Goal: Task Accomplishment & Management: Complete application form

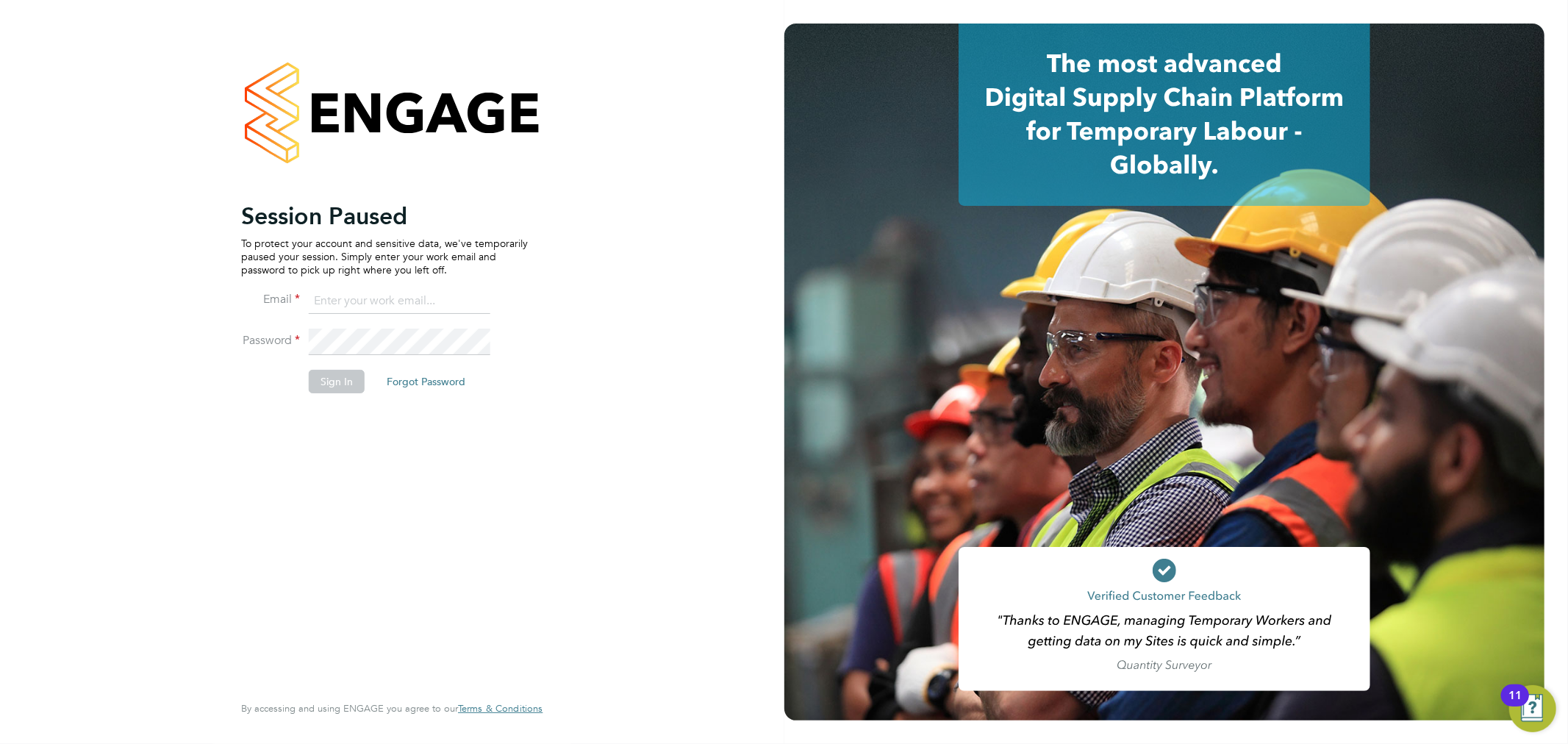
click at [400, 287] on ng-template "Session Paused To protect your account and sensitive data, we've temporarily pa…" at bounding box center [384, 304] width 287 height 207
click at [390, 312] on input at bounding box center [399, 301] width 181 height 26
type input "junior.muya@txmrecruit.co.uk"
click at [335, 386] on button "Sign In" at bounding box center [336, 381] width 56 height 23
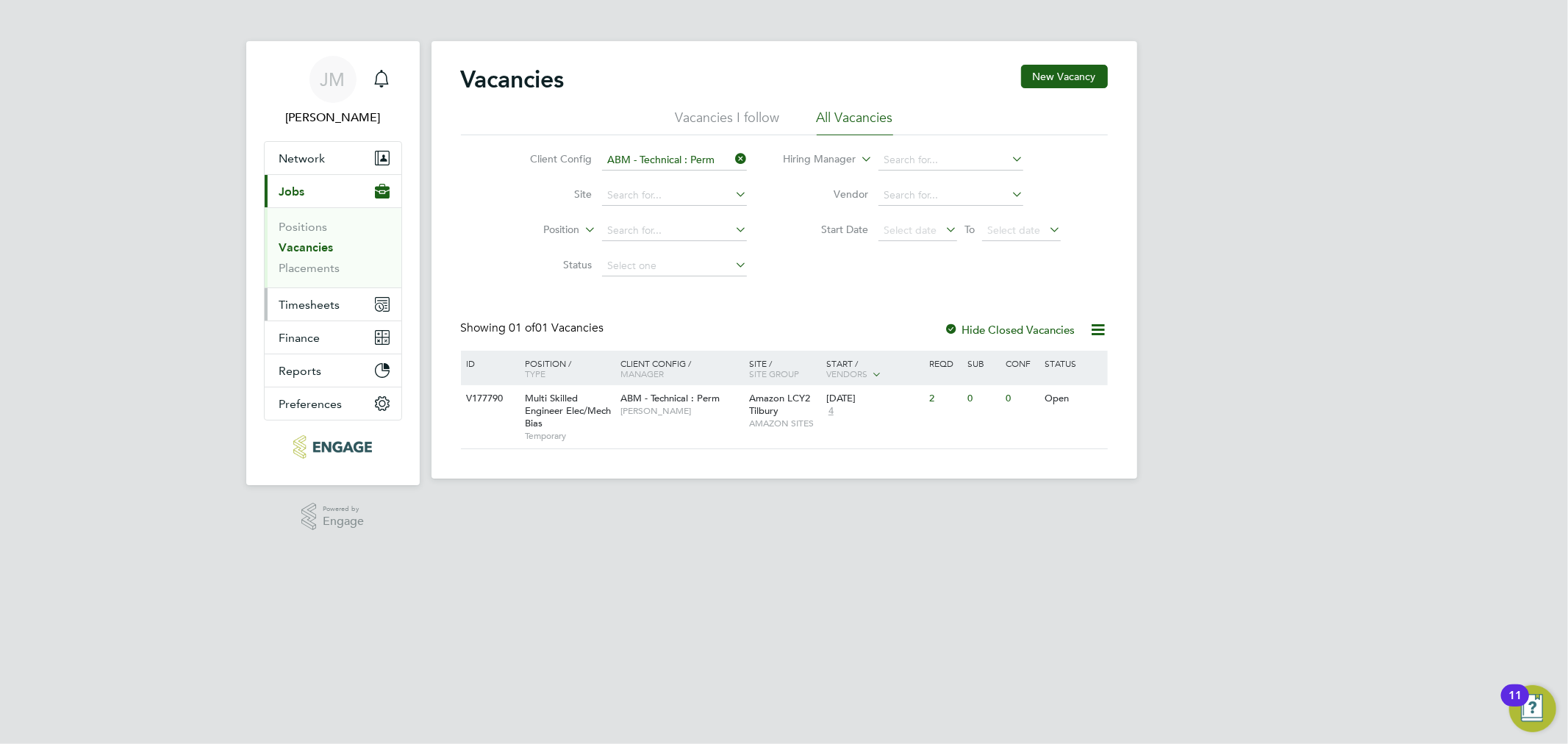
click at [320, 306] on span "Timesheets" at bounding box center [310, 304] width 61 height 14
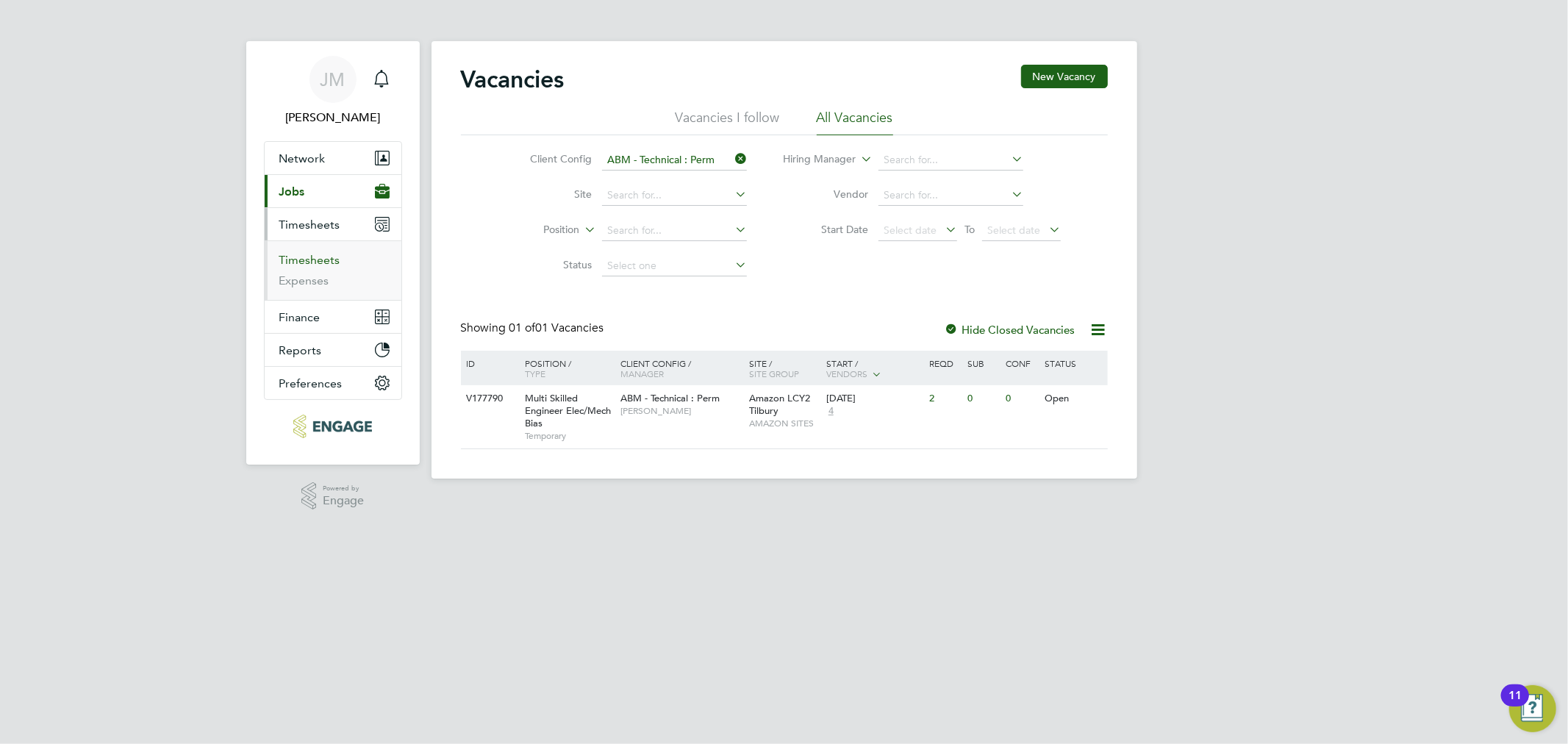
click at [307, 255] on link "Timesheets" at bounding box center [310, 259] width 61 height 14
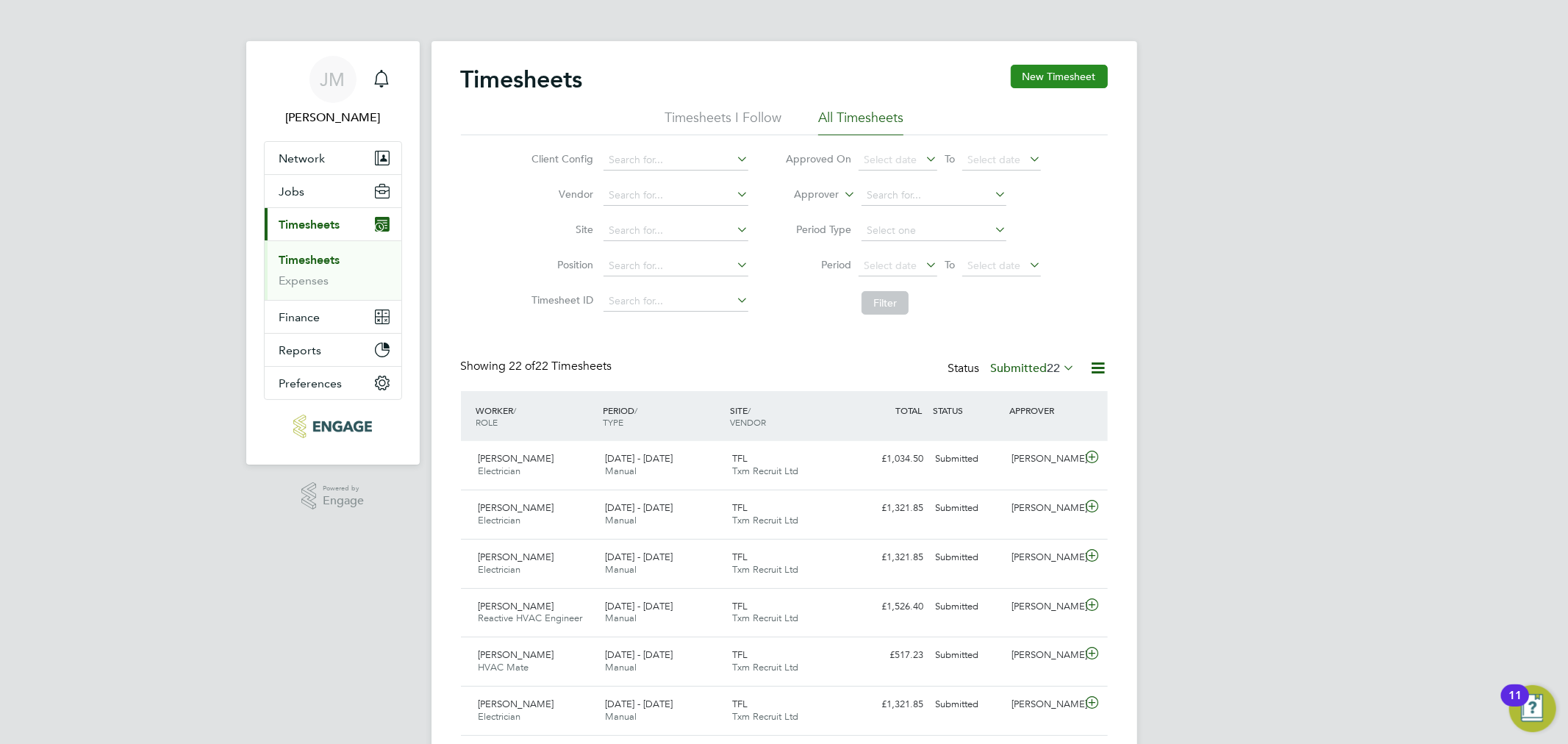
click at [1068, 72] on button "New Timesheet" at bounding box center [1059, 76] width 97 height 23
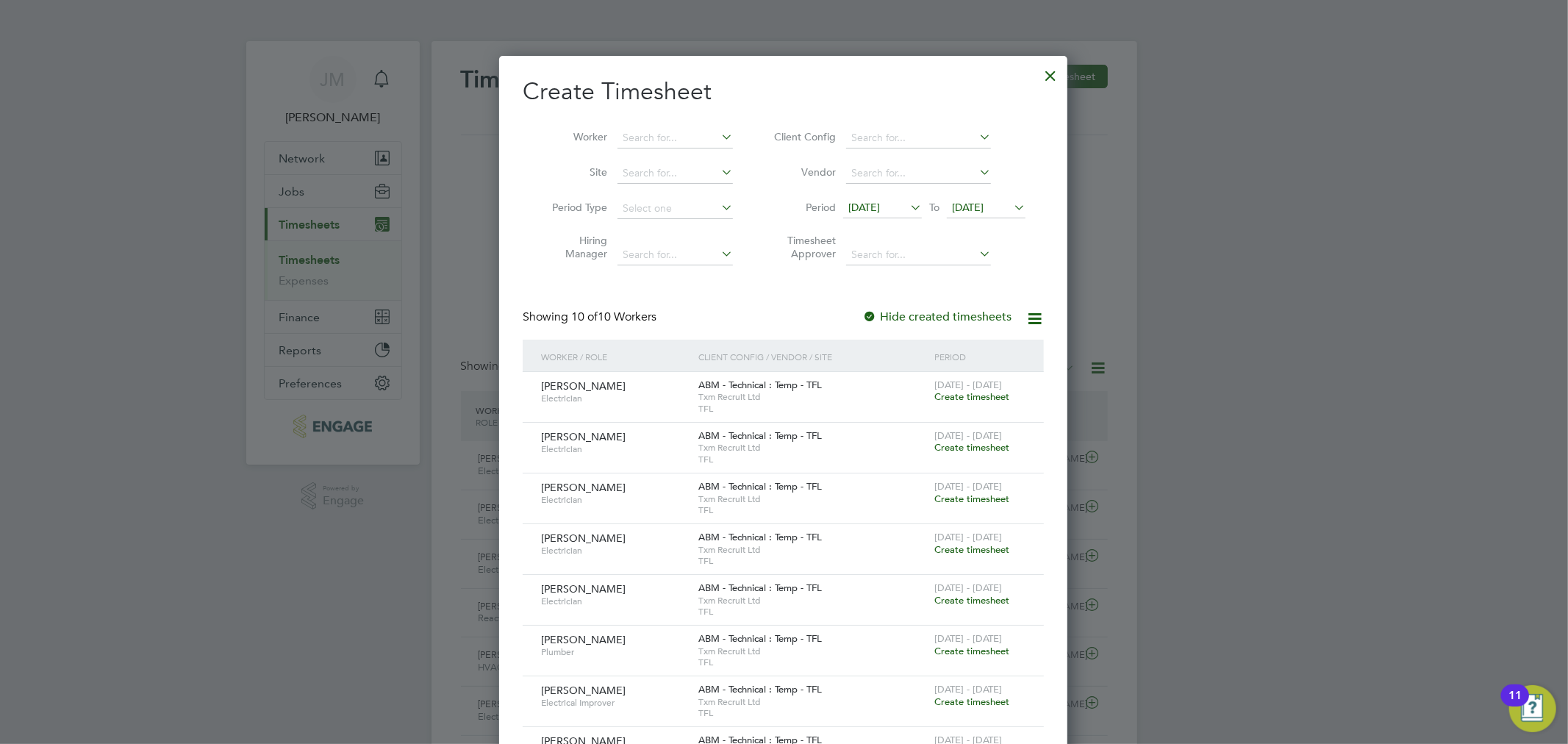
click at [828, 304] on div "Create Timesheet Worker Site Period Type Hiring Manager Client Config Vendor Pe…" at bounding box center [783, 479] width 521 height 804
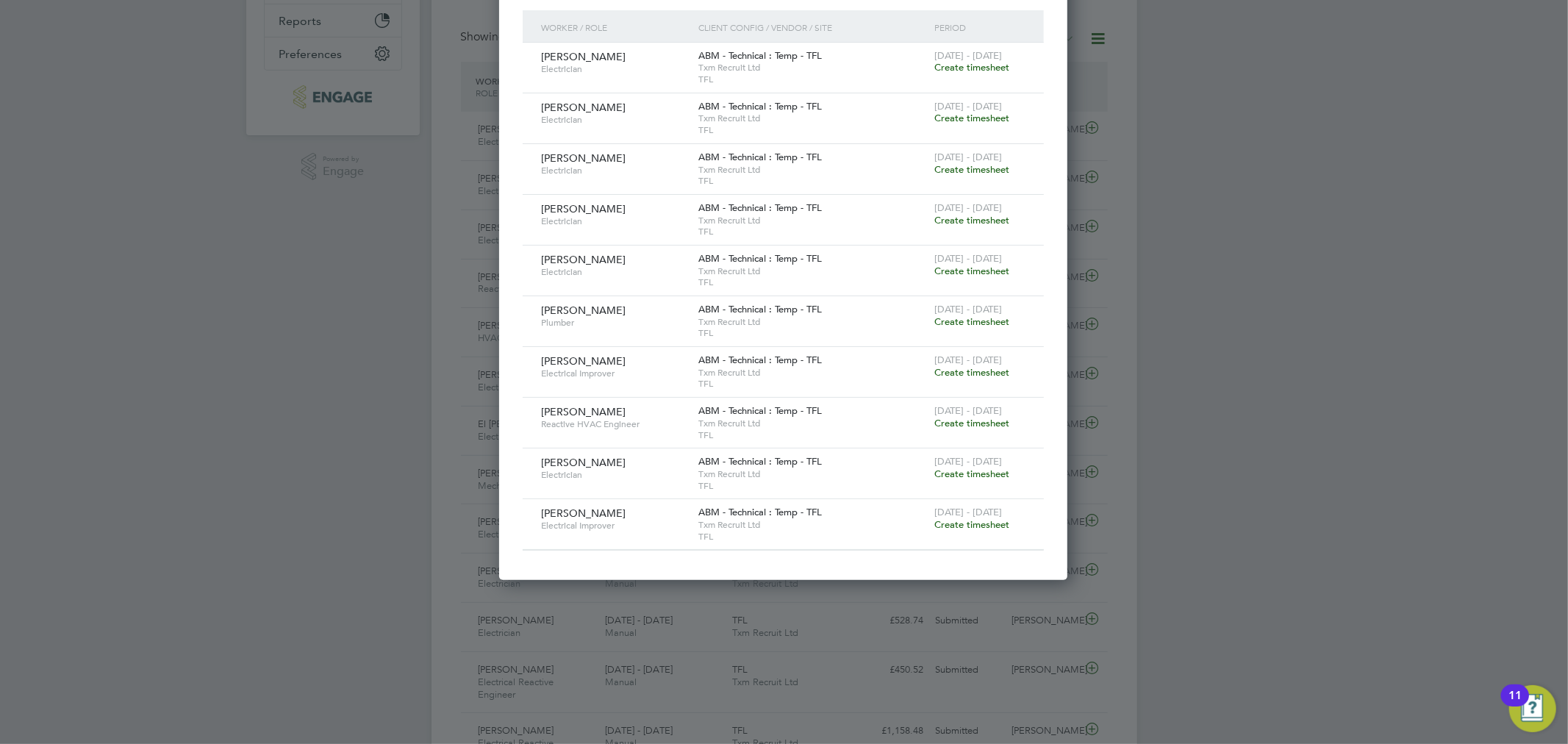
click at [987, 364] on span "4 - 10 Aug 2025" at bounding box center [968, 360] width 68 height 13
click at [984, 370] on span "Create timesheet" at bounding box center [972, 372] width 75 height 13
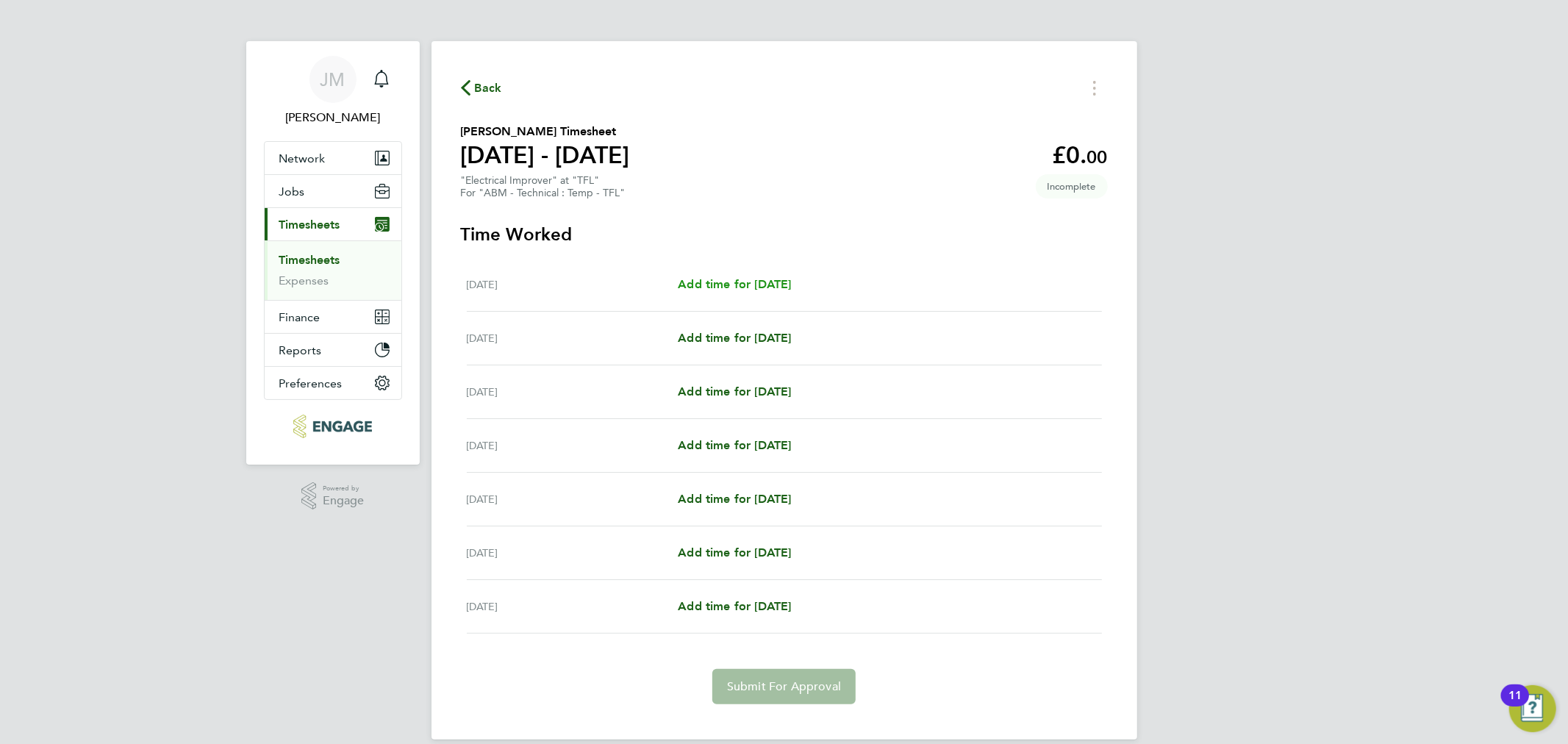
click at [765, 280] on span "Add time for Mon 04 Aug" at bounding box center [734, 284] width 113 height 14
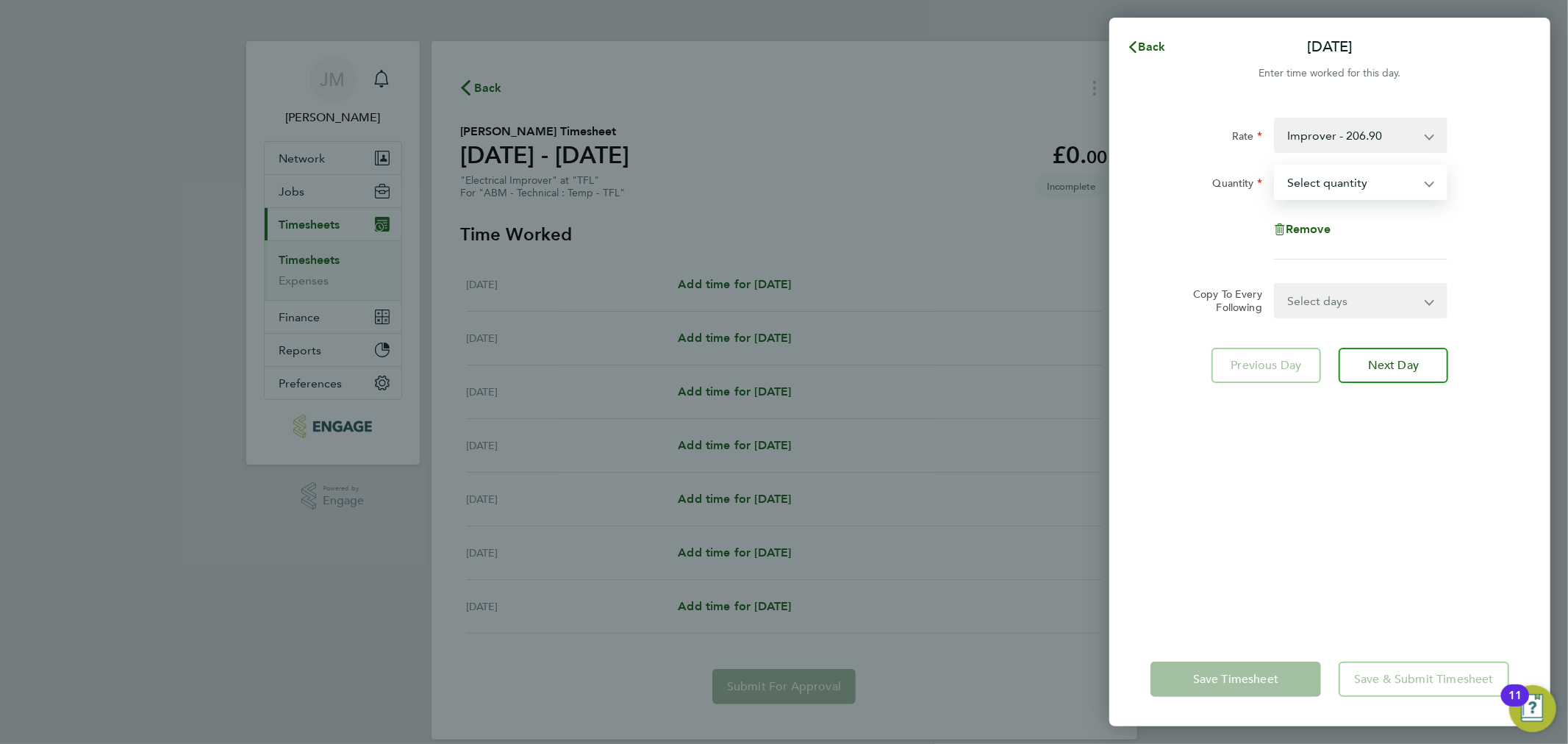
click at [1325, 177] on select "Select quantity 0.5 1" at bounding box center [1351, 182] width 153 height 32
select select "1"
click at [1275, 166] on select "Select quantity 0.5 1" at bounding box center [1351, 182] width 153 height 32
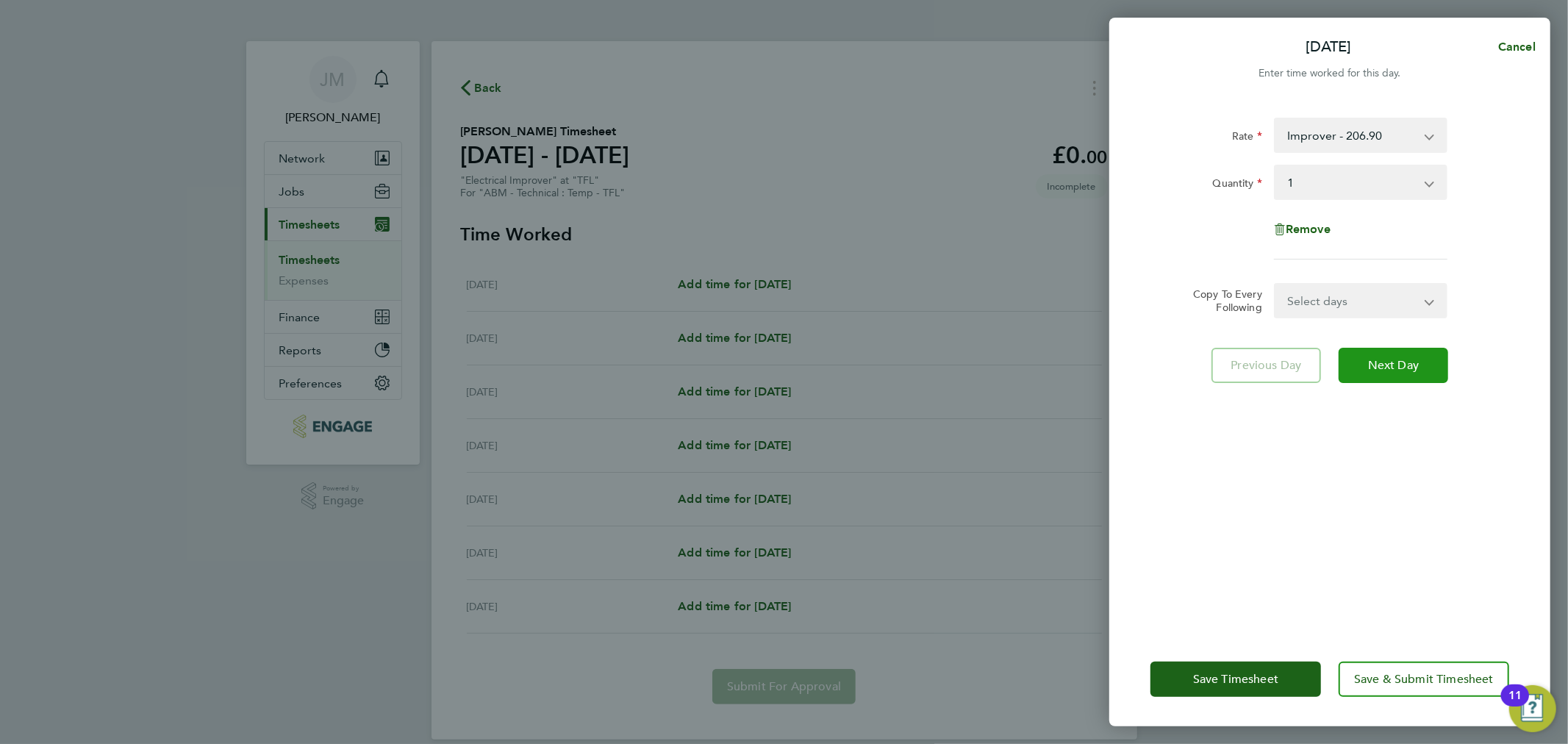
click at [1407, 358] on span "Next Day" at bounding box center [1393, 365] width 50 height 14
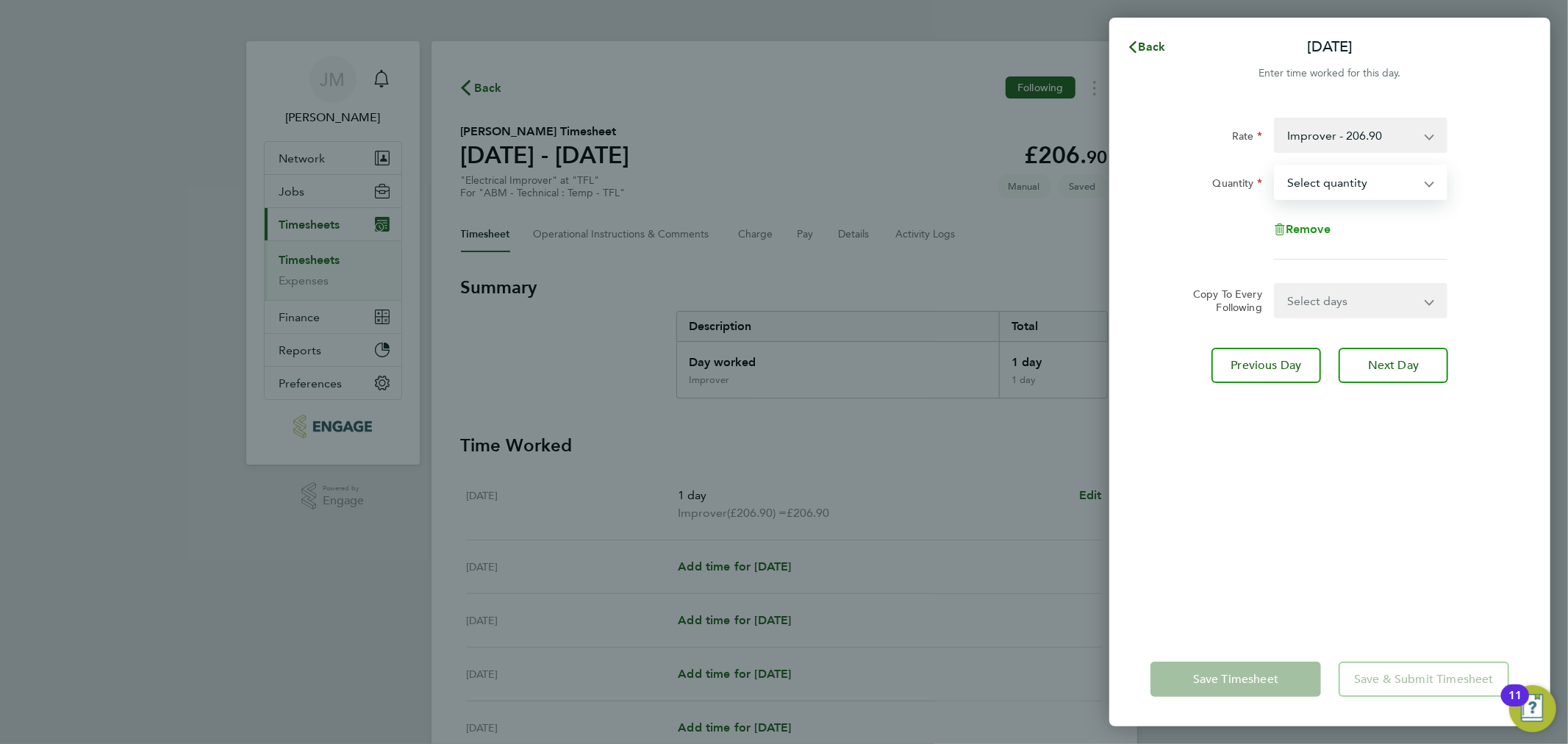
drag, startPoint x: 1357, startPoint y: 185, endPoint x: 1320, endPoint y: 226, distance: 55.2
click at [1320, 226] on div "Rate Improver - 206.90 Quantity Select quantity 0.5 1 Remove" at bounding box center [1330, 189] width 359 height 142
select select "1"
click at [1275, 166] on select "Select quantity 0.5 1" at bounding box center [1351, 182] width 153 height 32
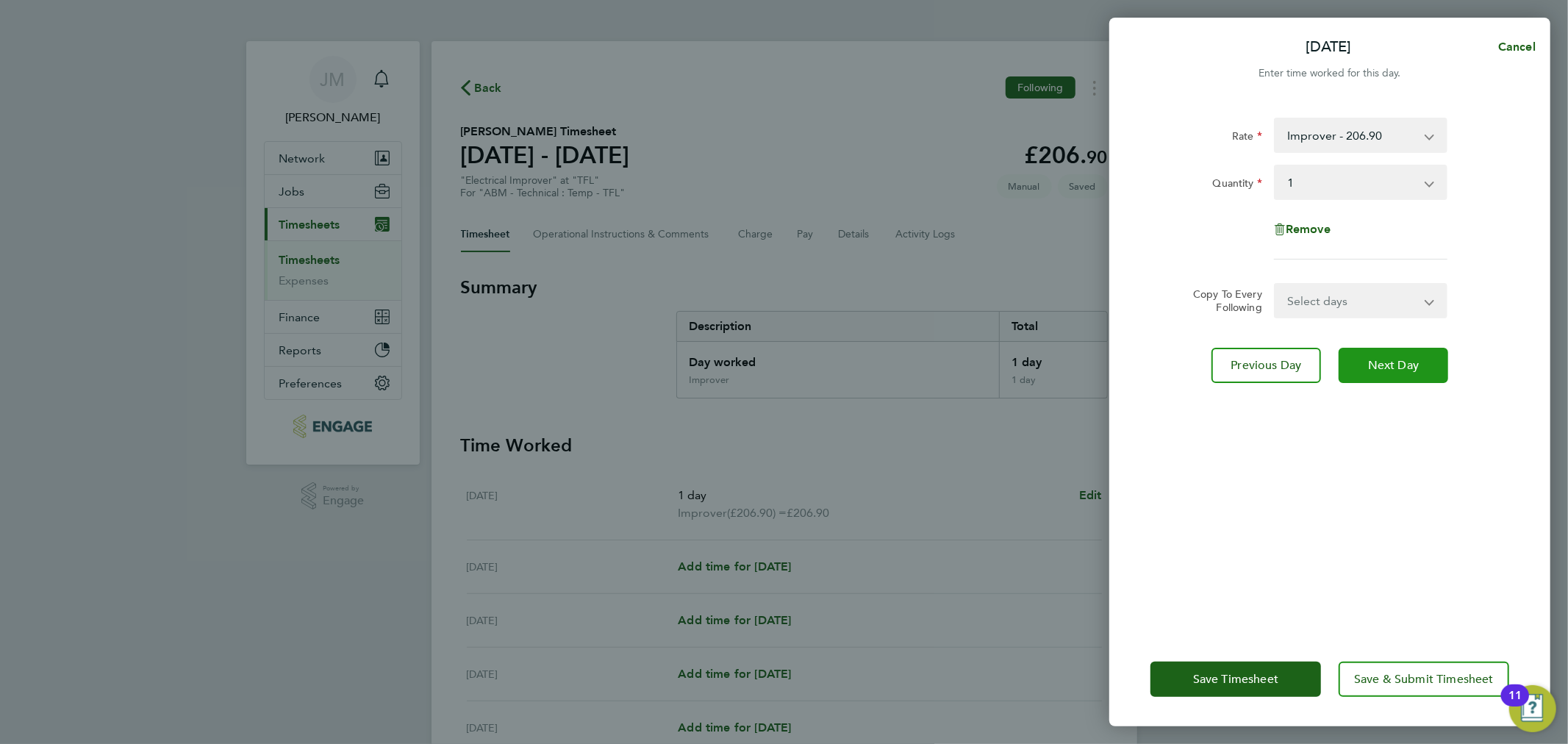
click at [1395, 364] on span "Next Day" at bounding box center [1393, 365] width 50 height 14
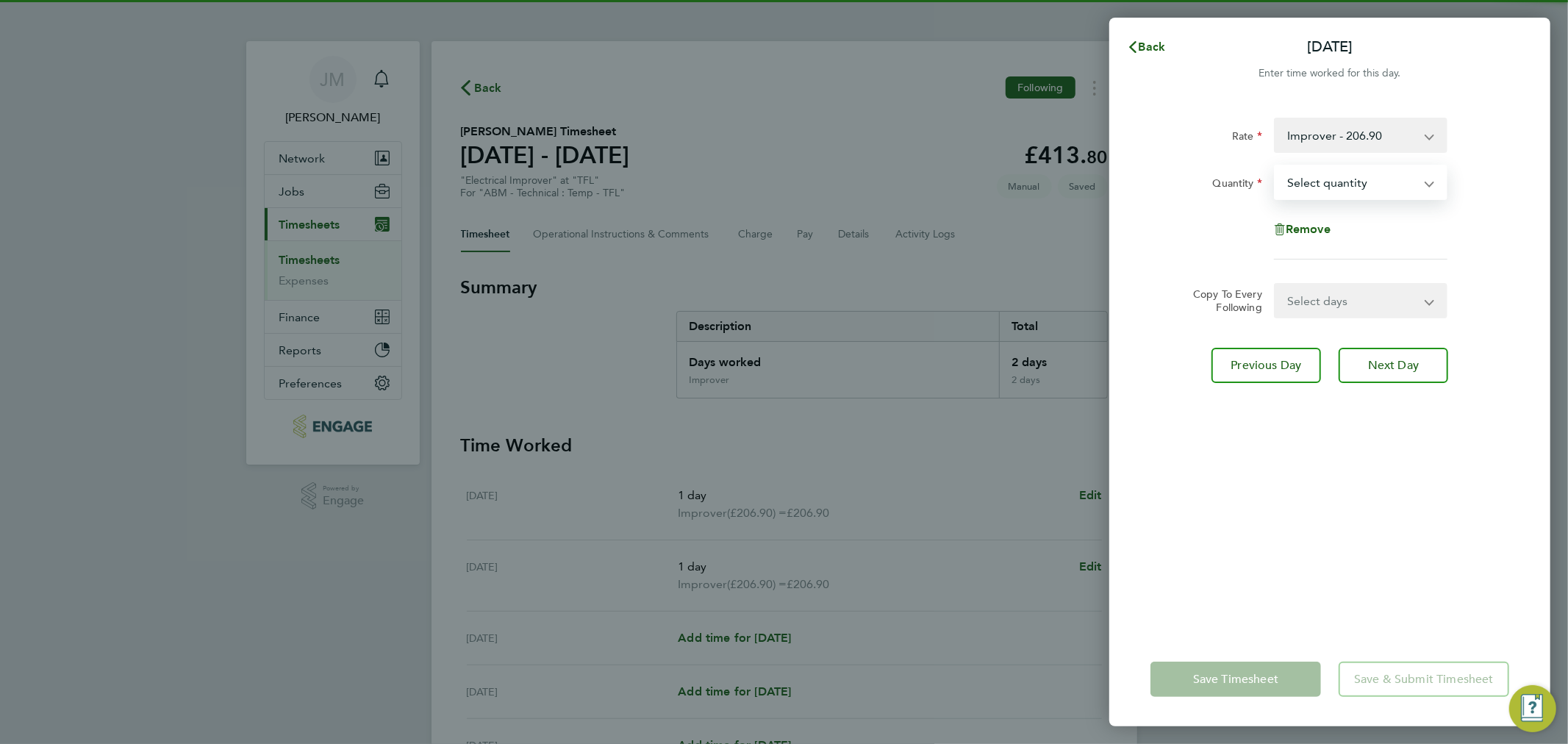
drag, startPoint x: 1392, startPoint y: 348, endPoint x: 1353, endPoint y: 185, distance: 167.6
click at [1353, 185] on select "Select quantity 0.5 1" at bounding box center [1351, 182] width 153 height 32
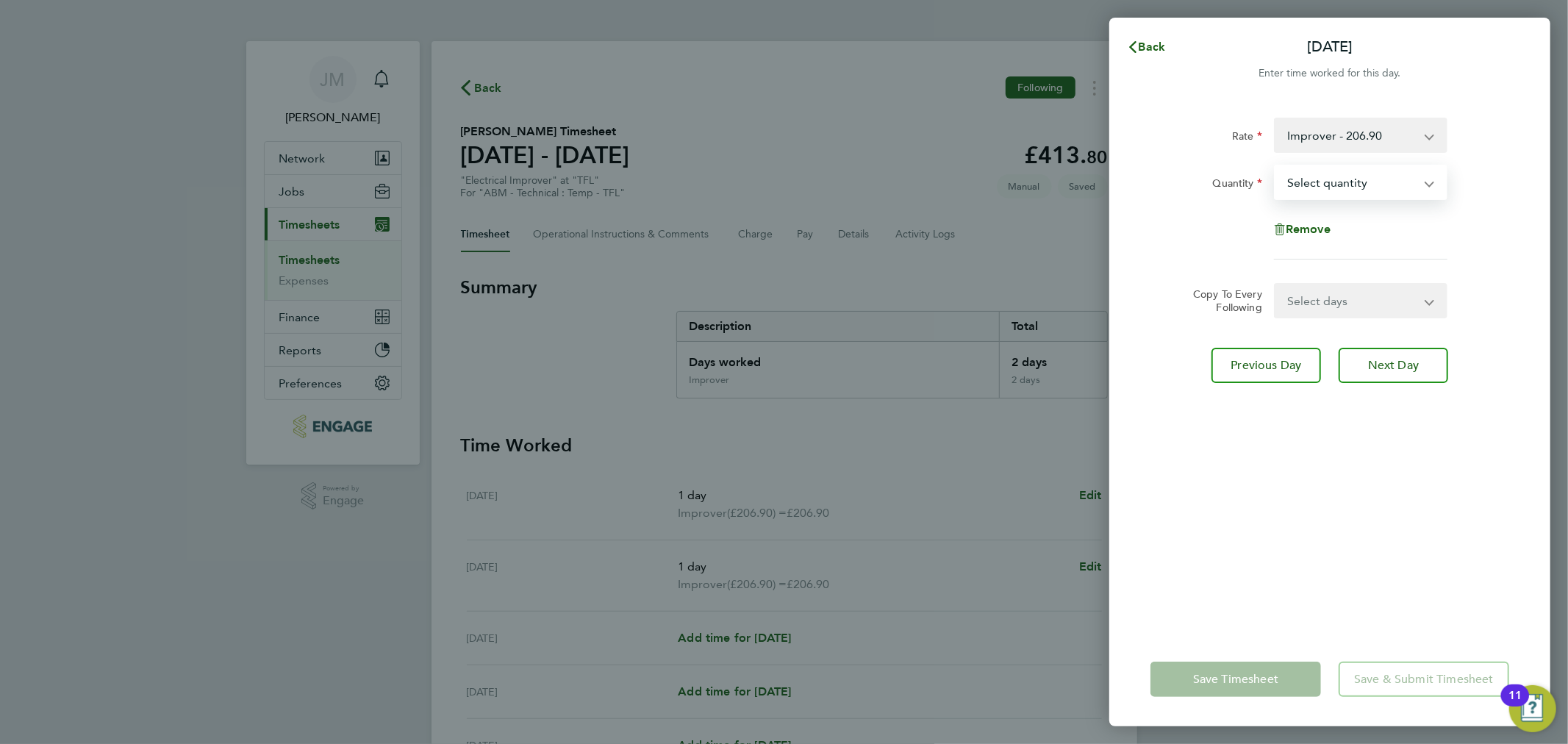
select select "1"
click at [1275, 166] on select "Select quantity 0.5 1" at bounding box center [1351, 182] width 153 height 32
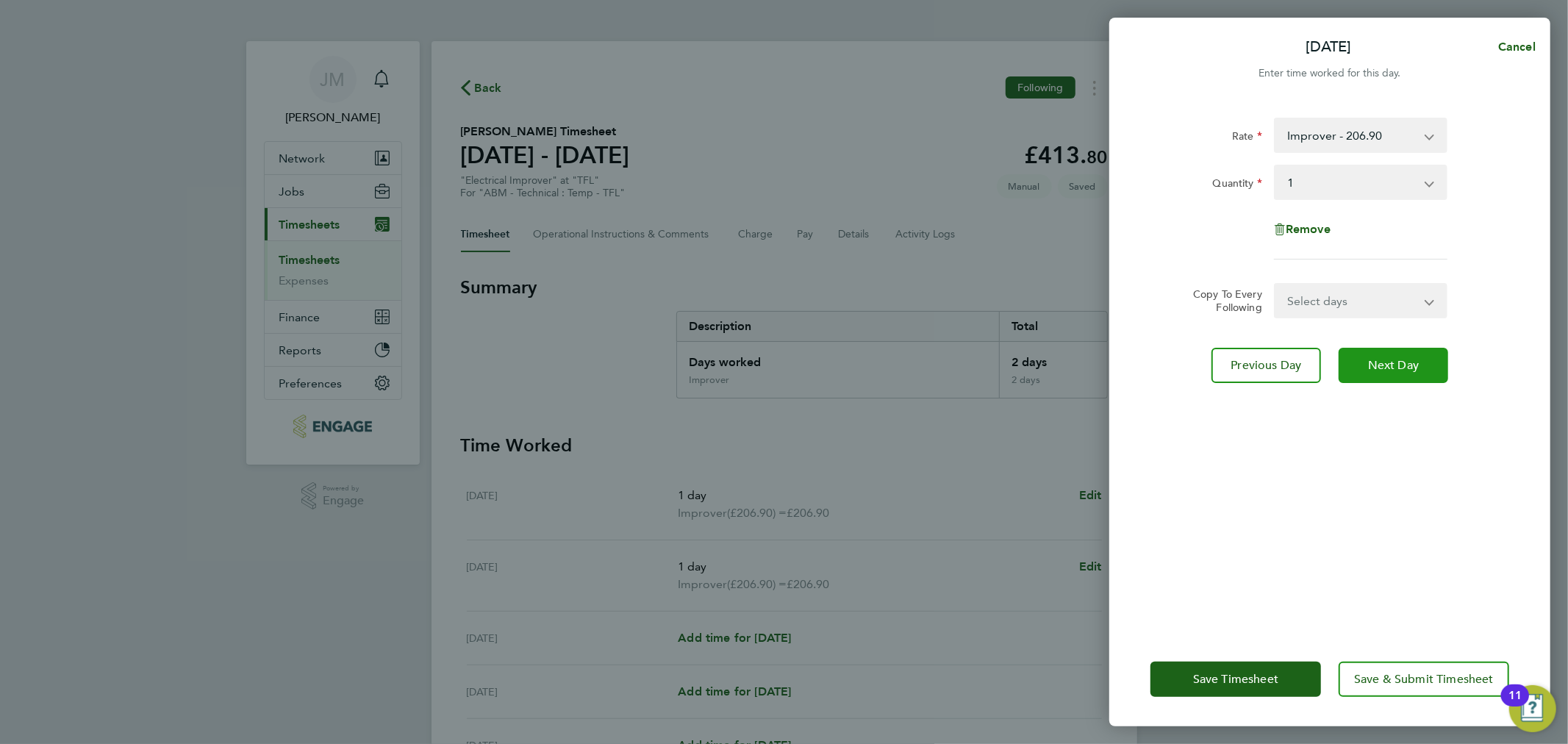
click at [1387, 358] on span "Next Day" at bounding box center [1393, 365] width 50 height 14
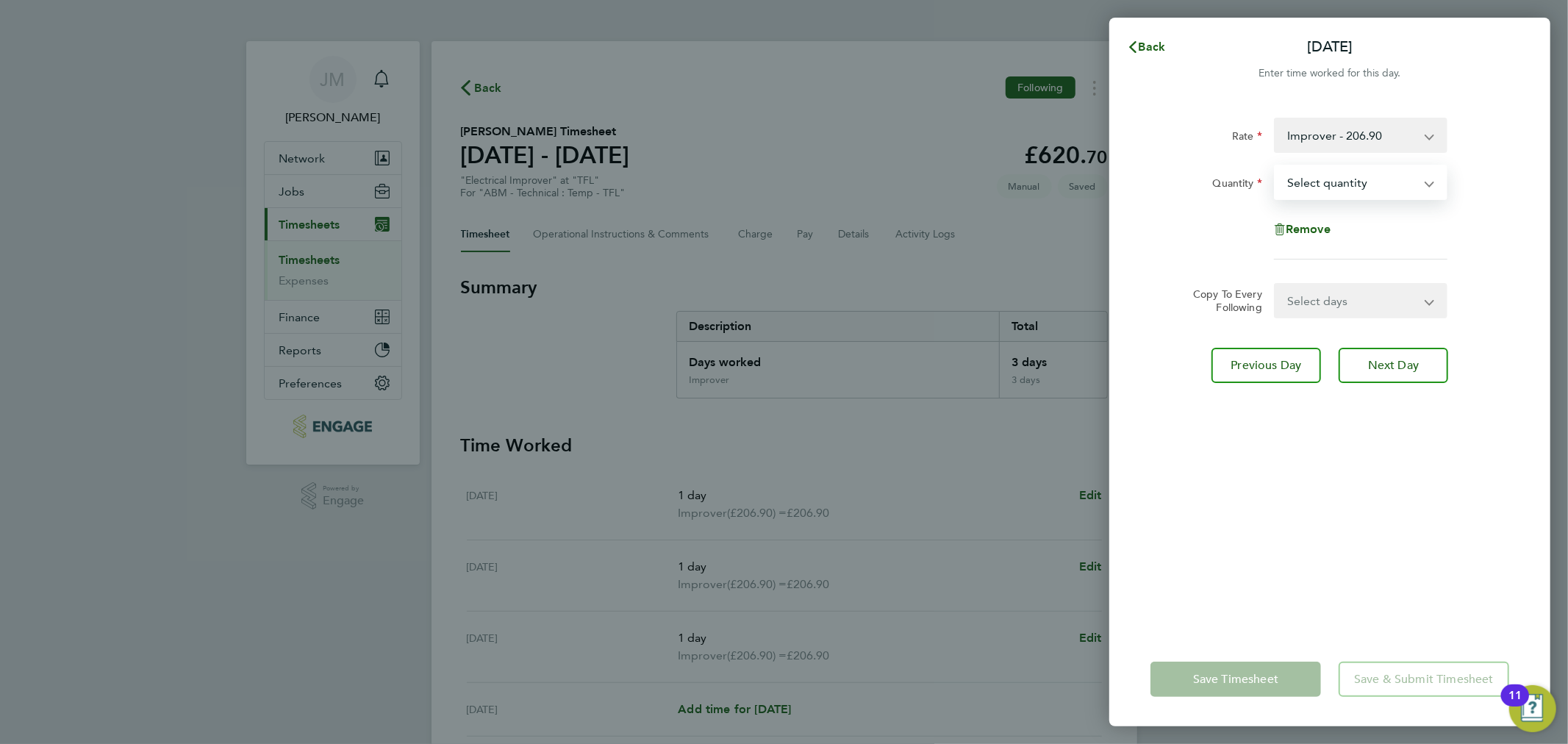
drag, startPoint x: 1335, startPoint y: 180, endPoint x: 1311, endPoint y: 246, distance: 70.2
click at [1311, 246] on div "Rate Improver - 206.90 Quantity Select quantity 0.5 1 Remove" at bounding box center [1330, 189] width 359 height 142
select select "1"
click at [1275, 166] on select "Select quantity 0.5 1" at bounding box center [1351, 182] width 153 height 32
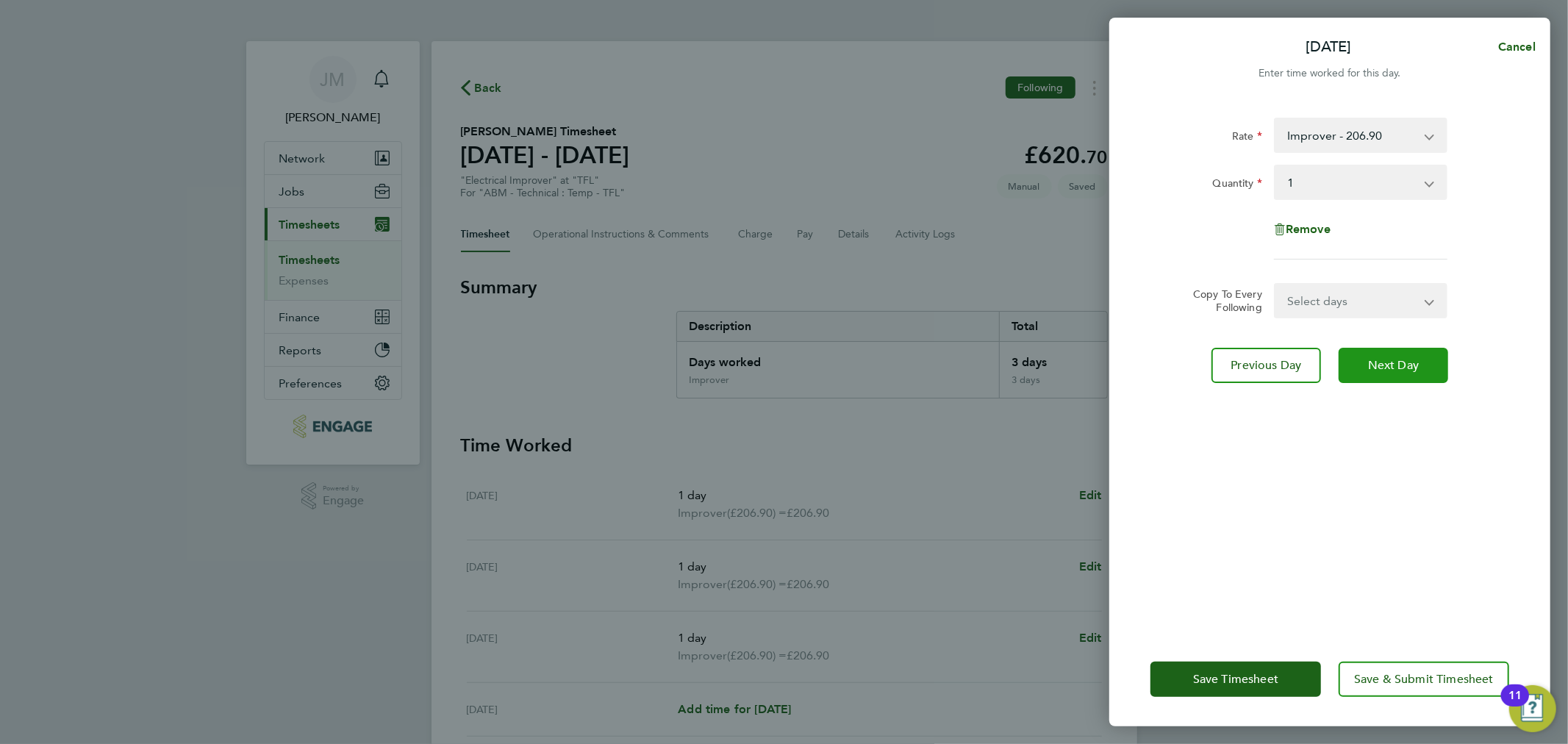
click at [1368, 372] on button "Next Day" at bounding box center [1393, 365] width 109 height 35
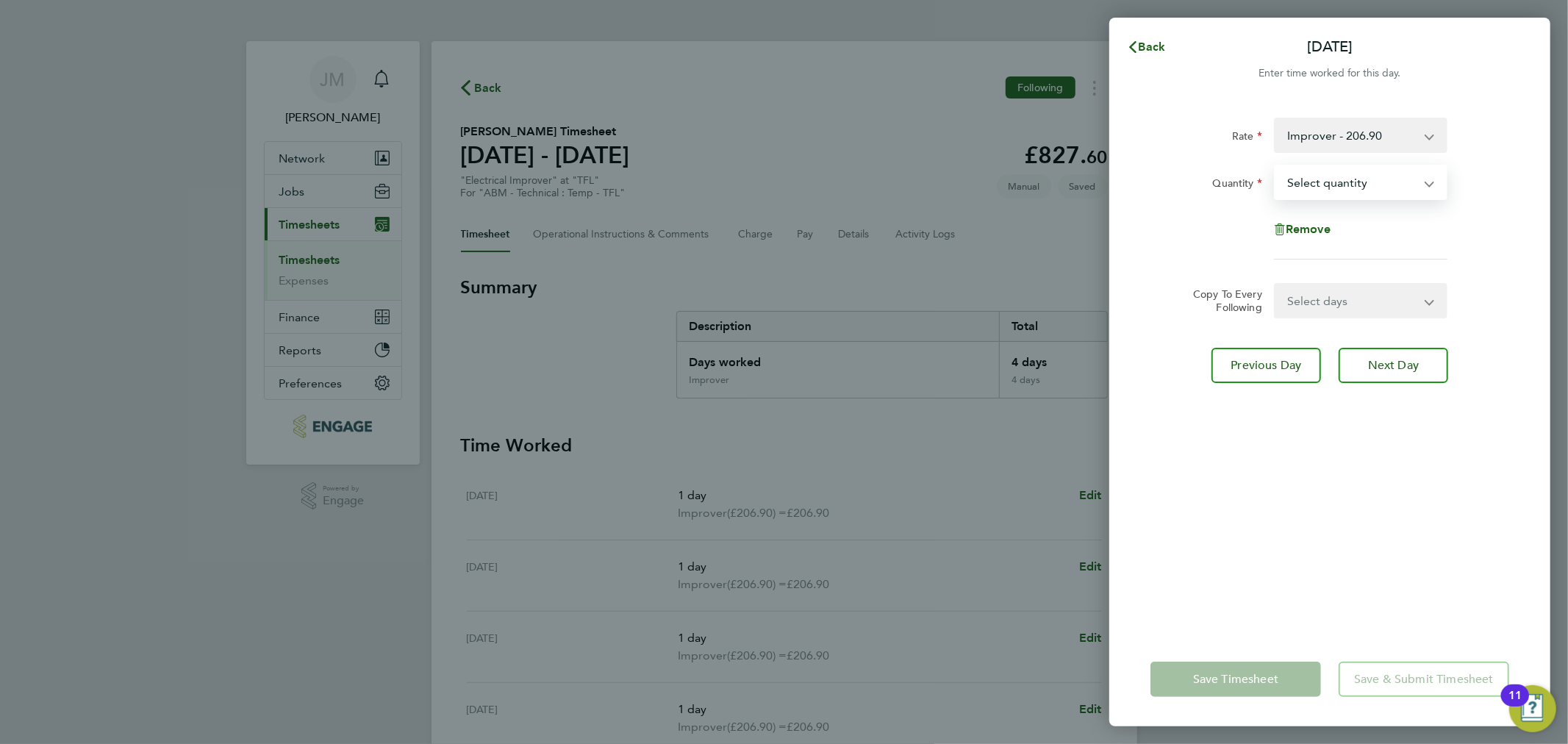
click at [1343, 189] on select "Select quantity 0.5 1" at bounding box center [1351, 182] width 153 height 32
select select "1"
click at [1275, 166] on select "Select quantity 0.5 1" at bounding box center [1351, 182] width 153 height 32
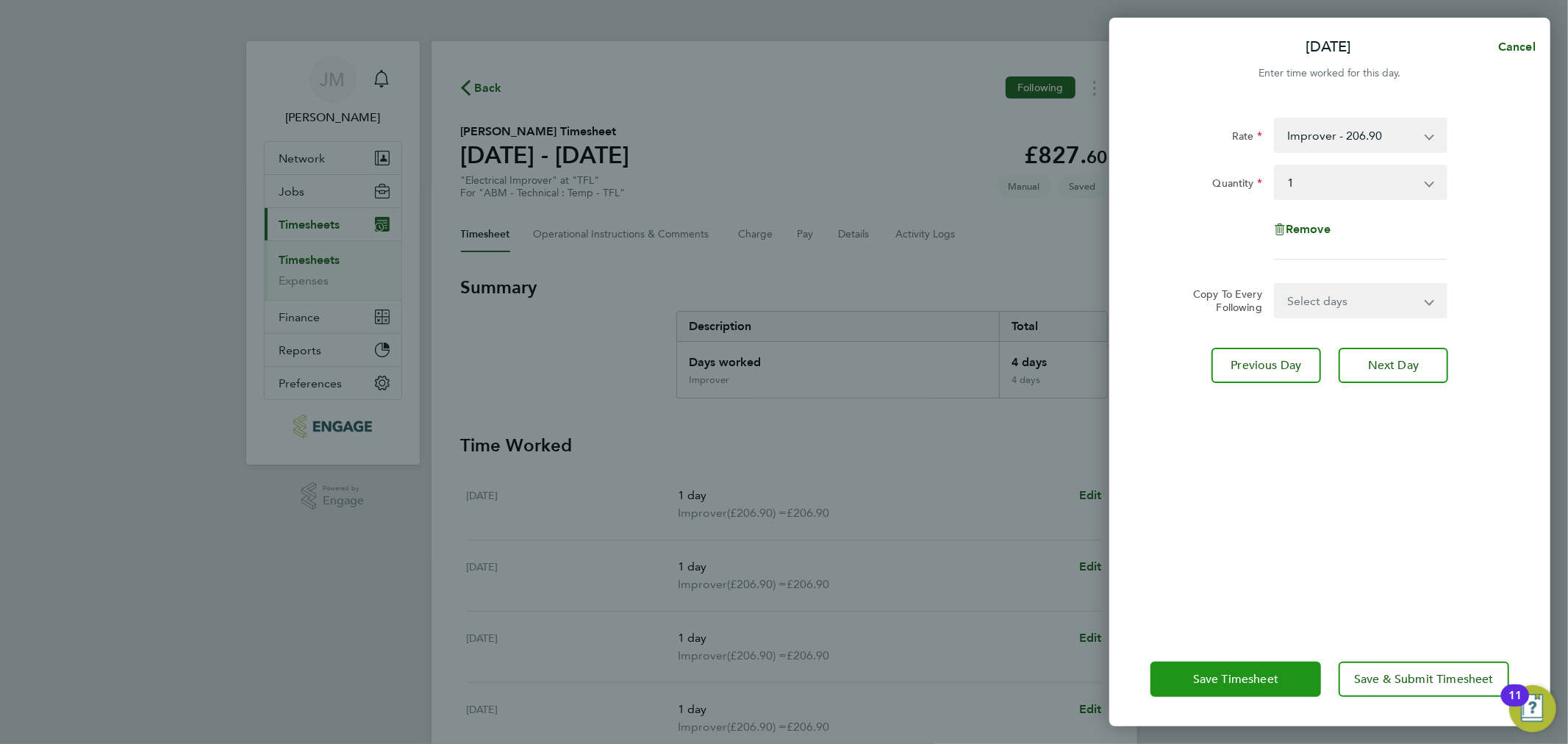
click at [1222, 663] on button "Save Timesheet" at bounding box center [1236, 679] width 170 height 35
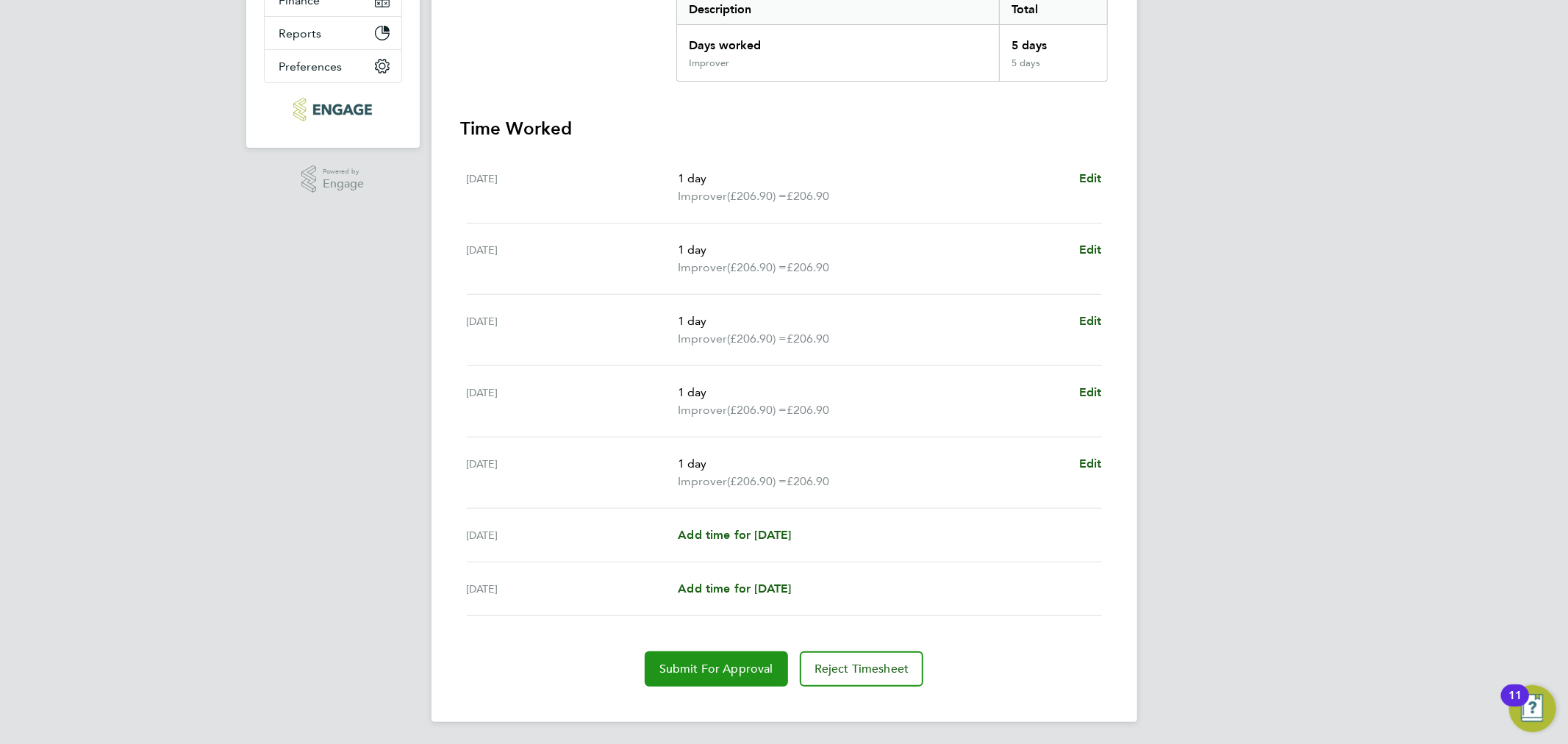
click at [733, 675] on button "Submit For Approval" at bounding box center [716, 669] width 143 height 35
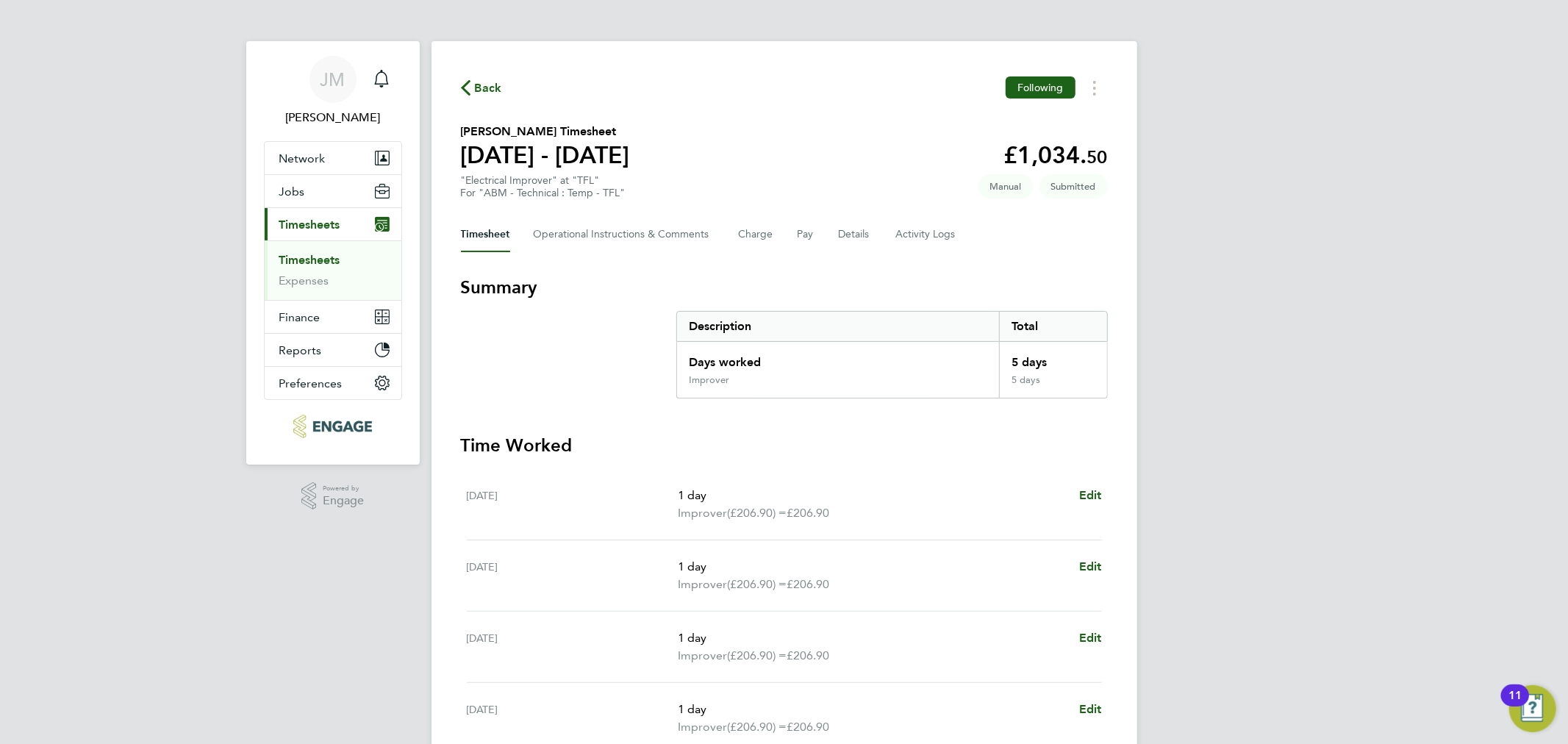
click at [304, 260] on link "Timesheets" at bounding box center [310, 259] width 61 height 14
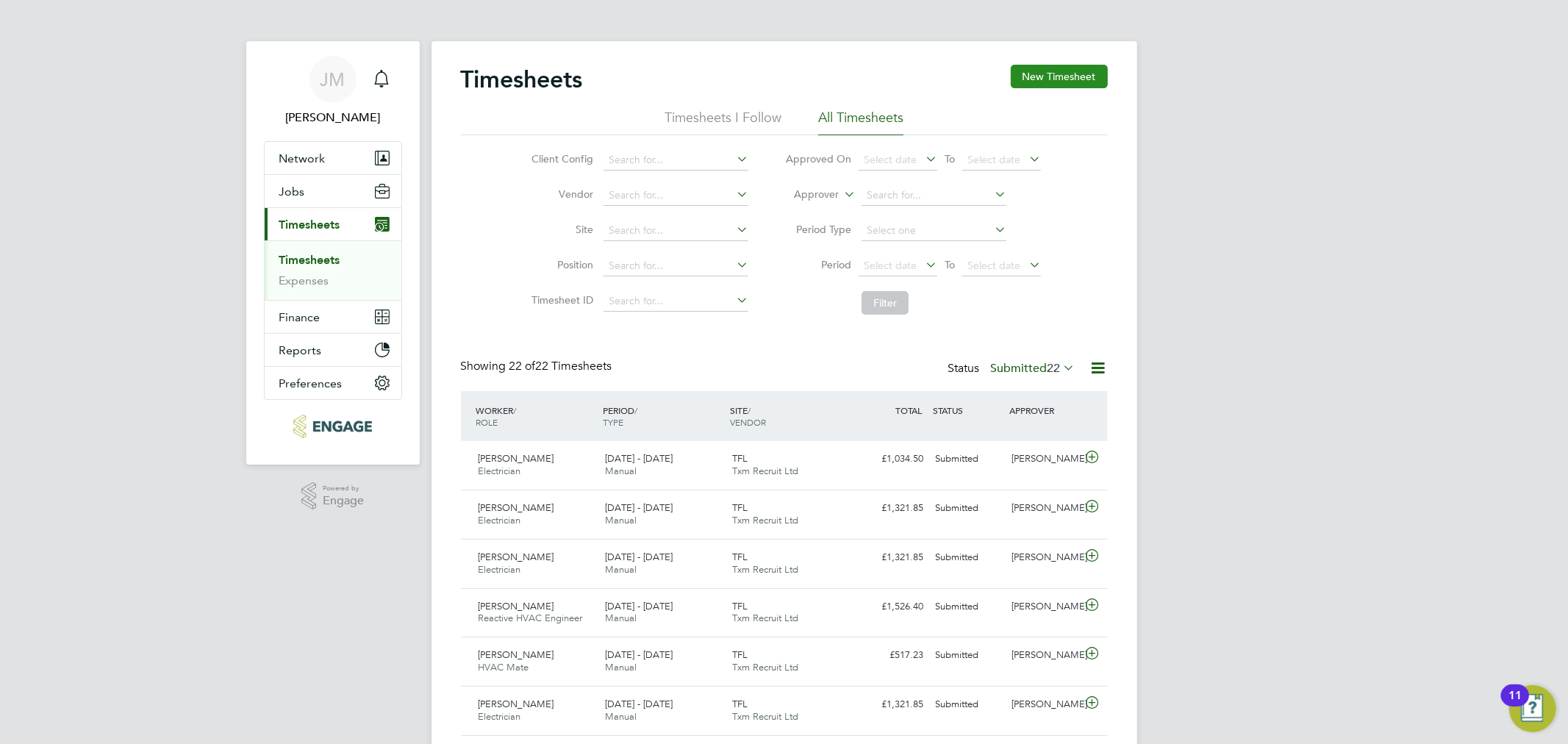
click at [1064, 84] on button "New Timesheet" at bounding box center [1059, 76] width 97 height 23
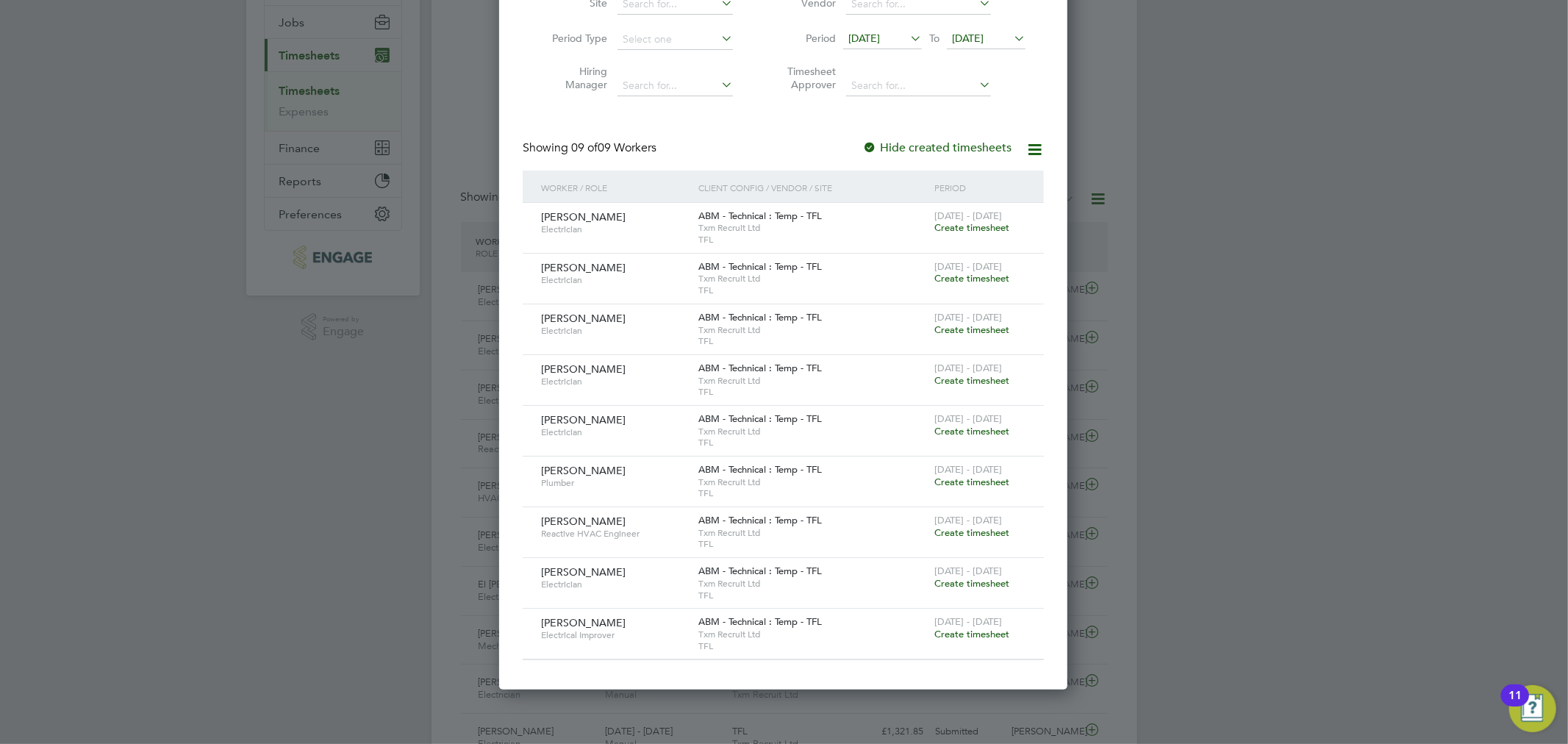
click at [968, 584] on span "Create timesheet" at bounding box center [972, 583] width 75 height 13
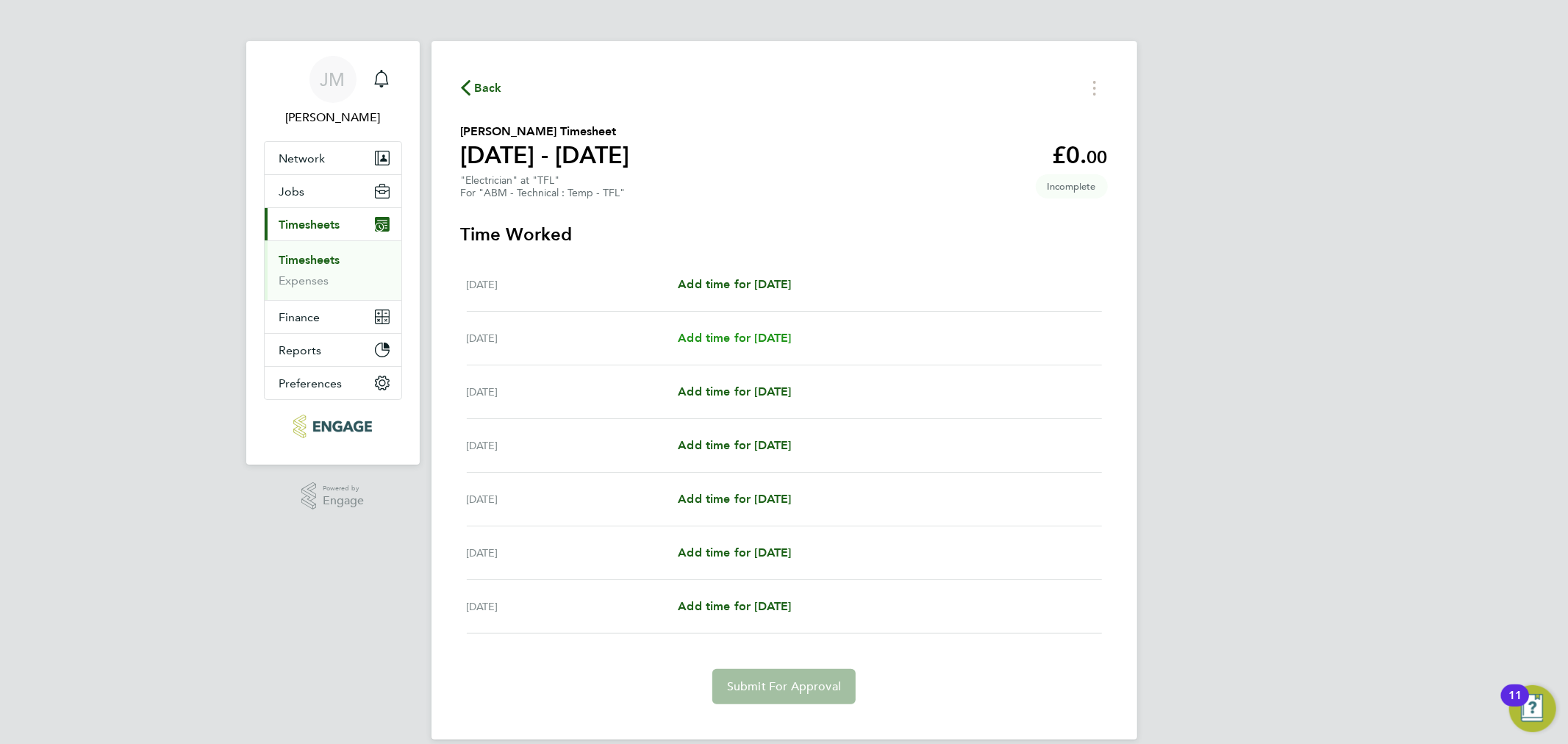
click at [758, 331] on span "Add time for Sun 03 Aug" at bounding box center [734, 337] width 113 height 14
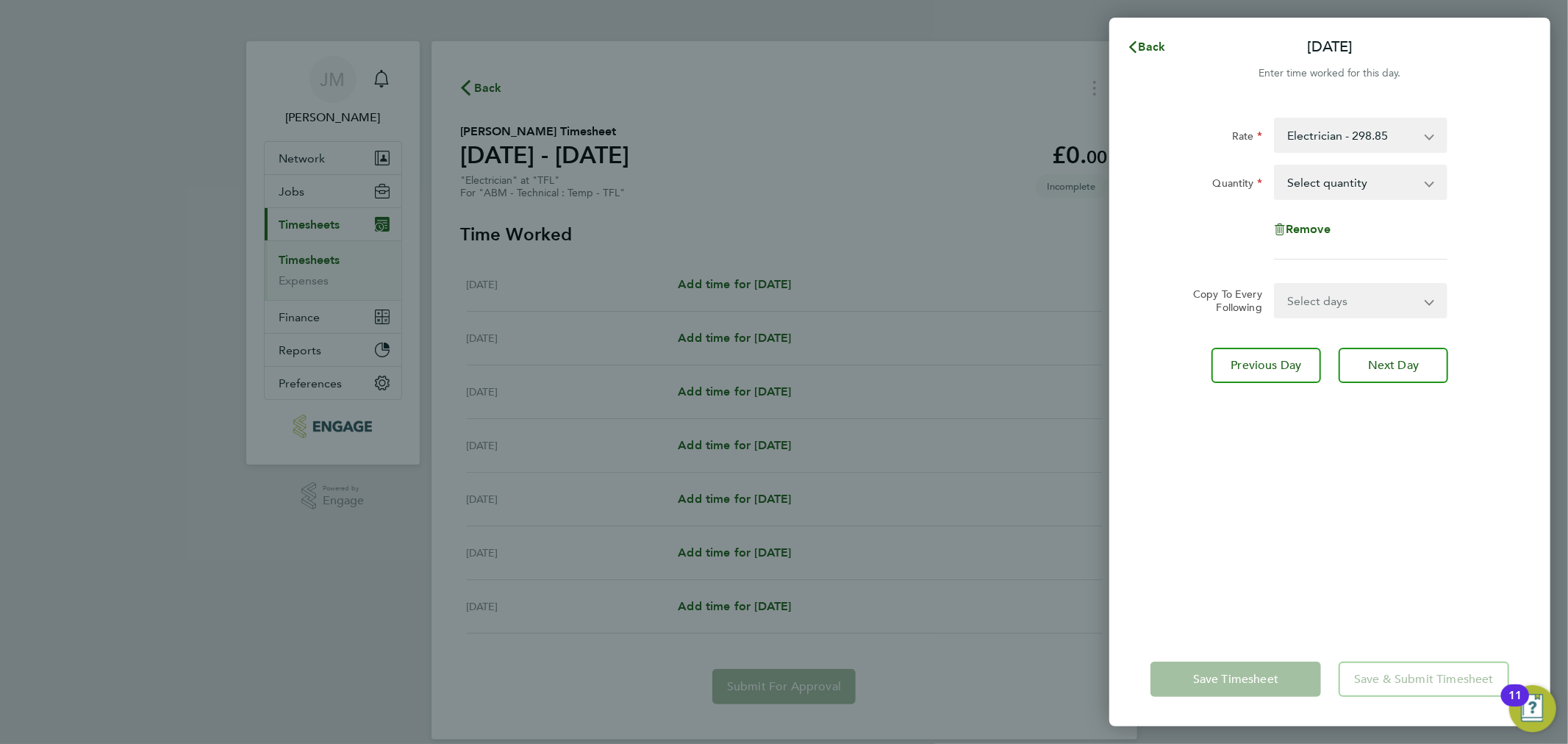
click at [1339, 177] on select "Select quantity 0.5 1" at bounding box center [1351, 182] width 153 height 32
select select "1"
click at [1275, 166] on select "Select quantity 0.5 1" at bounding box center [1351, 182] width 153 height 32
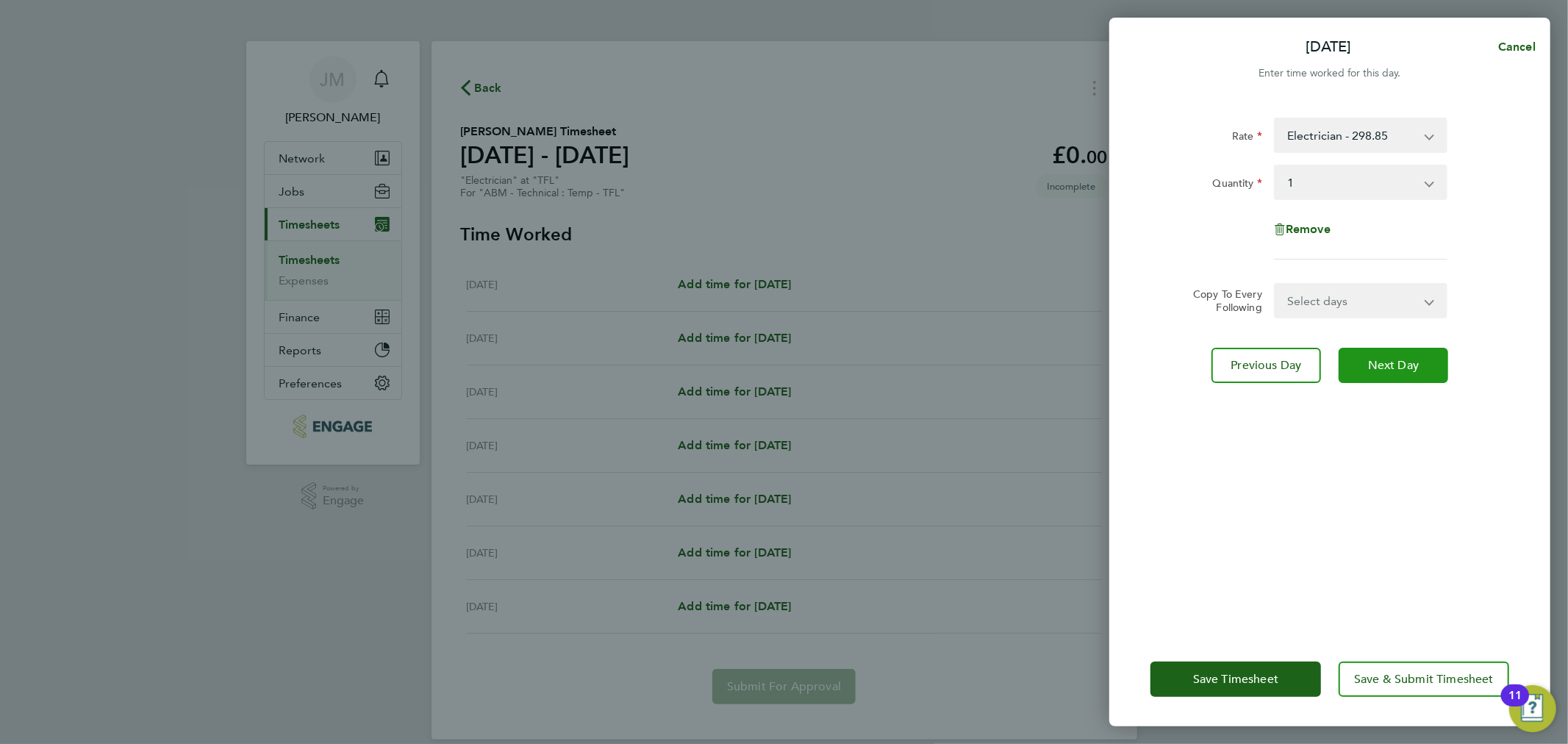
click at [1380, 349] on button "Next Day" at bounding box center [1393, 365] width 109 height 35
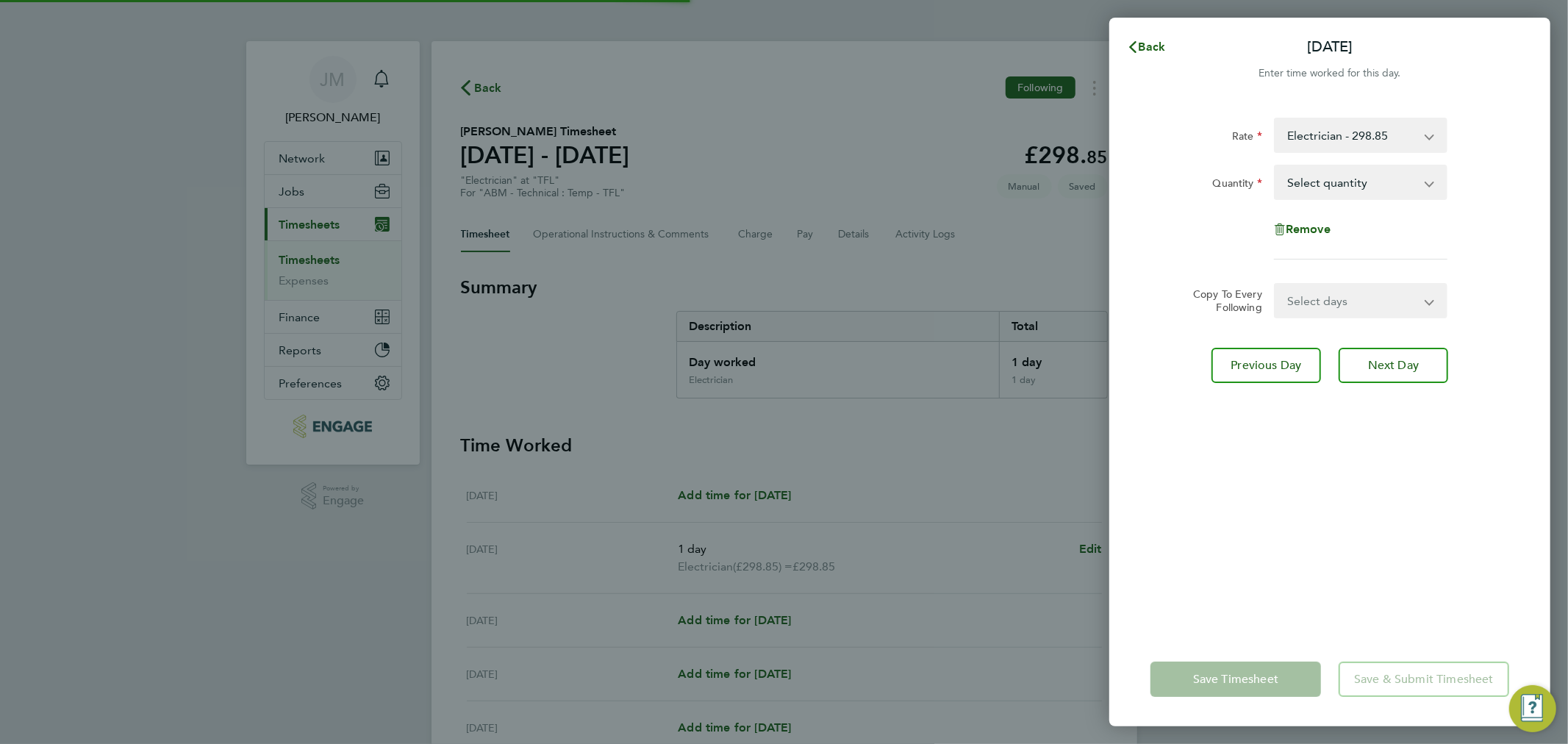
click at [1355, 181] on select "Select quantity 0.5 1" at bounding box center [1351, 182] width 153 height 32
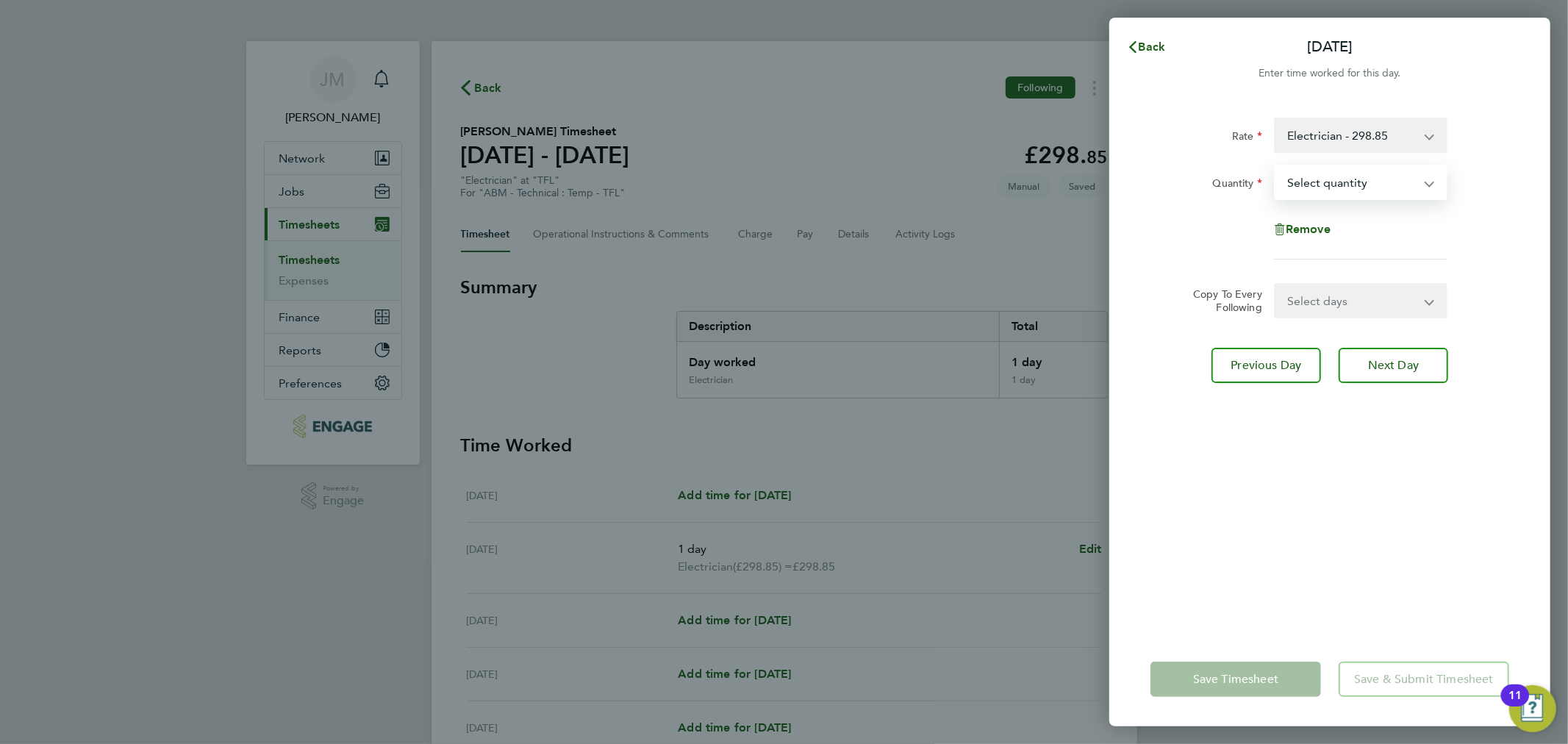
select select "1"
click at [1275, 166] on select "Select quantity 0.5 1" at bounding box center [1351, 182] width 153 height 32
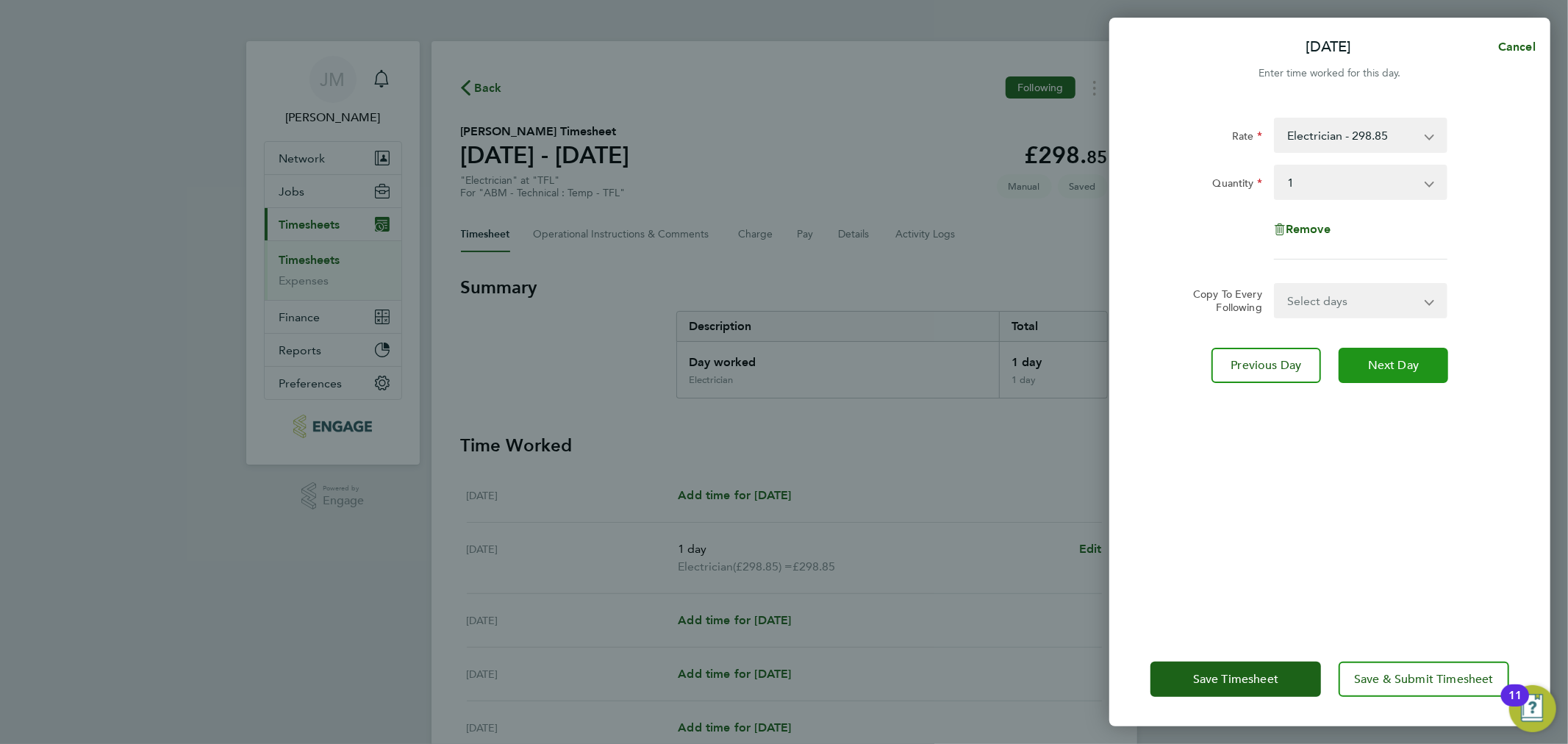
click at [1379, 358] on span "Next Day" at bounding box center [1393, 365] width 50 height 14
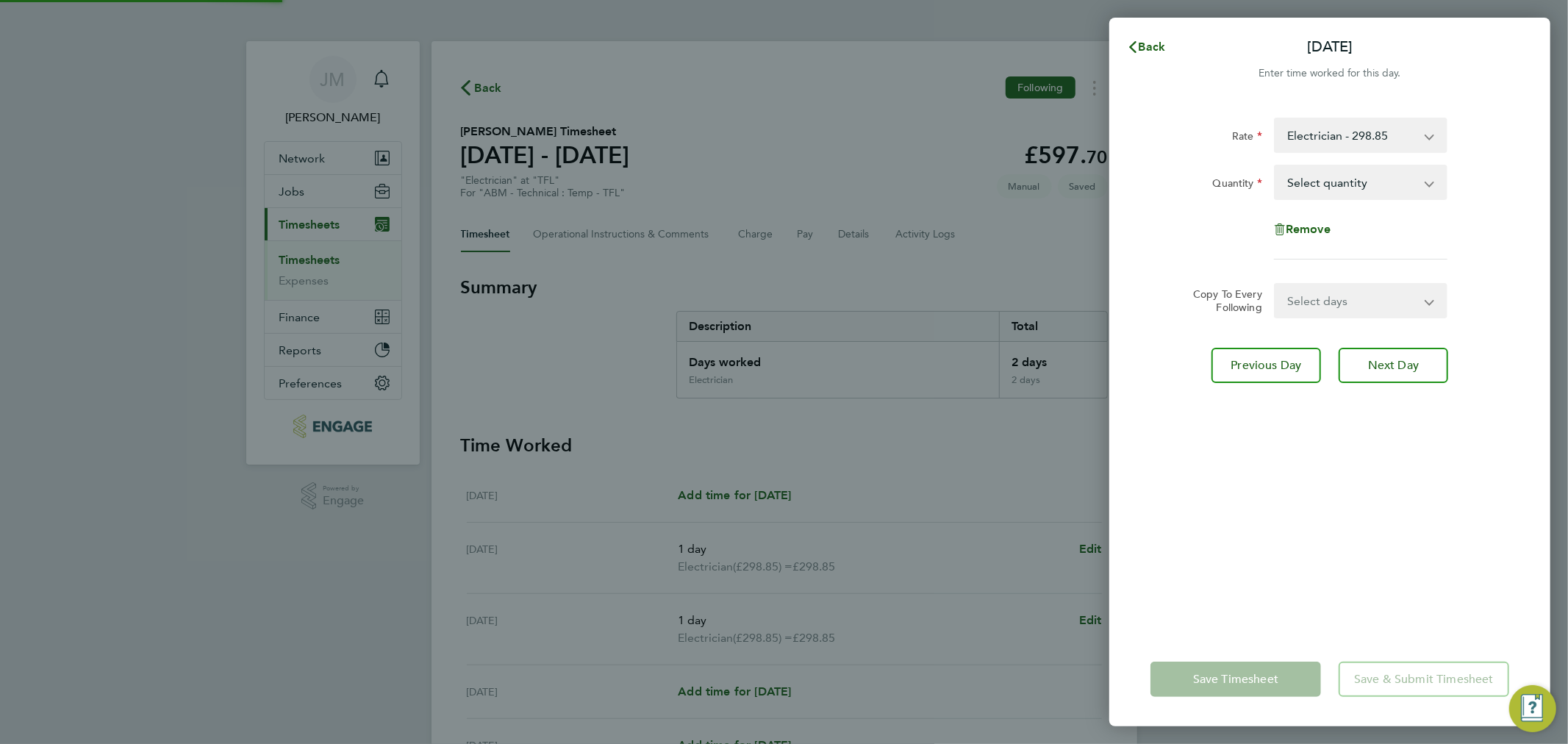
click at [1346, 162] on div "Rate Electrician - 298.85 Quantity Select quantity 0.5 1 Remove" at bounding box center [1330, 189] width 359 height 142
click at [1343, 192] on select "Select quantity 0.5 1" at bounding box center [1351, 182] width 153 height 32
select select "1"
click at [1275, 166] on select "Select quantity 0.5 1" at bounding box center [1351, 182] width 153 height 32
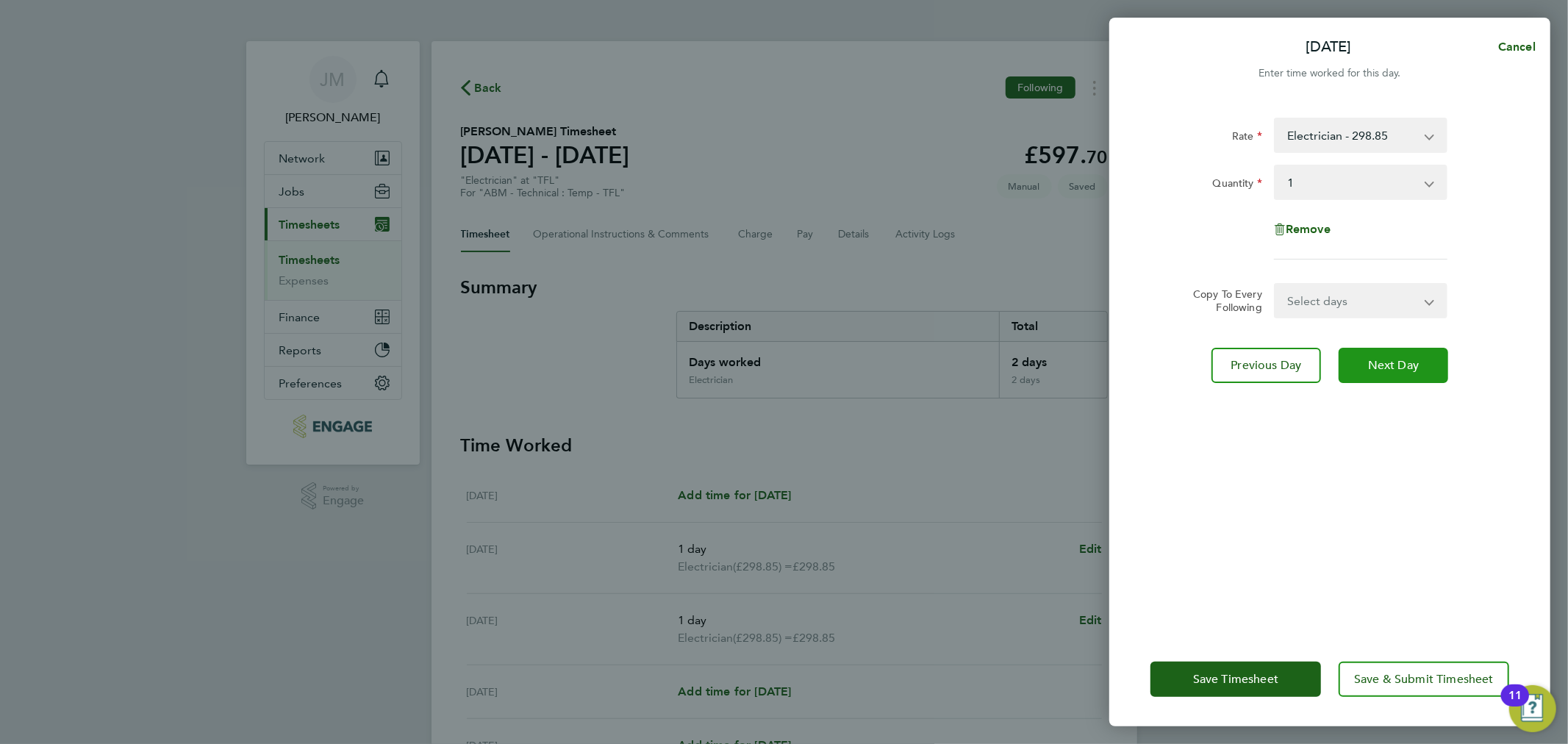
click at [1371, 364] on span "Next Day" at bounding box center [1393, 365] width 50 height 14
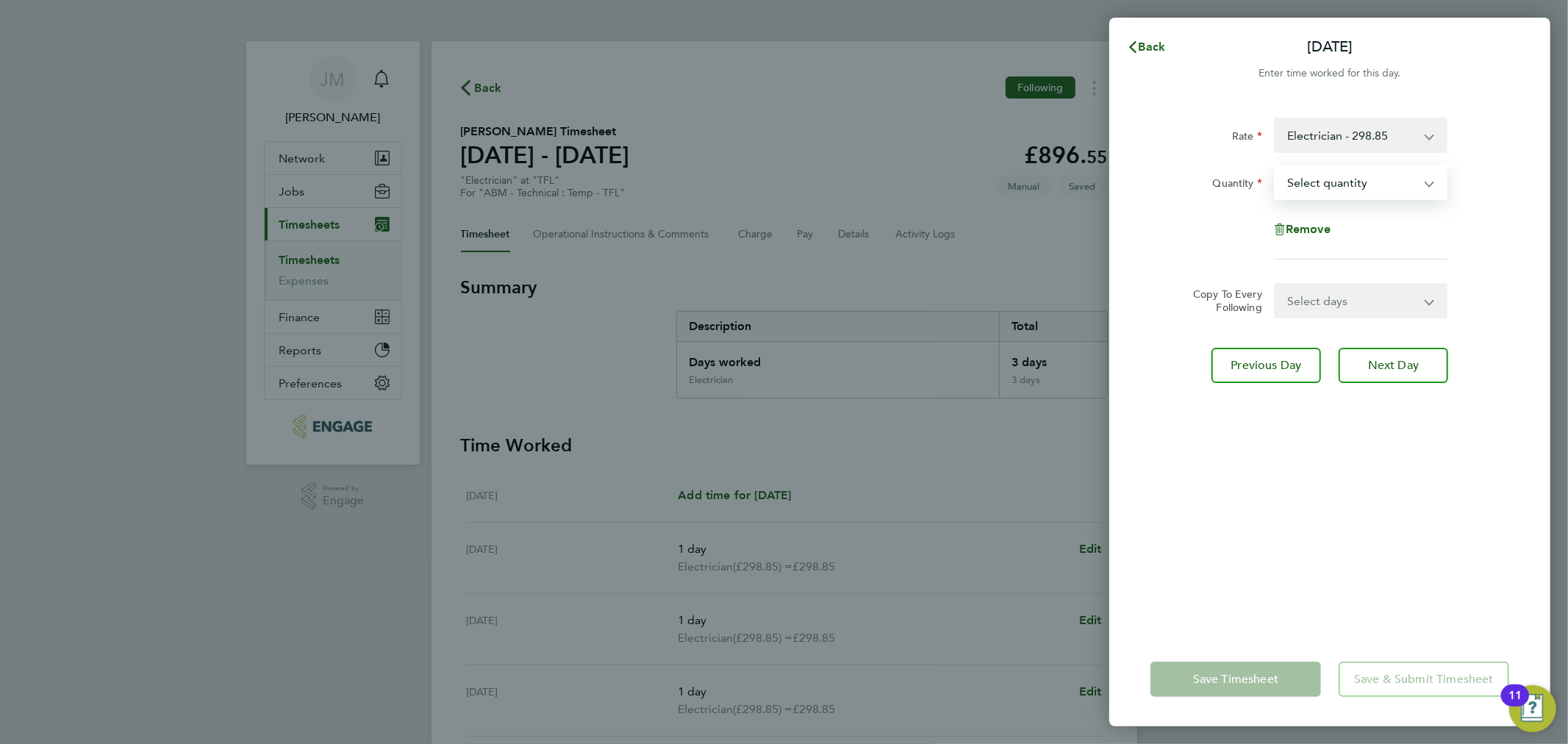
select select "1"
click at [1275, 166] on select "Select quantity 0.5 1" at bounding box center [1351, 182] width 153 height 32
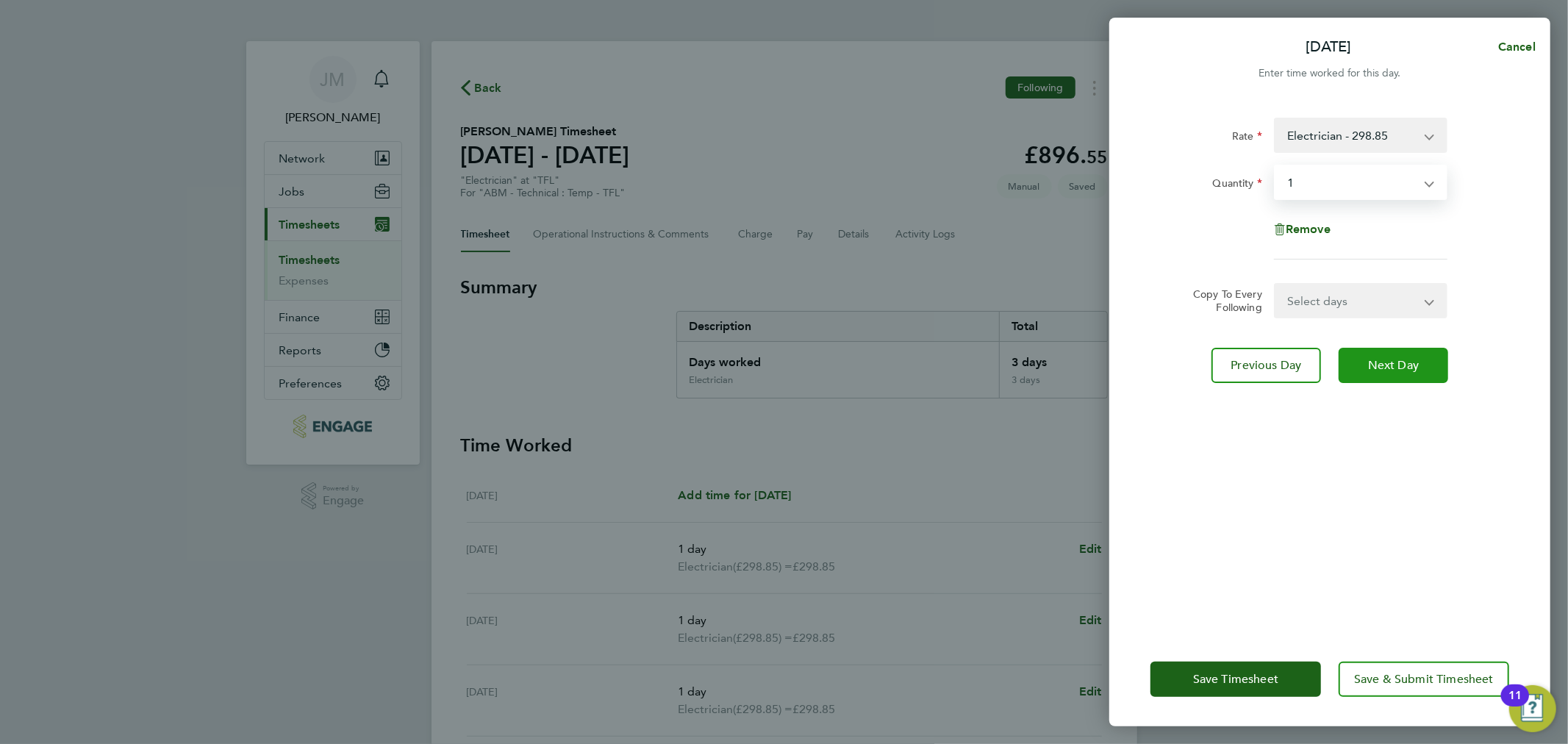
click at [1386, 372] on button "Next Day" at bounding box center [1393, 365] width 109 height 35
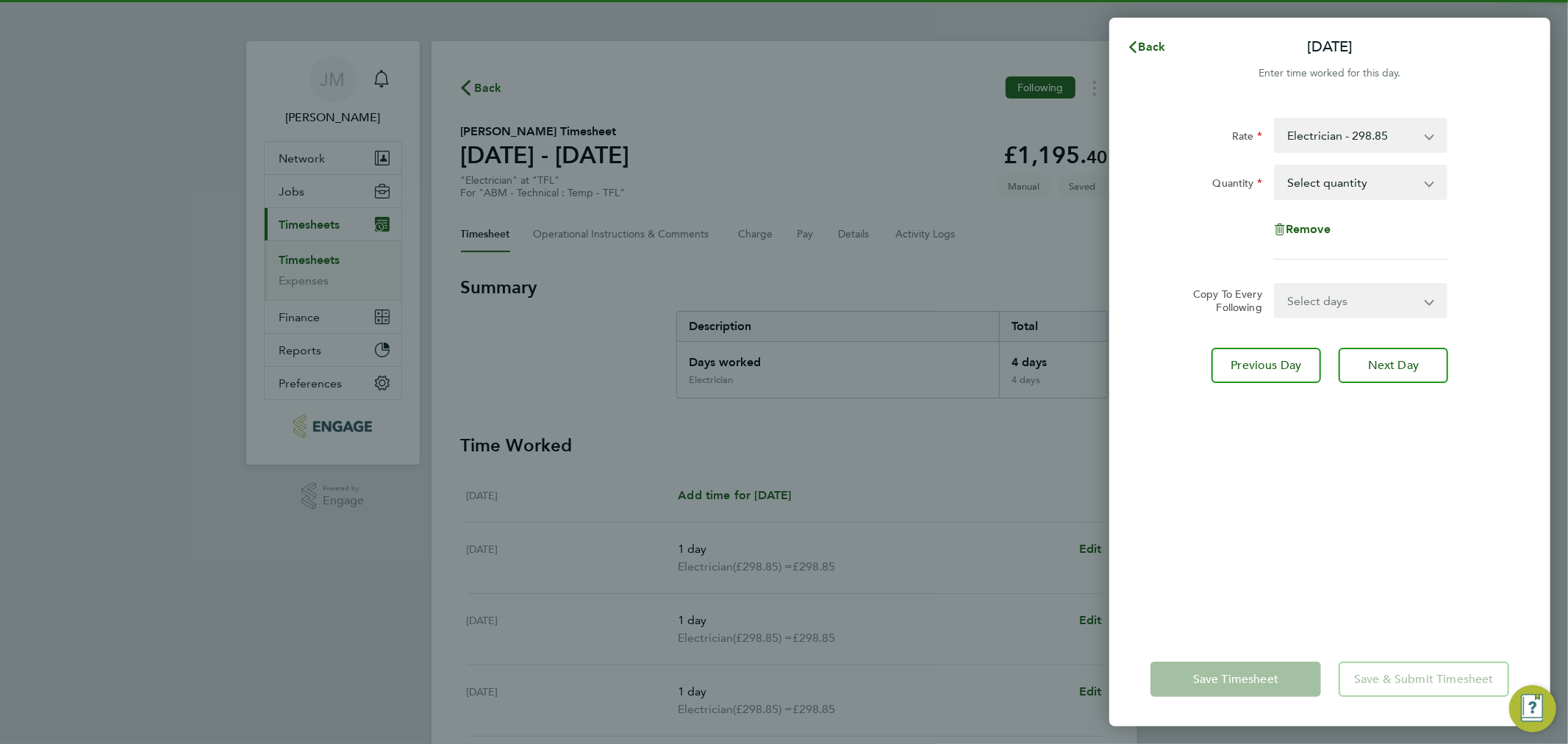
click at [1342, 181] on select "Select quantity 0.5 1" at bounding box center [1351, 182] width 153 height 32
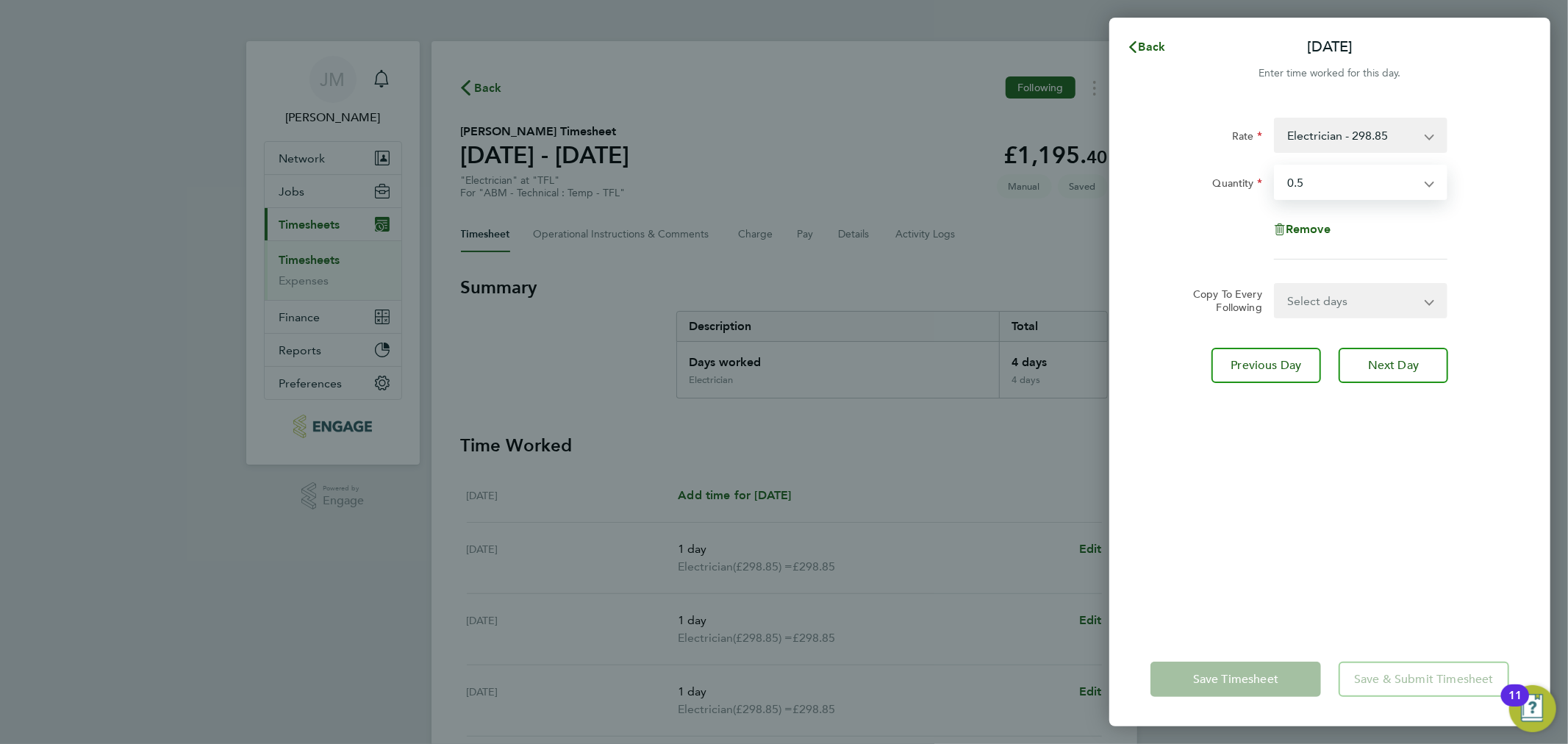
click at [1275, 166] on select "Select quantity 0.5 1" at bounding box center [1351, 182] width 153 height 32
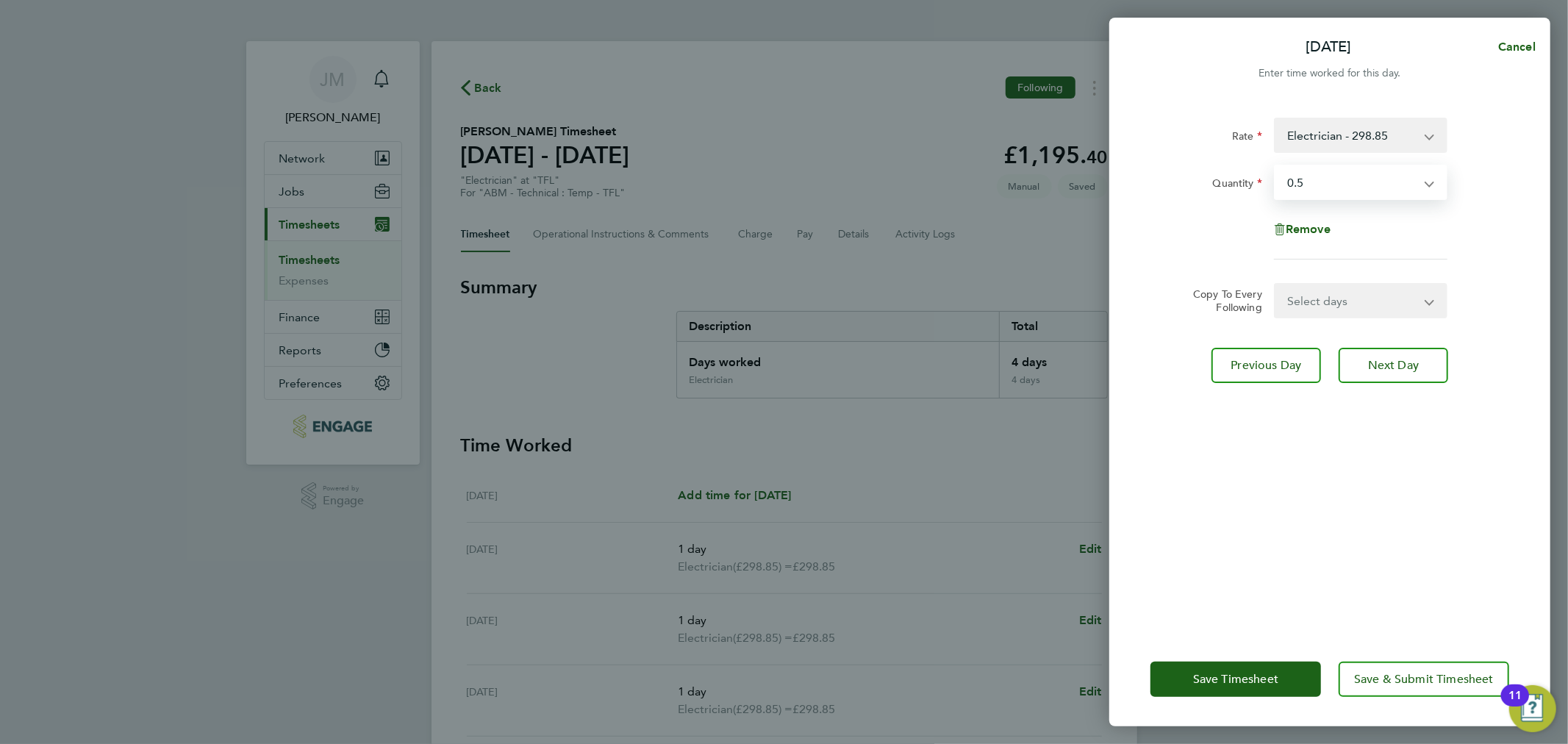
drag, startPoint x: 1347, startPoint y: 171, endPoint x: 1339, endPoint y: 198, distance: 28.2
click at [1347, 171] on select "Select quantity 0.5 1" at bounding box center [1351, 182] width 153 height 32
select select "1"
click at [1275, 166] on select "Select quantity 0.5 1" at bounding box center [1351, 182] width 153 height 32
click at [1245, 681] on span "Save Timesheet" at bounding box center [1236, 679] width 86 height 14
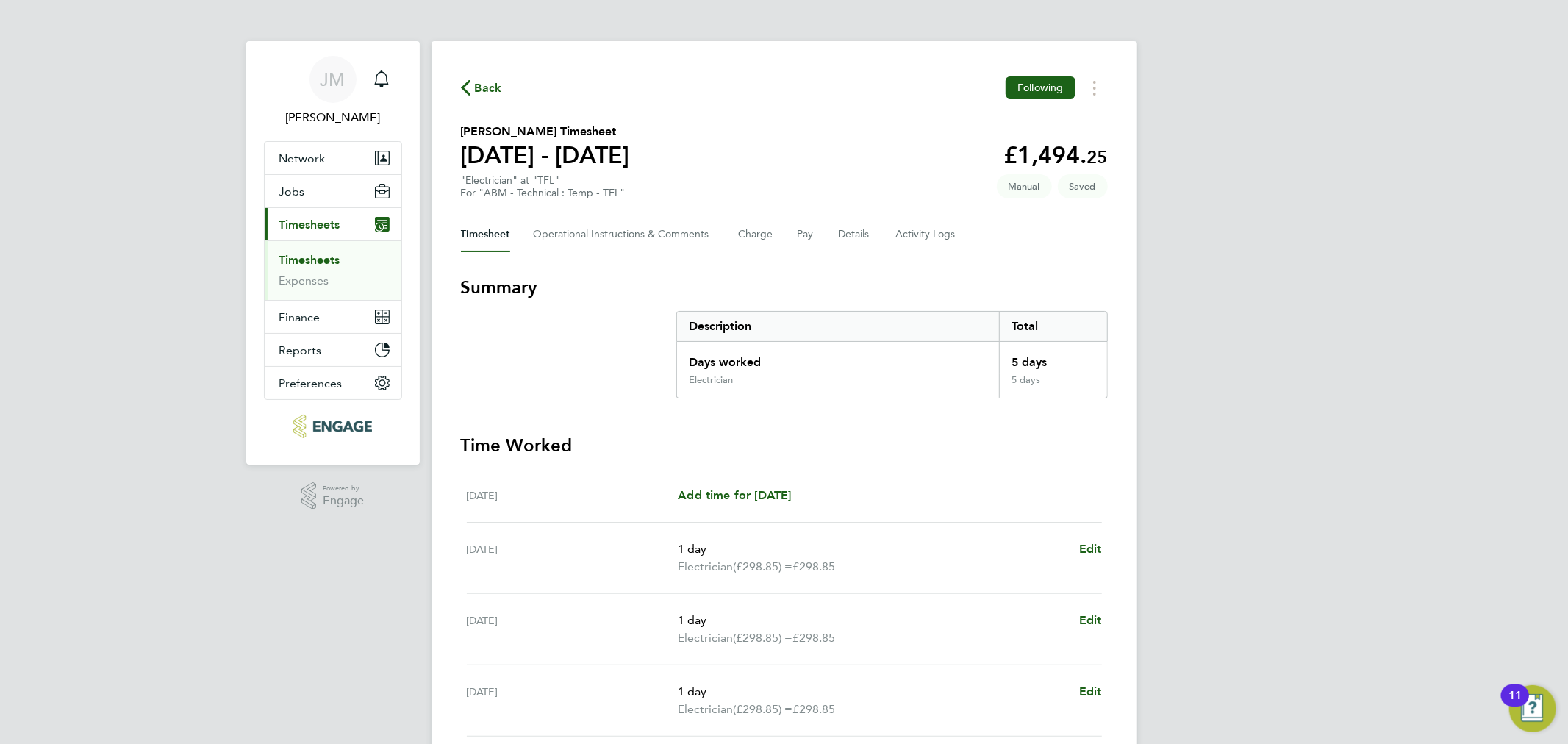
scroll to position [317, 0]
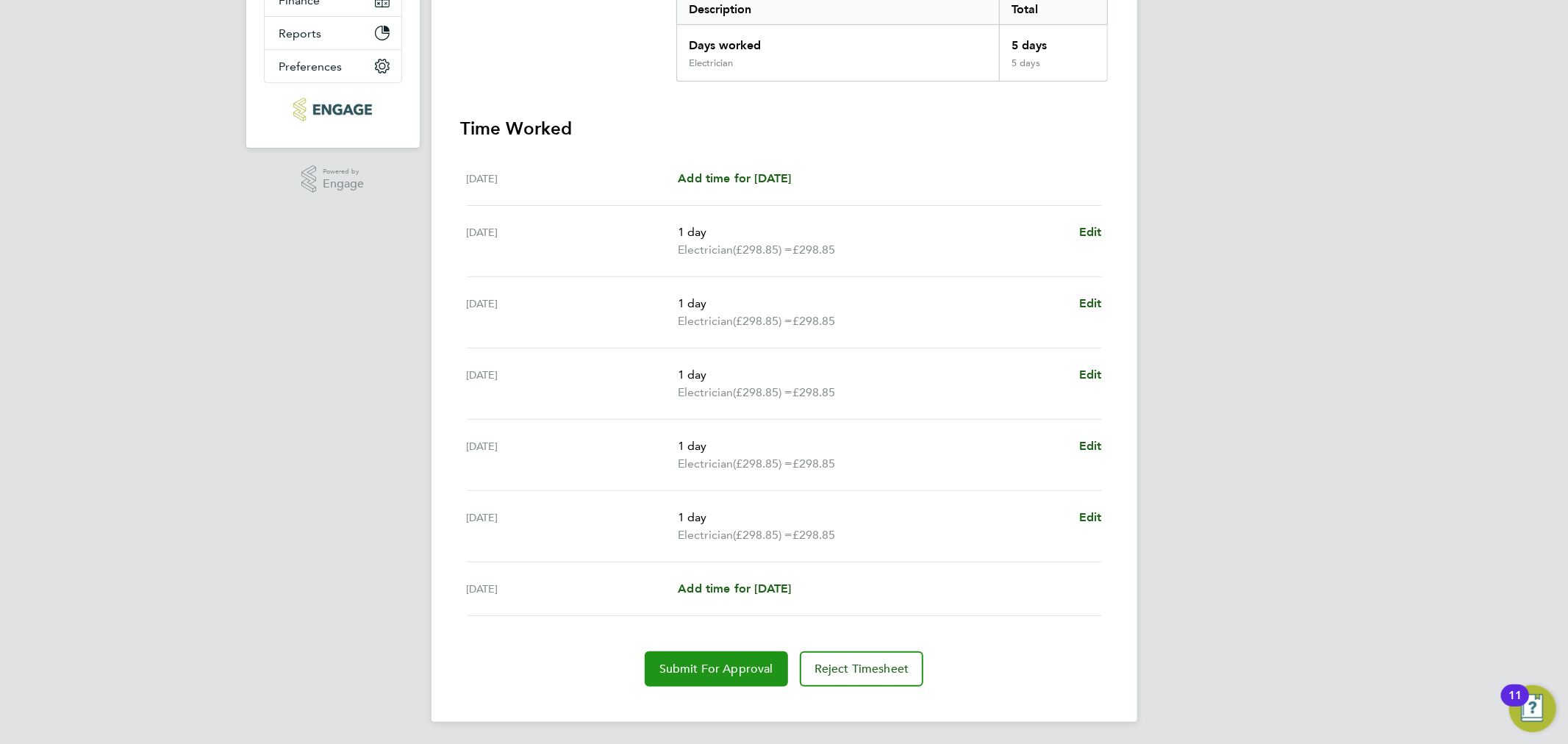
click at [675, 675] on button "Submit For Approval" at bounding box center [716, 669] width 143 height 35
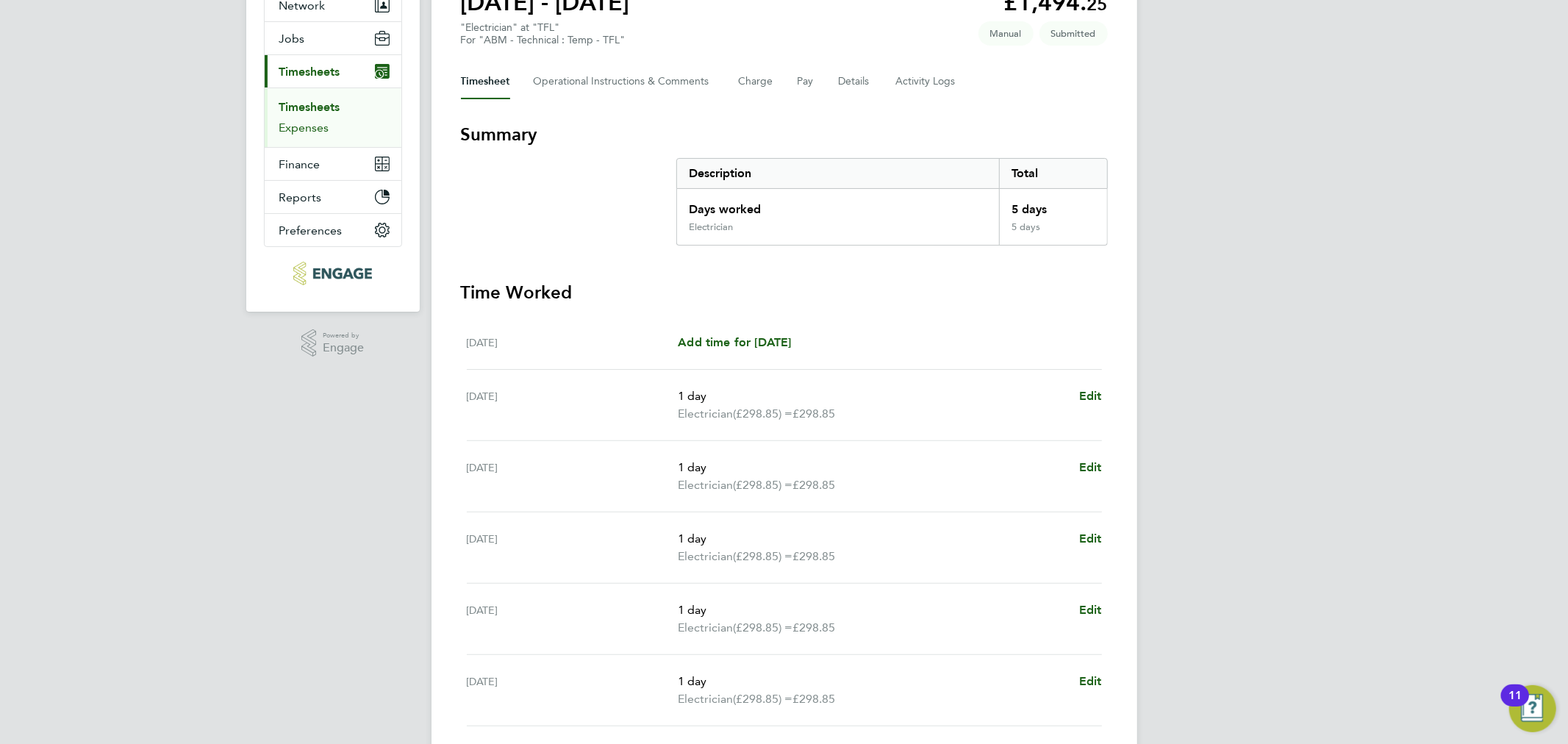
scroll to position [152, 0]
click at [299, 110] on link "Timesheets" at bounding box center [310, 108] width 61 height 14
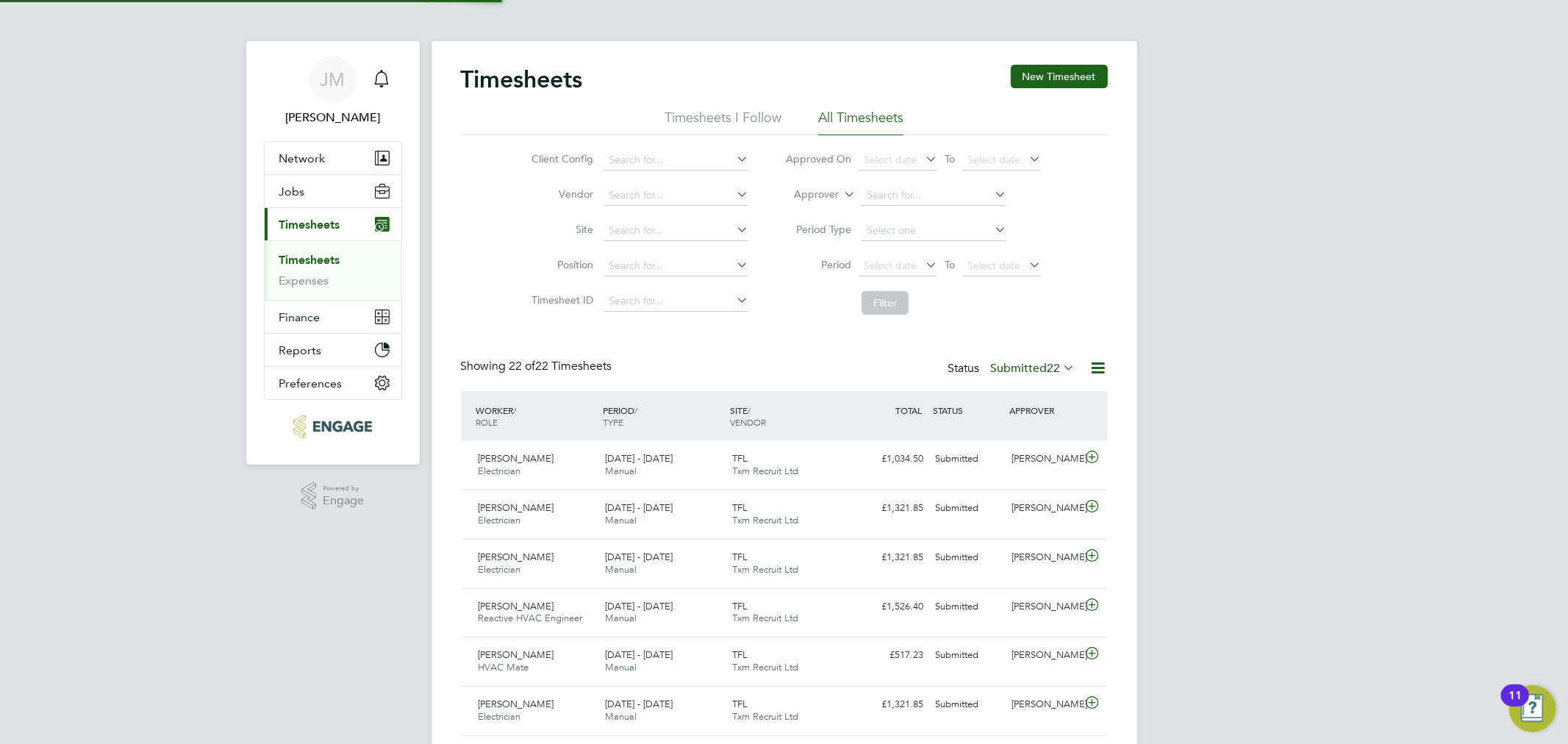
scroll to position [7, 8]
click at [1069, 78] on button "New Timesheet" at bounding box center [1059, 76] width 97 height 23
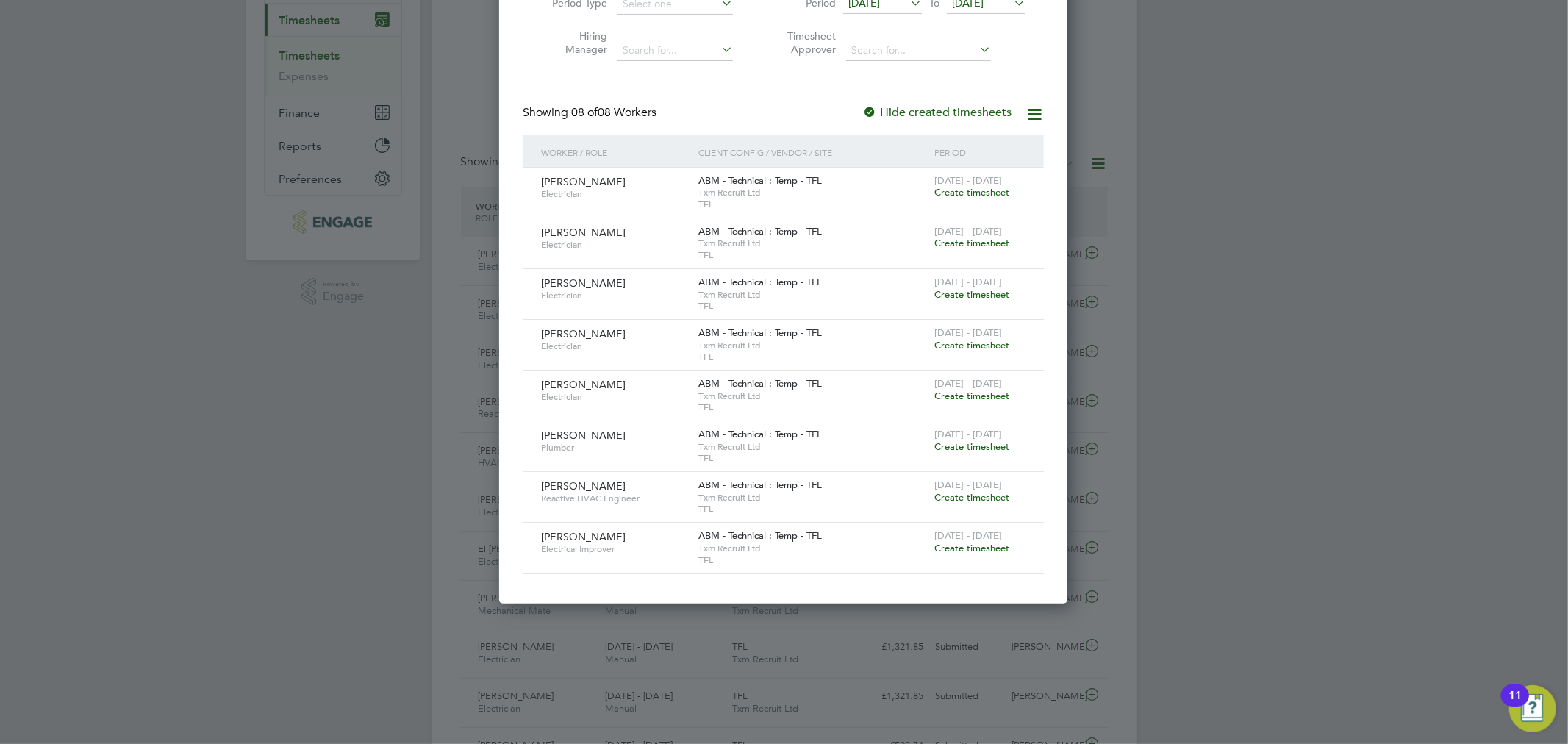
click at [1344, 309] on div at bounding box center [784, 372] width 1568 height 744
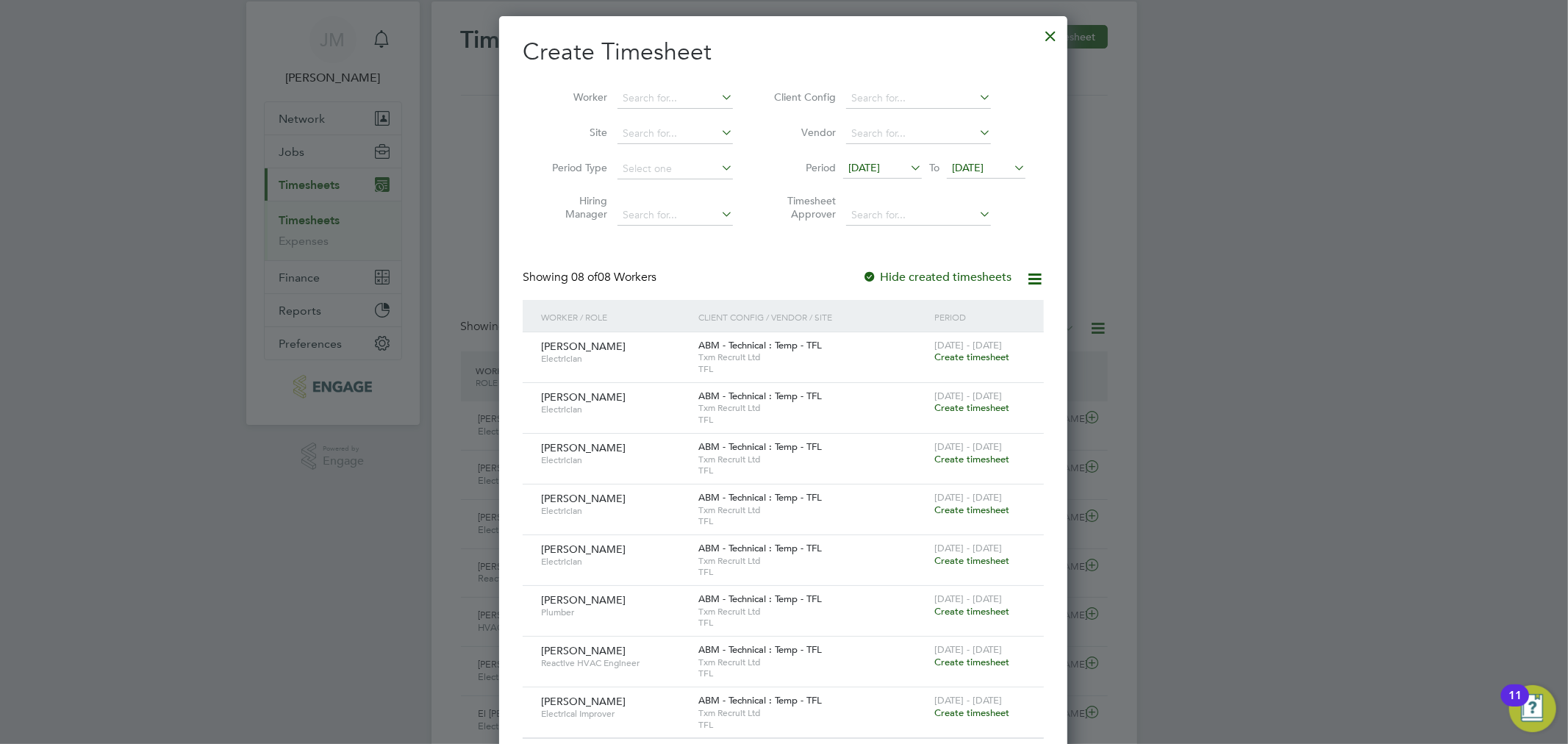
click at [1046, 42] on div at bounding box center [1050, 32] width 26 height 26
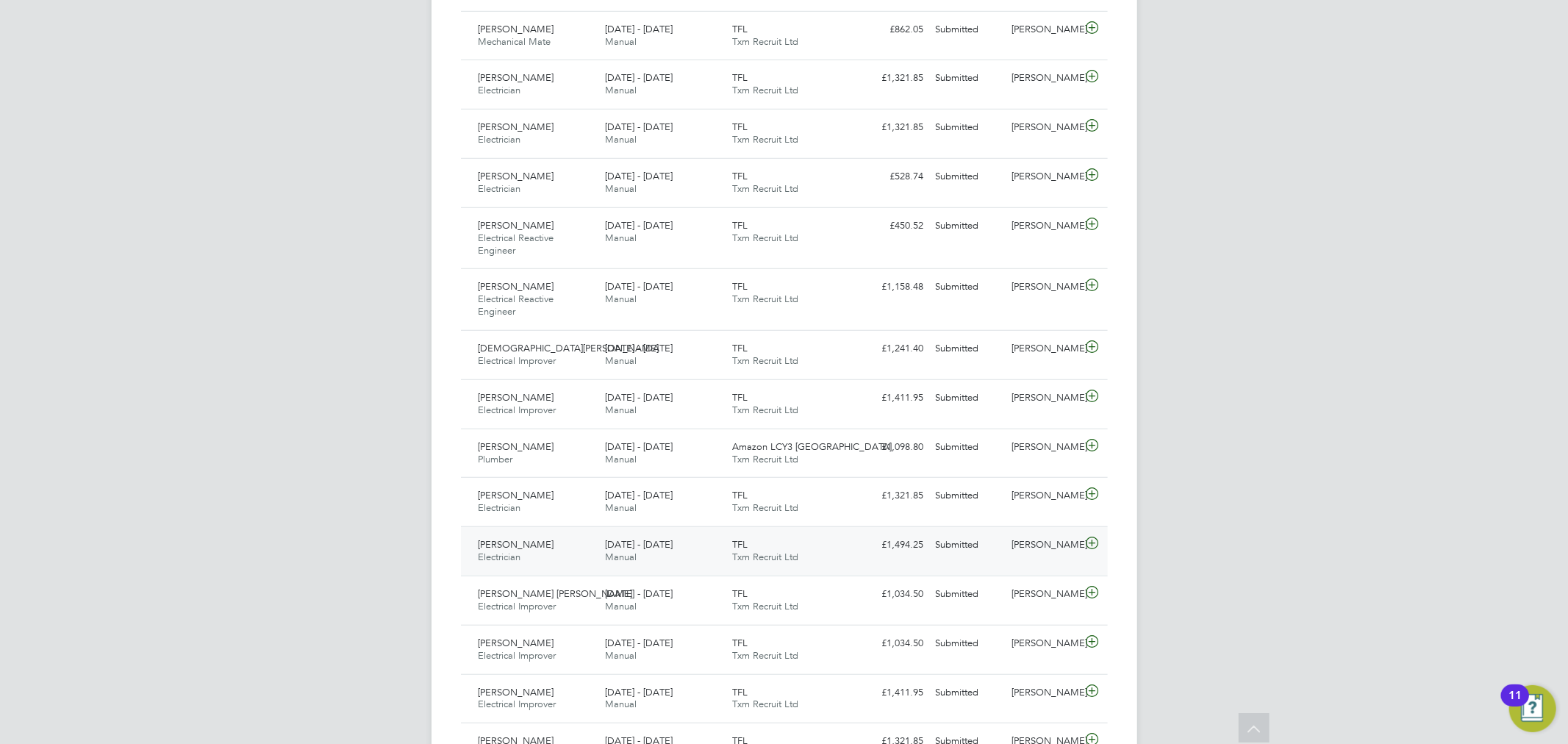
click at [643, 548] on span "2 - 8 Aug 2025" at bounding box center [639, 544] width 68 height 13
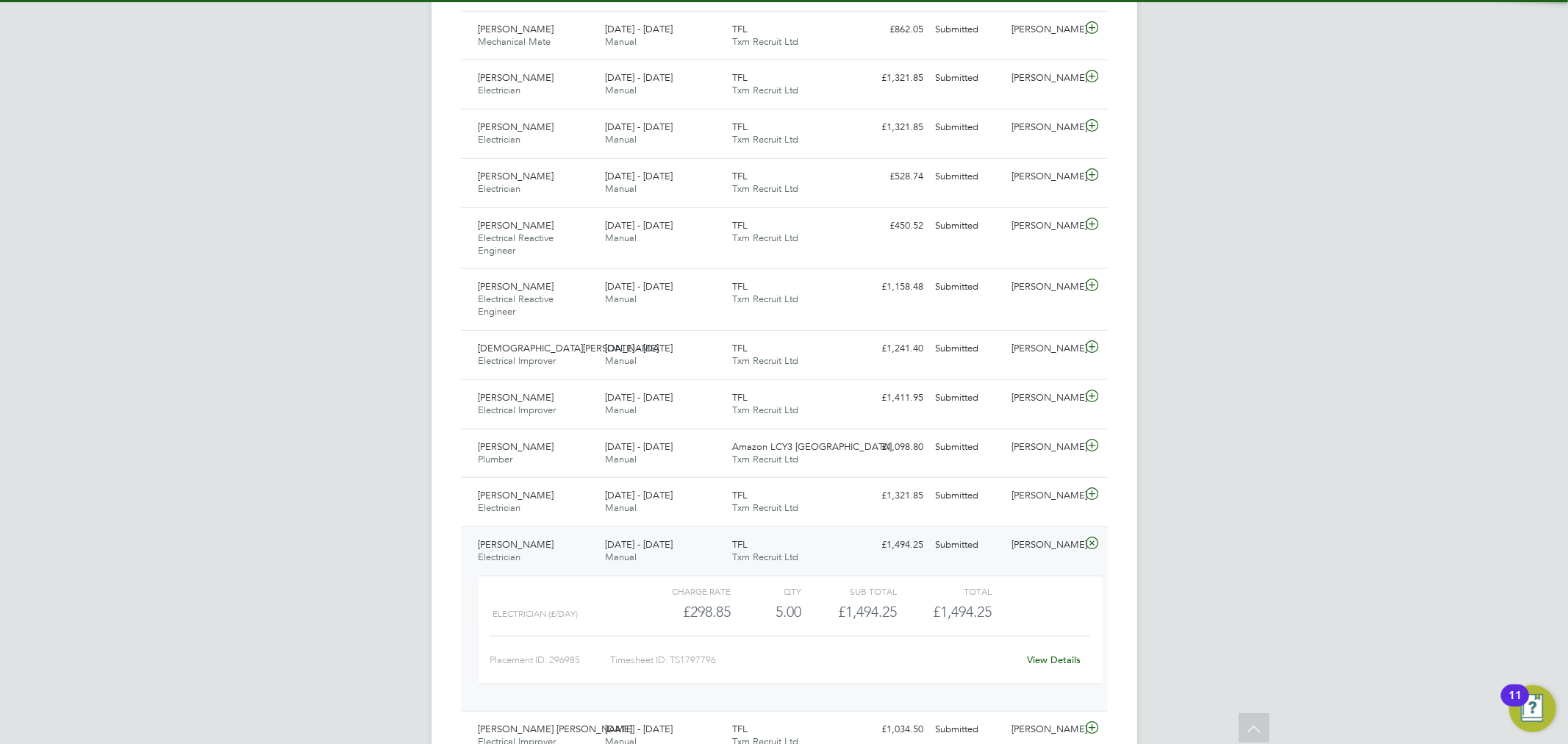
click at [643, 548] on span "2 - 8 Aug 2025" at bounding box center [639, 544] width 68 height 13
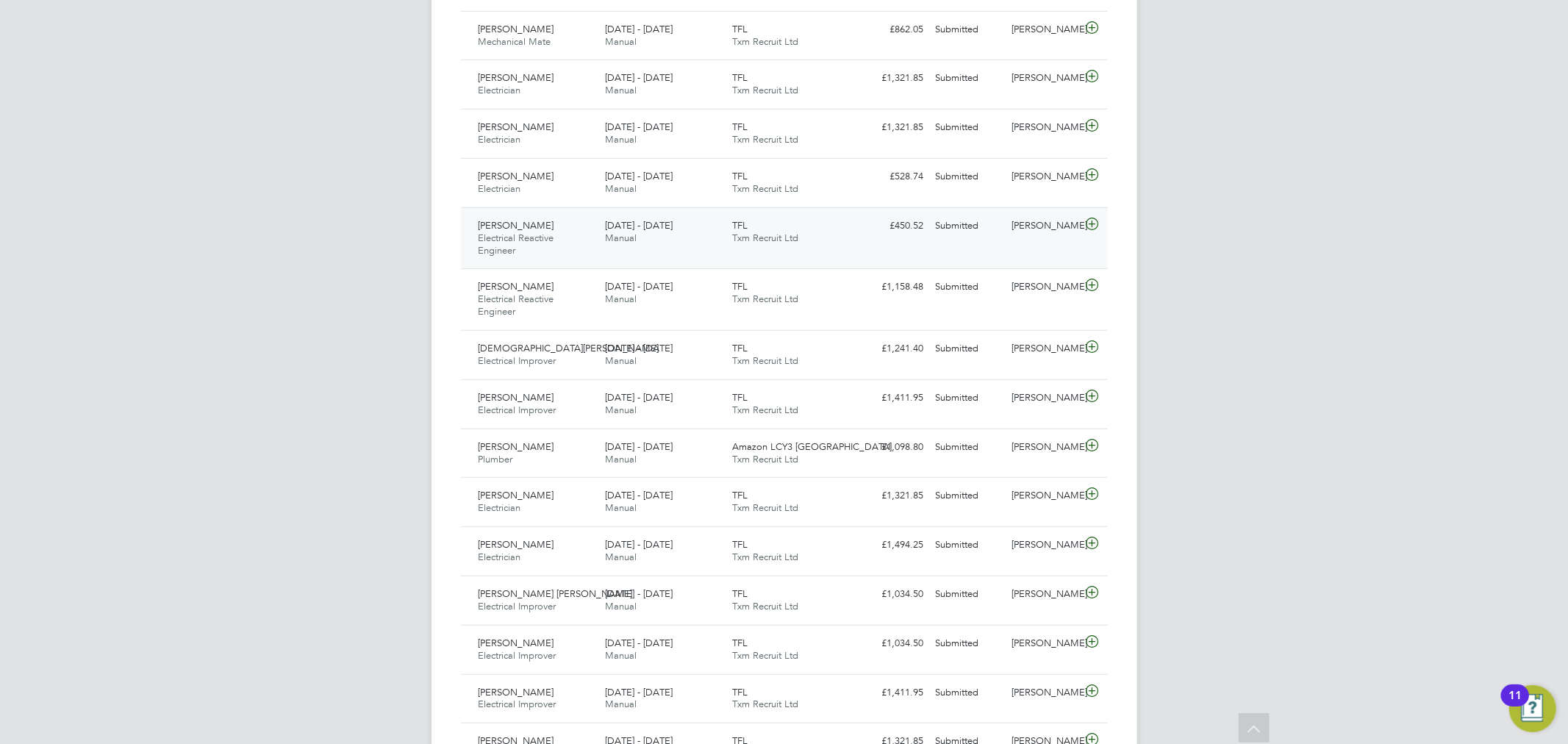
click at [1023, 238] on div "Arsen Muja Electrical Reactive Engineer 9 - 15 Aug 2025 9 - 15 Aug 2025 Manual …" at bounding box center [785, 237] width 647 height 62
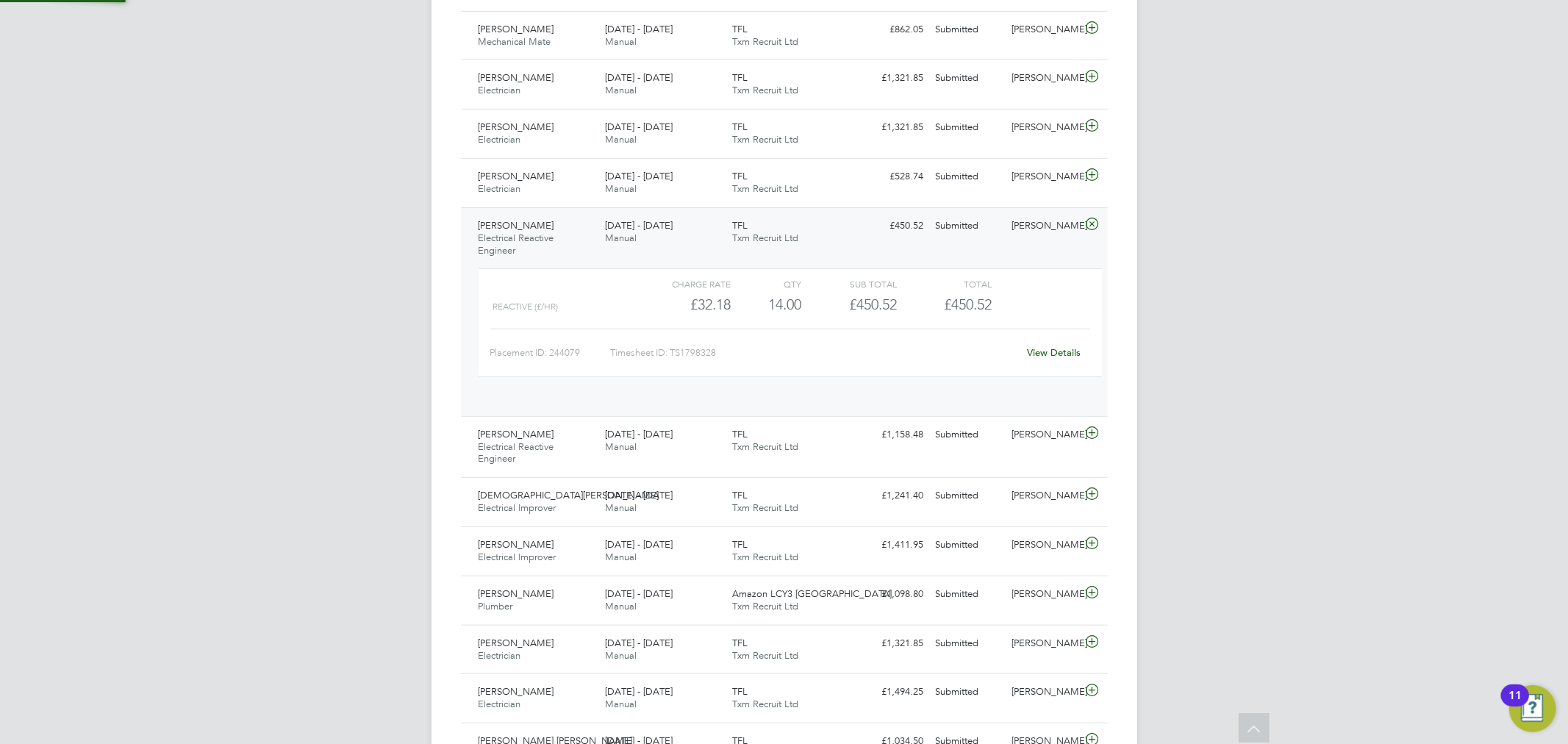
scroll to position [24, 143]
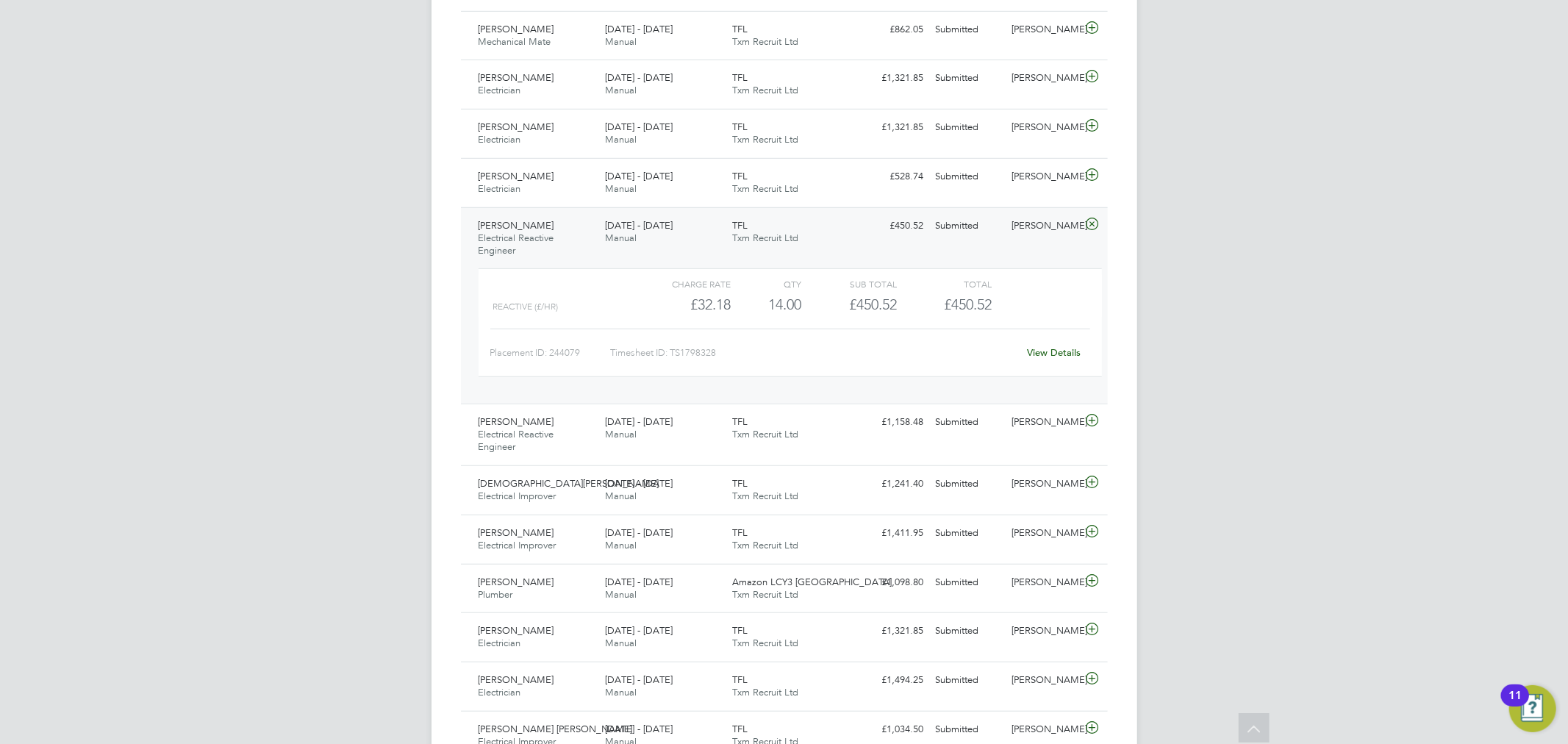
click at [1023, 238] on div "Arsen Muja Electrical Reactive Engineer 9 - 15 Aug 2025 9 - 15 Aug 2025 Manual …" at bounding box center [785, 305] width 647 height 197
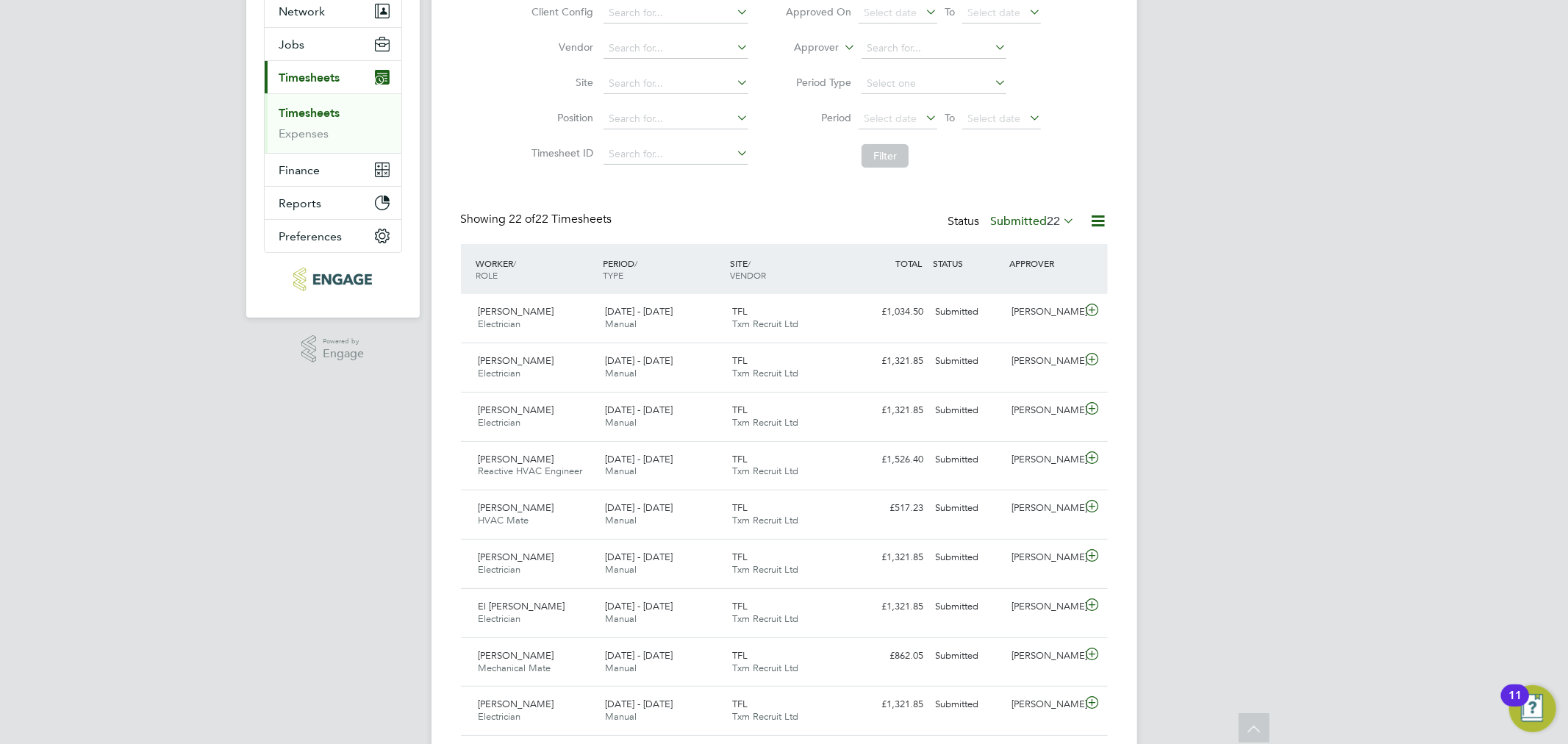
scroll to position [0, 0]
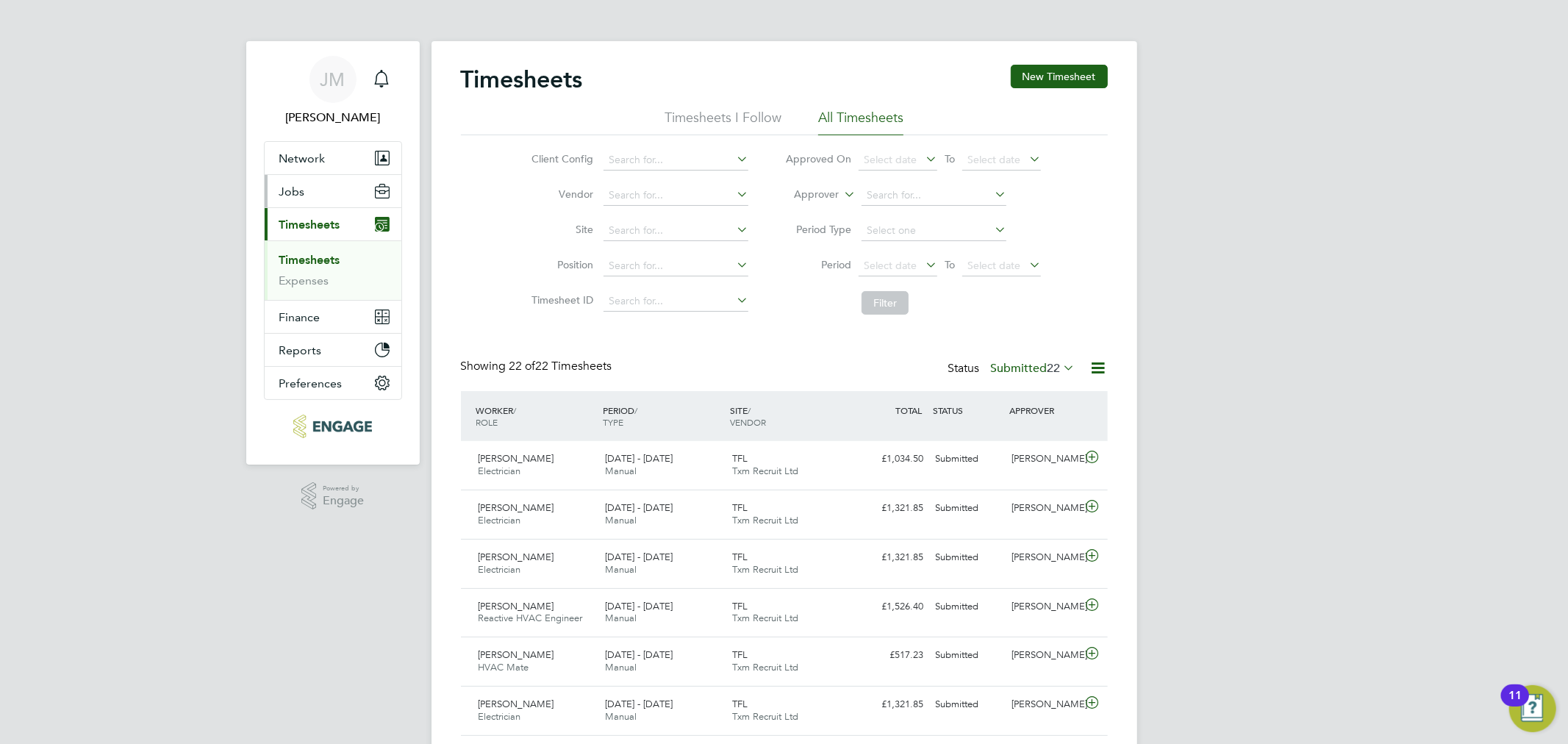
click at [329, 200] on button "Jobs" at bounding box center [332, 191] width 137 height 32
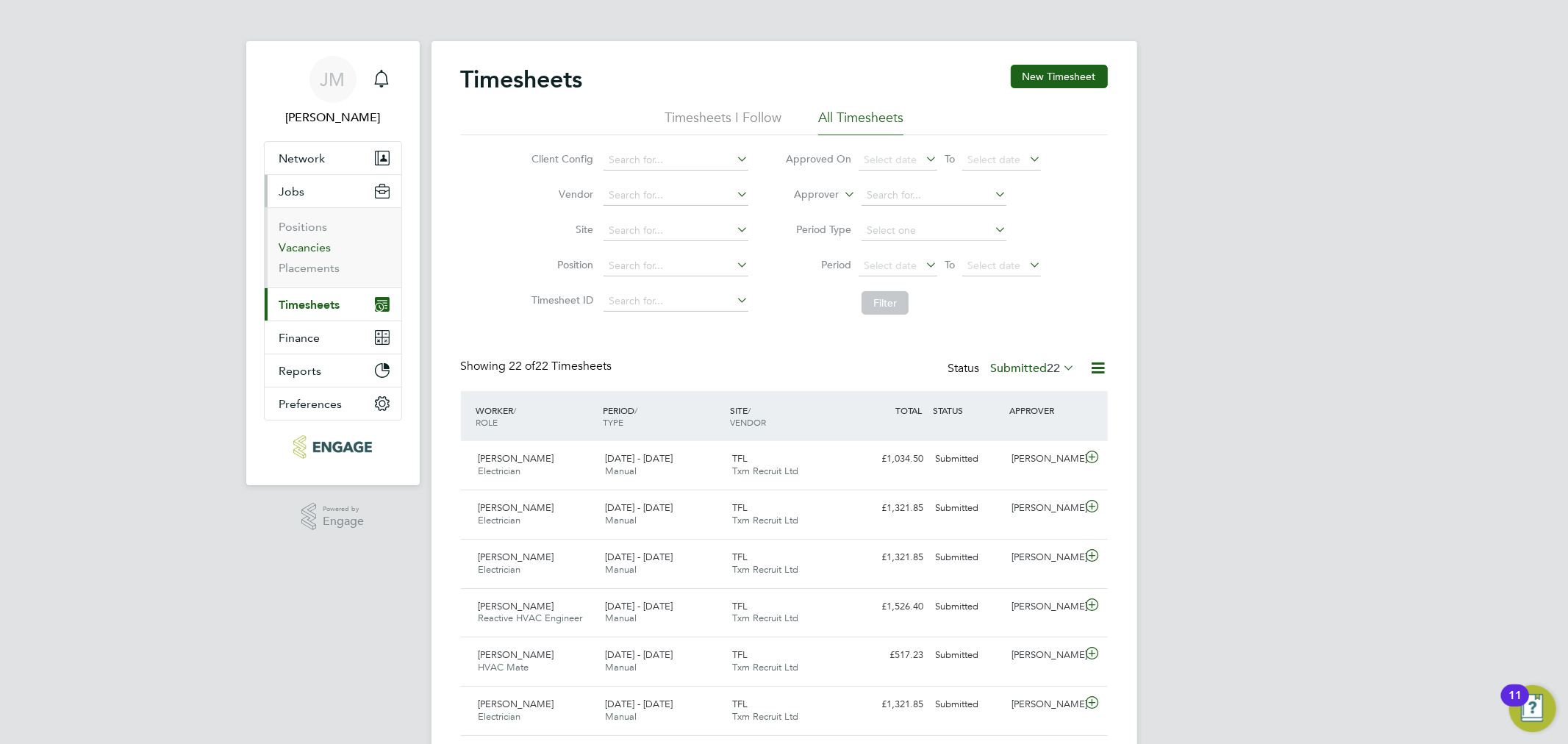
click at [312, 252] on link "Vacancies" at bounding box center [305, 247] width 52 height 14
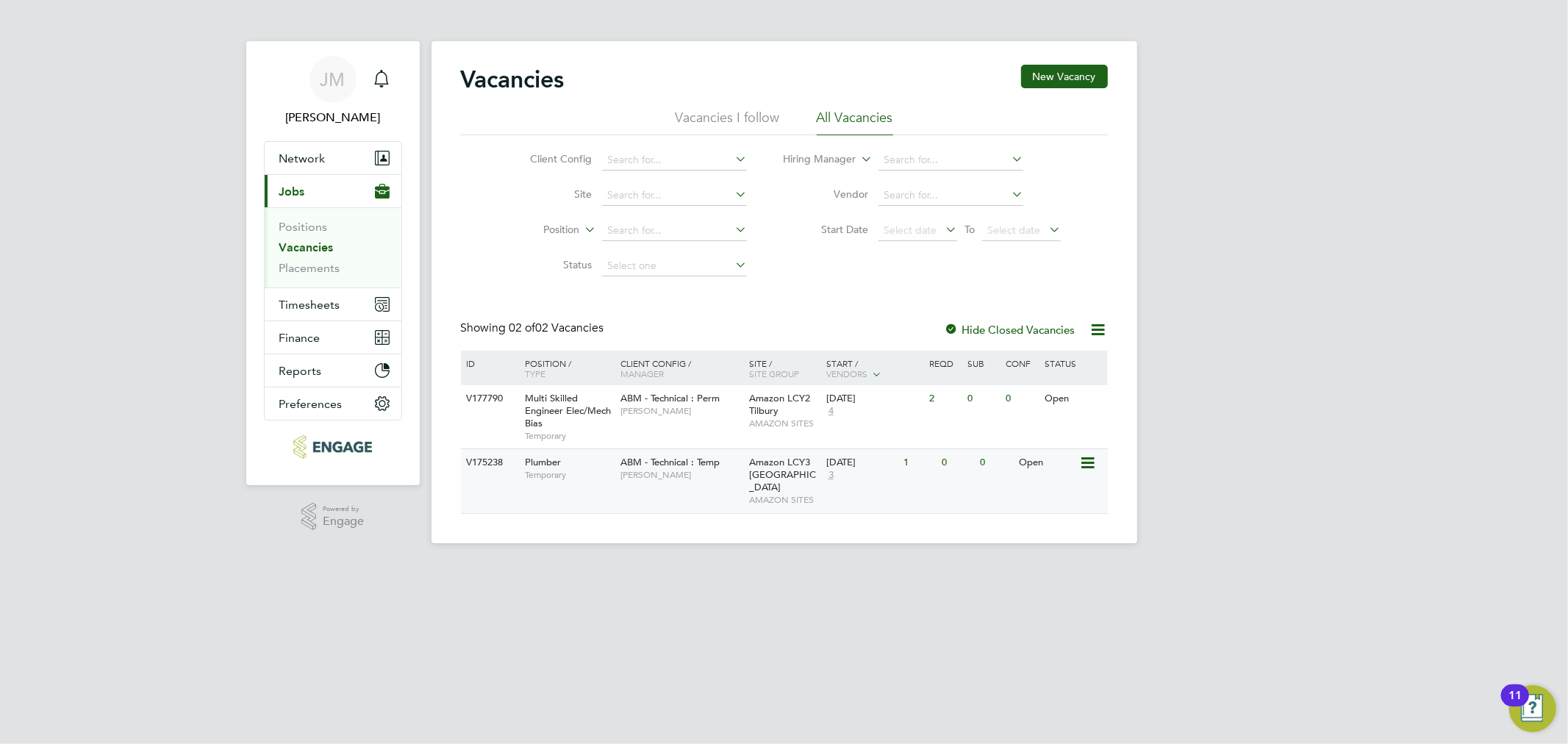
click at [829, 474] on span "3" at bounding box center [831, 475] width 10 height 13
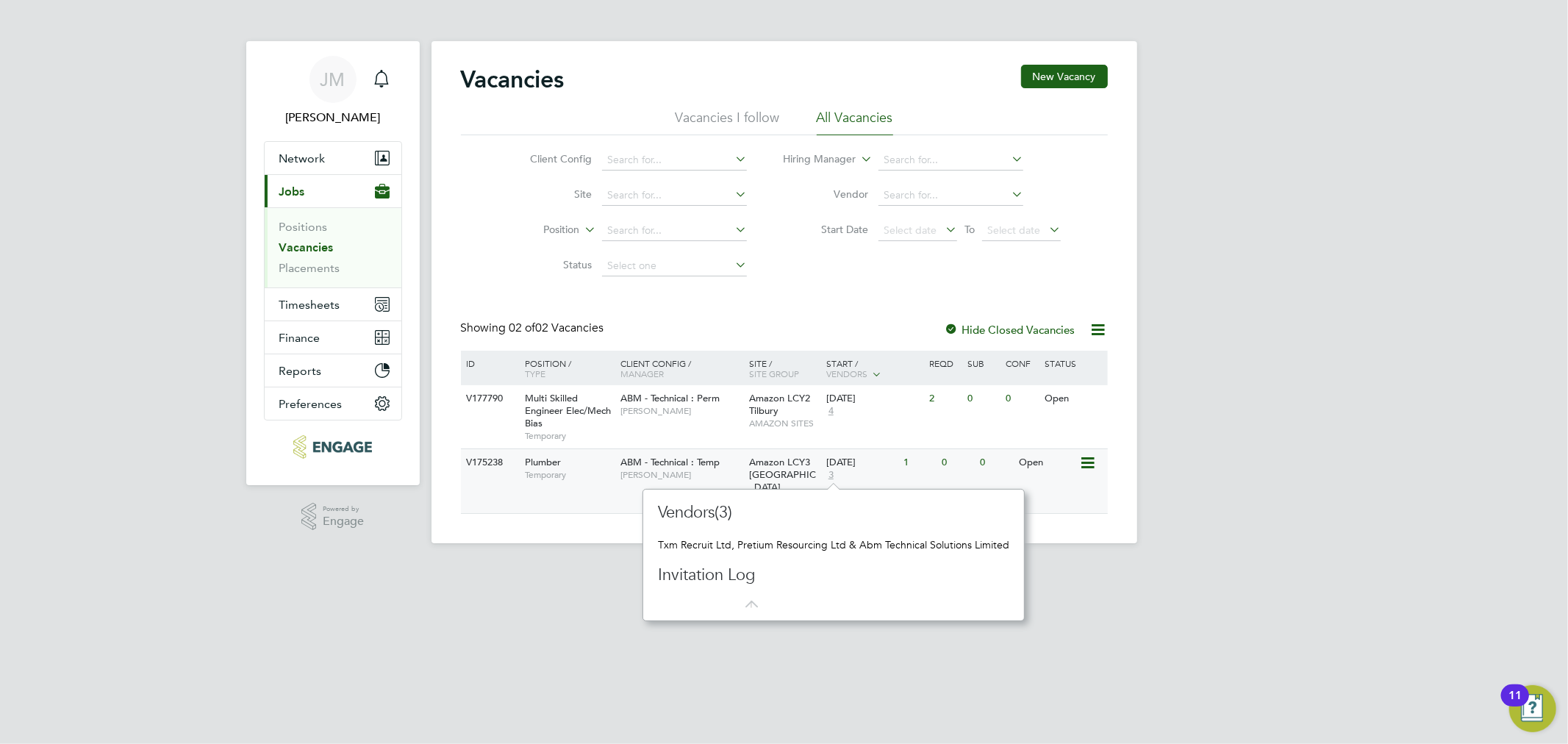
click at [829, 474] on span "3" at bounding box center [831, 475] width 10 height 13
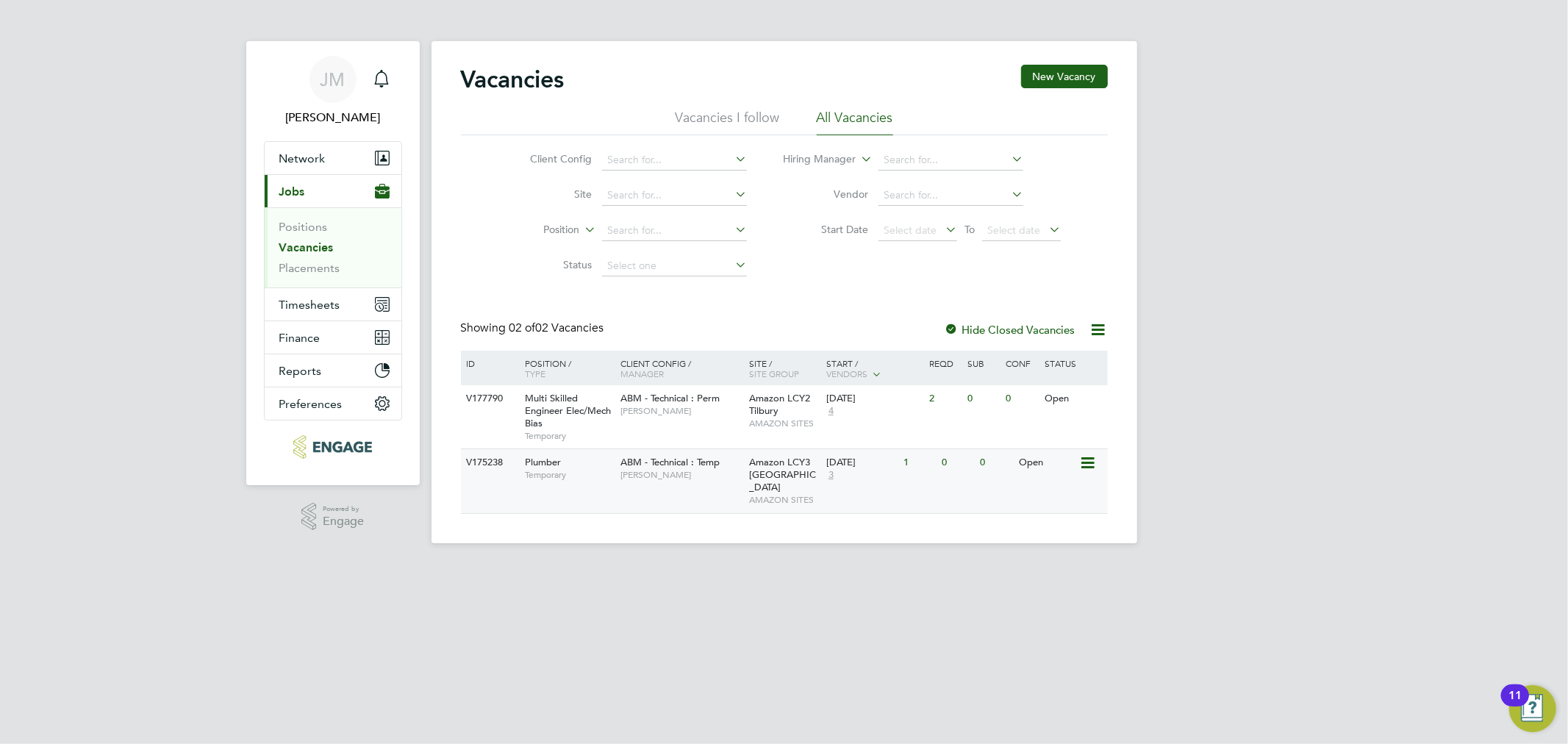
click at [1094, 461] on icon at bounding box center [1087, 464] width 14 height 18
click at [1031, 326] on label "Hide Closed Vacancies" at bounding box center [1010, 329] width 131 height 14
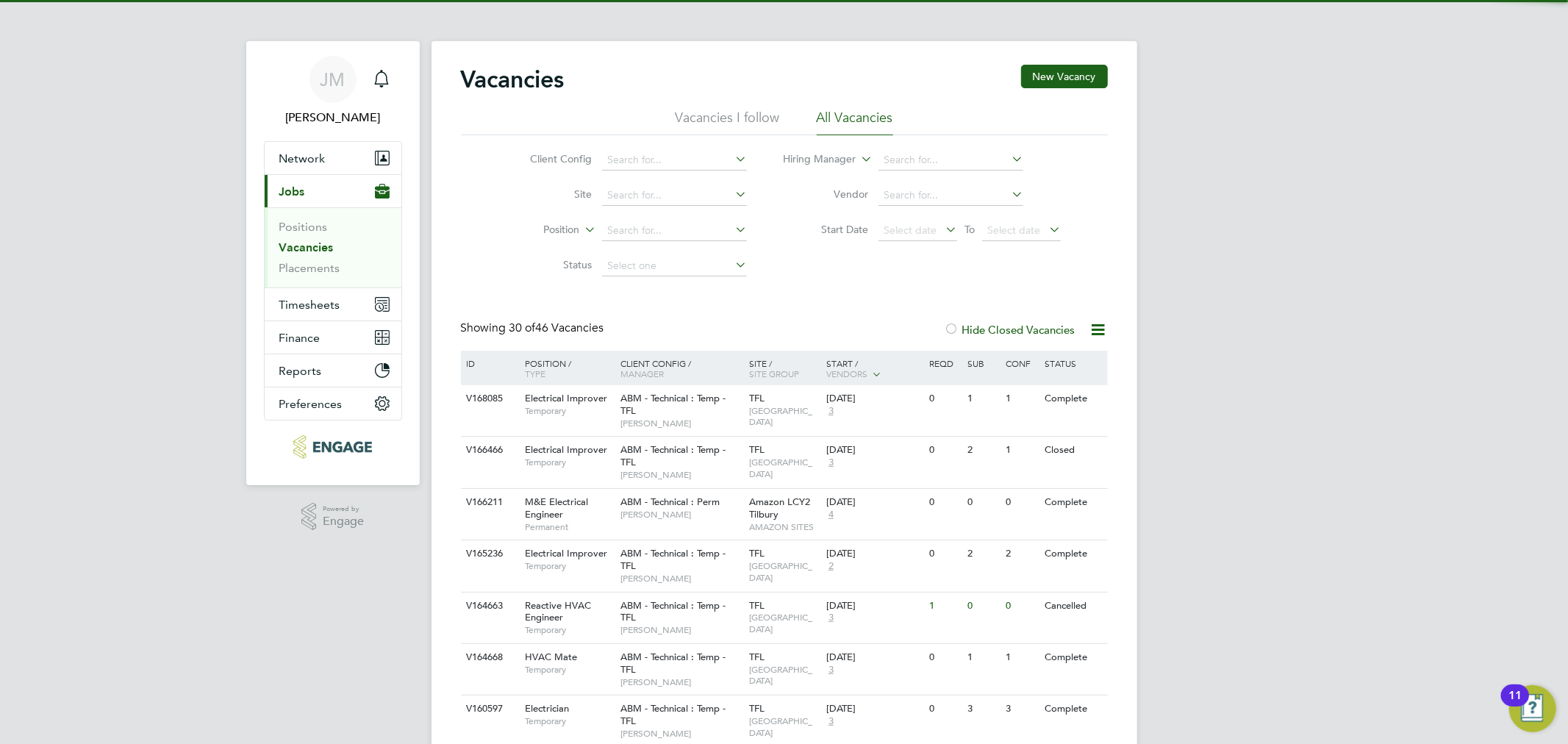
click at [1031, 326] on label "Hide Closed Vacancies" at bounding box center [1010, 329] width 131 height 14
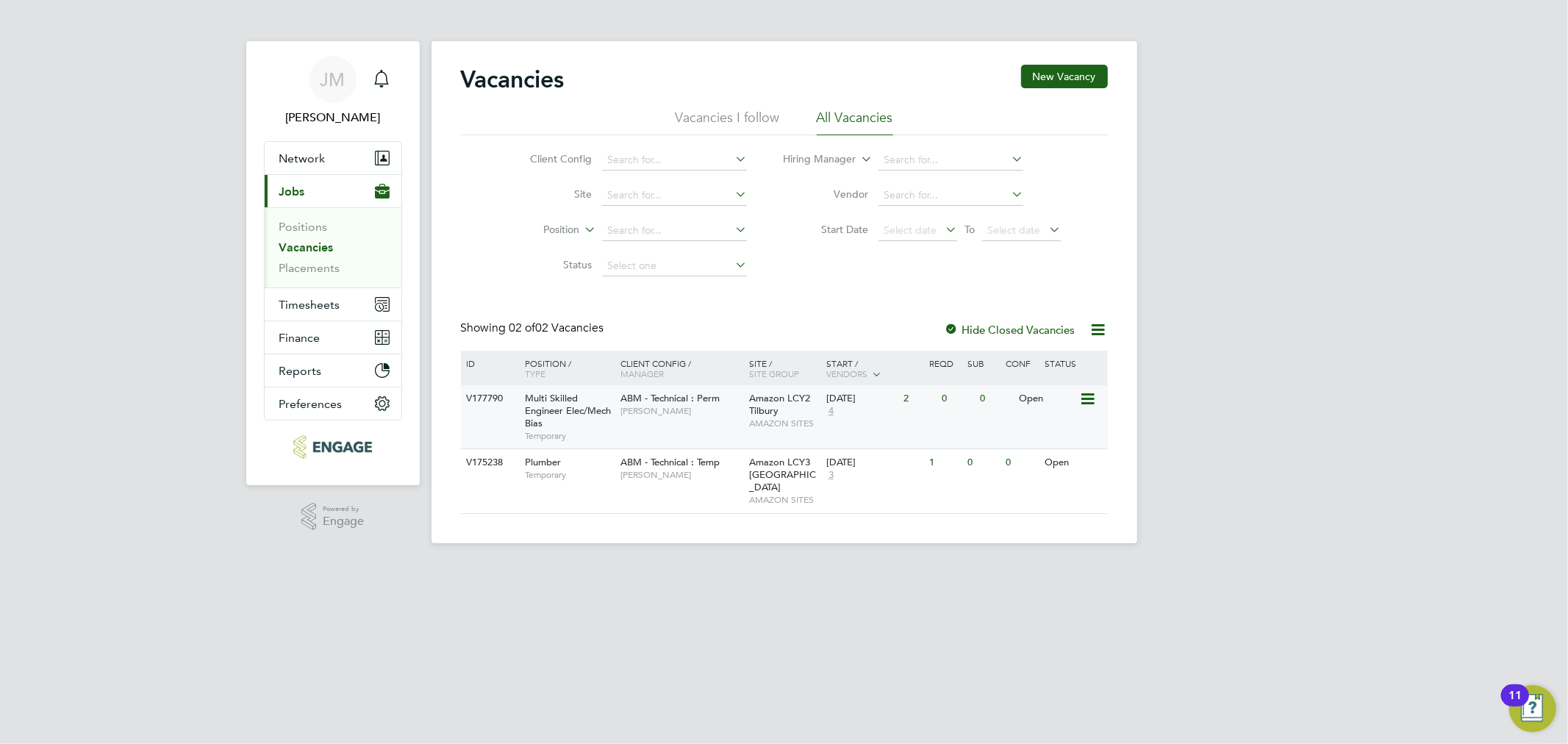
click at [1057, 408] on div "Open" at bounding box center [1048, 399] width 64 height 27
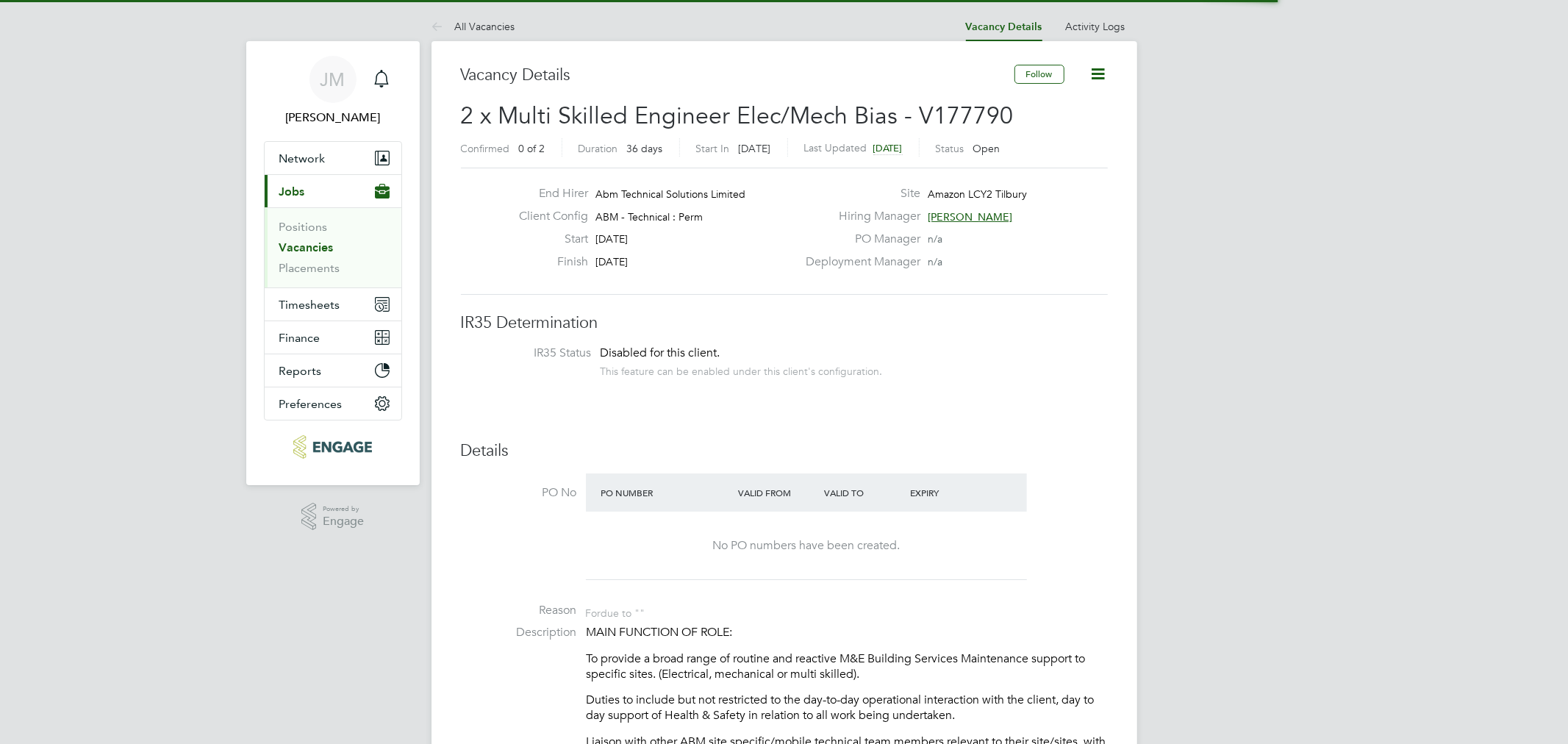
scroll to position [42, 129]
click at [1099, 69] on icon at bounding box center [1098, 74] width 18 height 18
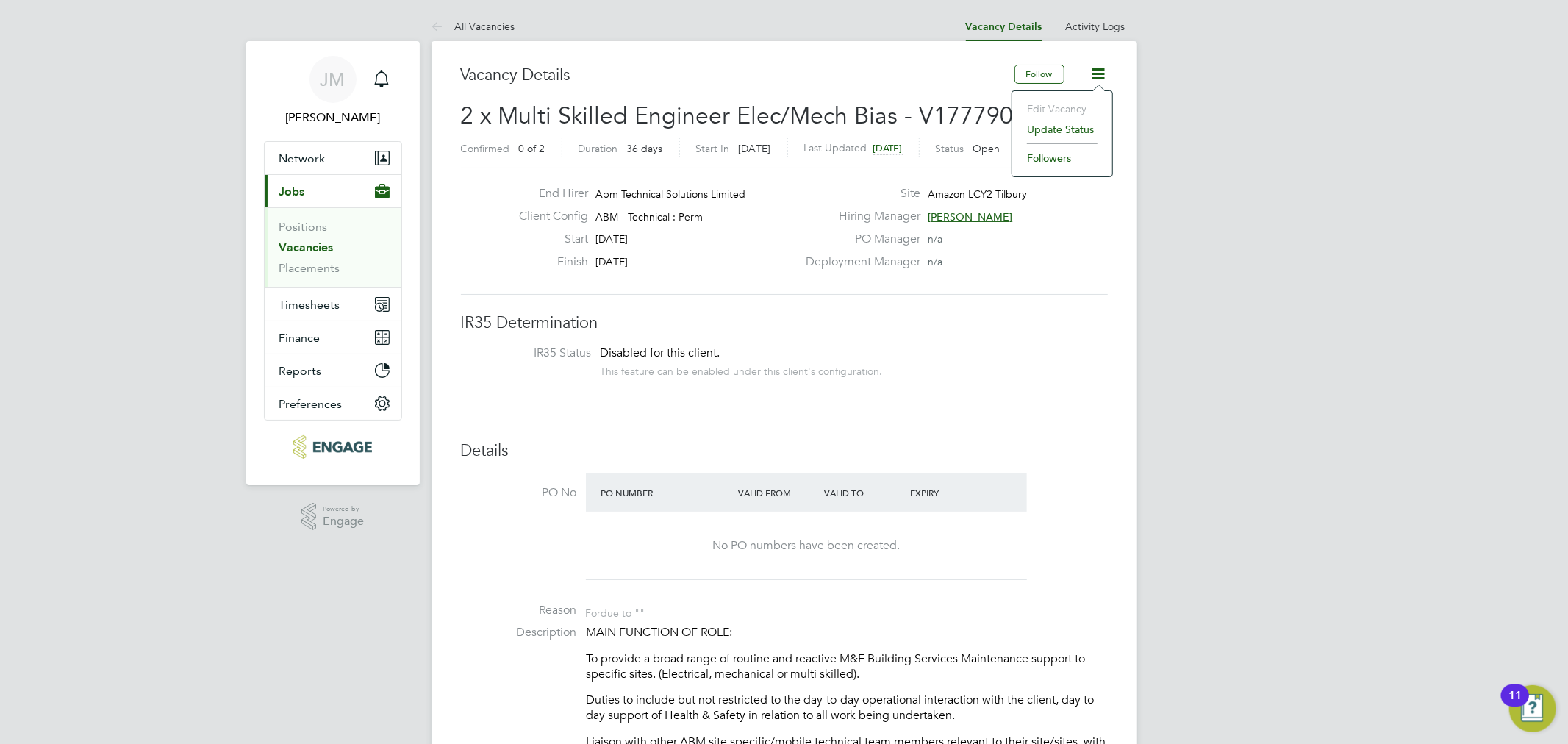
click at [1061, 129] on li "Update Status" at bounding box center [1062, 129] width 86 height 21
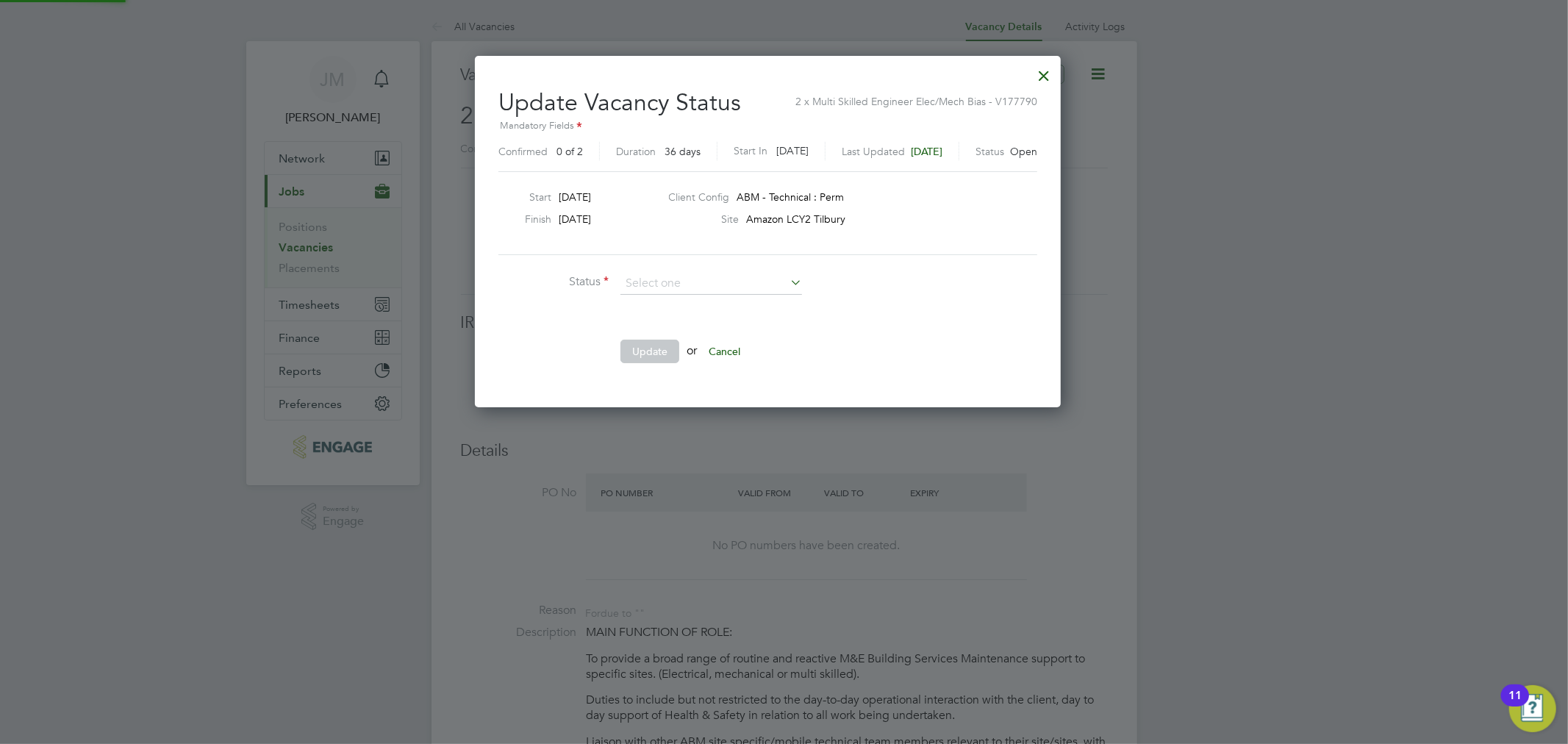
scroll to position [350, 618]
click at [1057, 77] on div at bounding box center [1044, 72] width 26 height 26
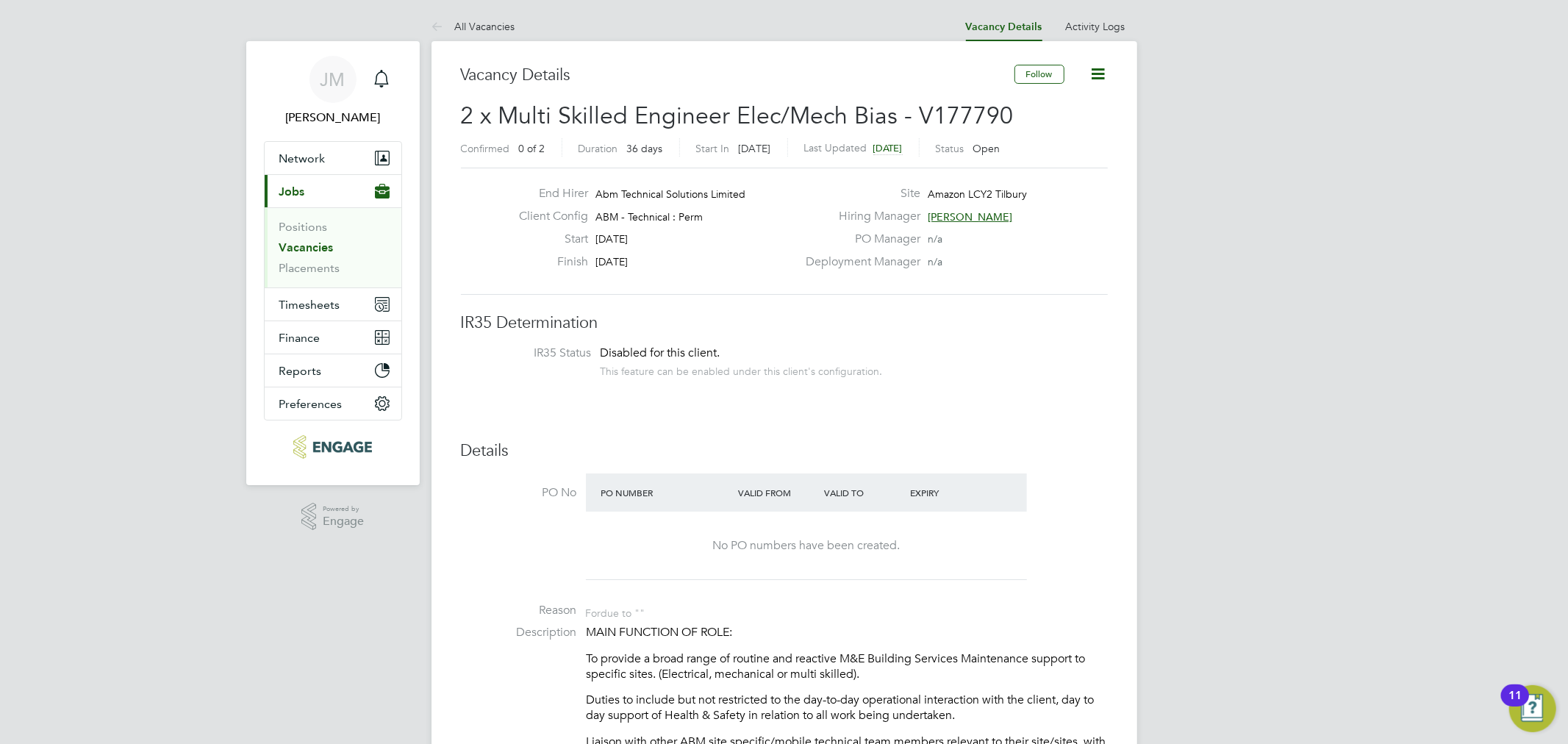
click at [320, 245] on link "Vacancies" at bounding box center [307, 247] width 54 height 14
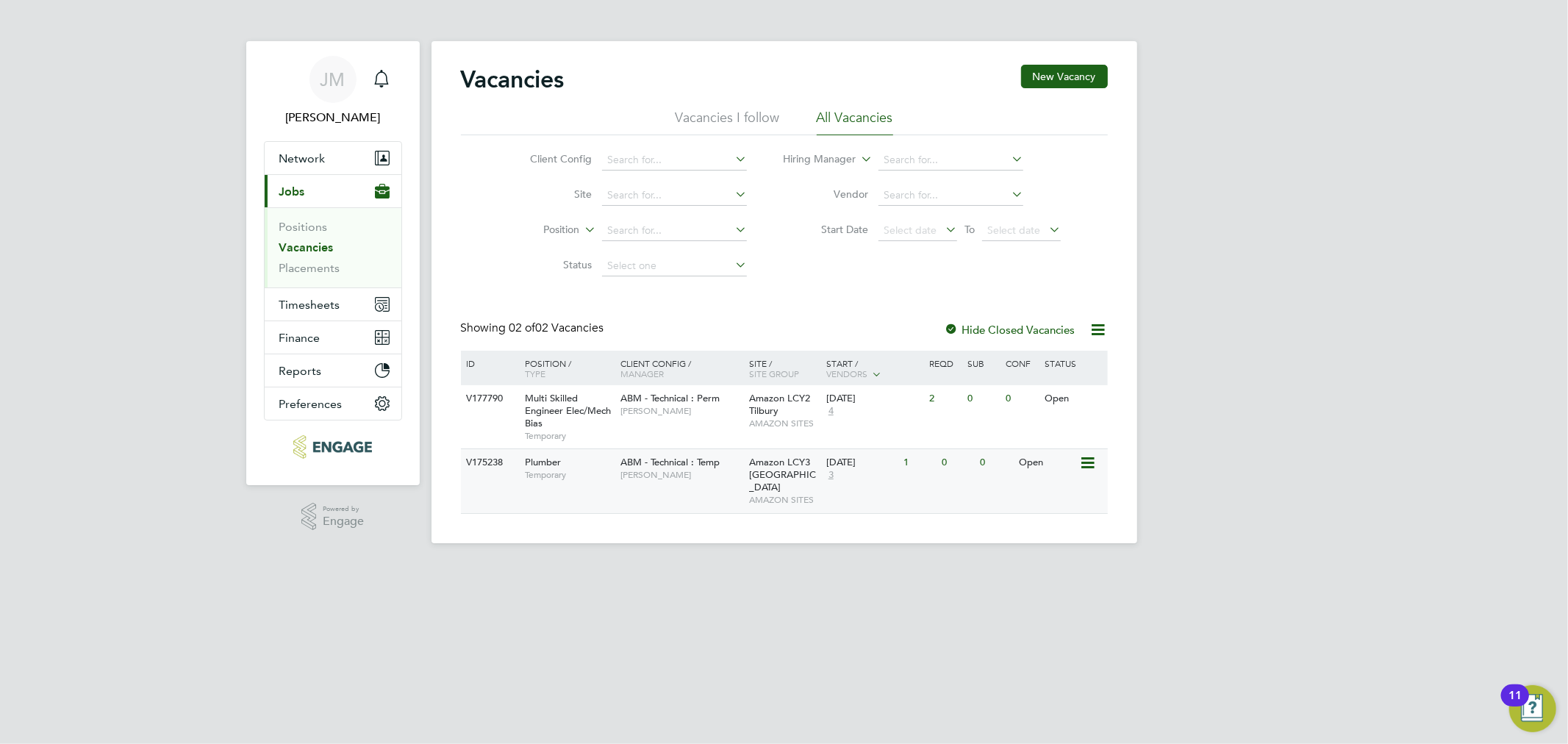
click at [1084, 462] on icon at bounding box center [1087, 464] width 14 height 18
click at [1042, 495] on li "View Details" at bounding box center [1053, 497] width 86 height 21
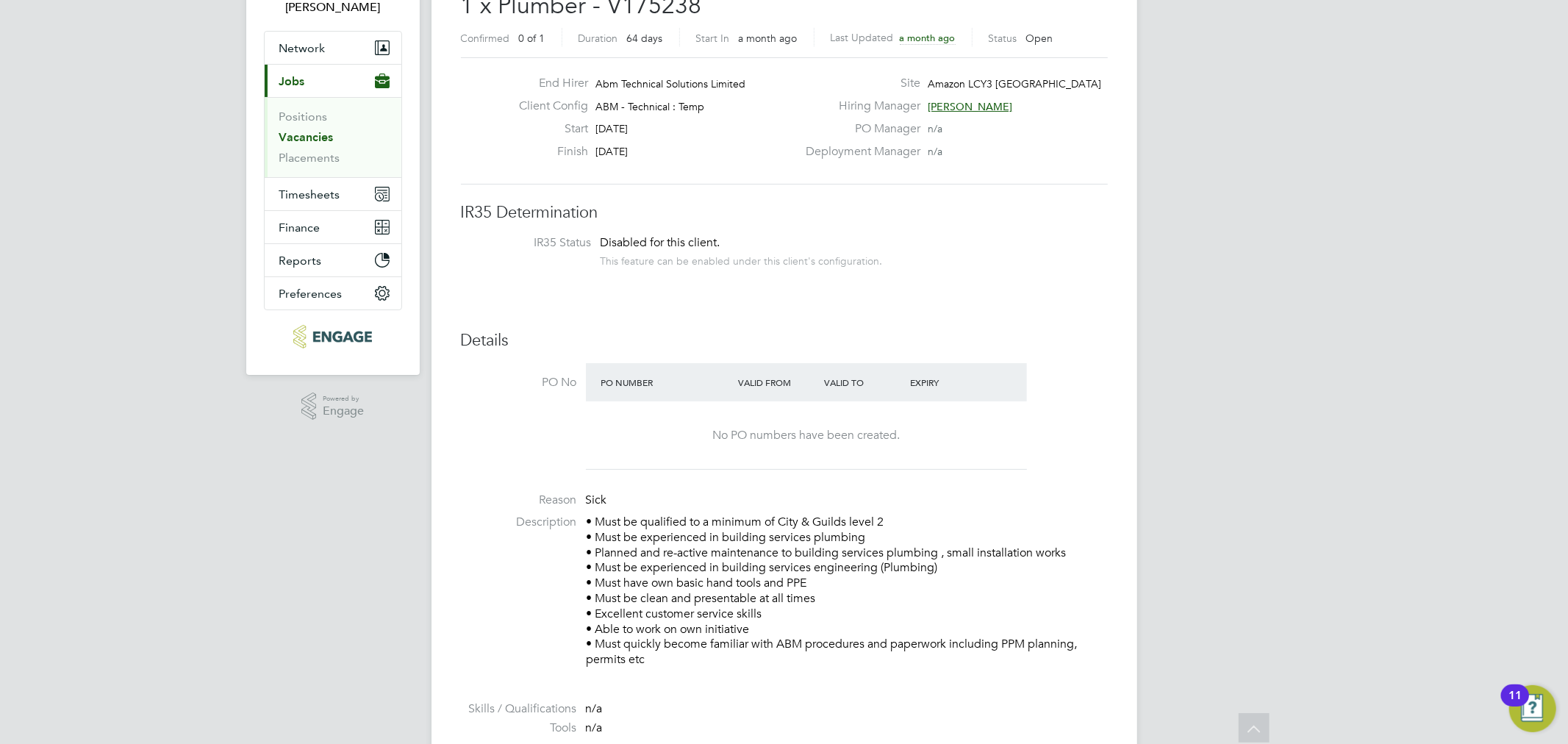
scroll to position [82, 0]
